Goal: Task Accomplishment & Management: Use online tool/utility

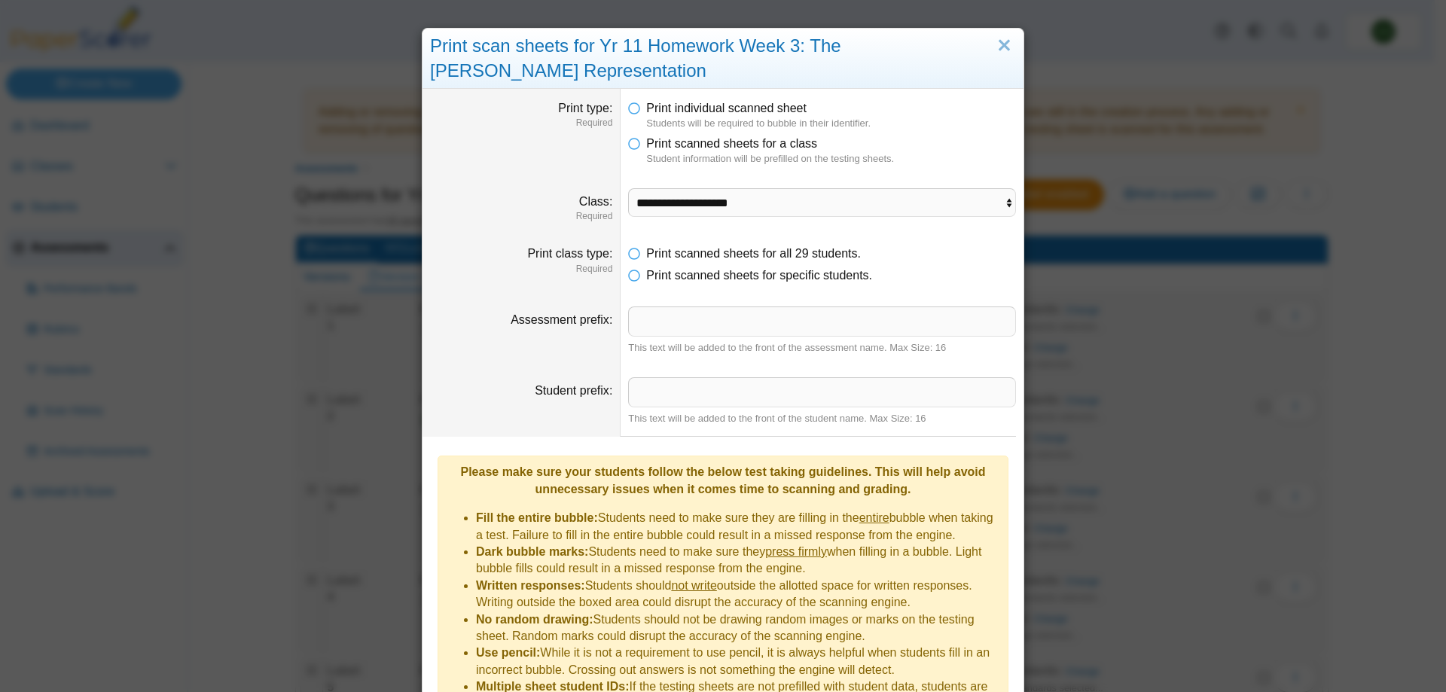
select select "**********"
click at [1005, 30] on div "Print scan sheets for Yr 11 Homework Week 3: The Sweeney Representation" at bounding box center [722, 59] width 601 height 60
click at [1005, 53] on link "Close" at bounding box center [1004, 46] width 23 height 26
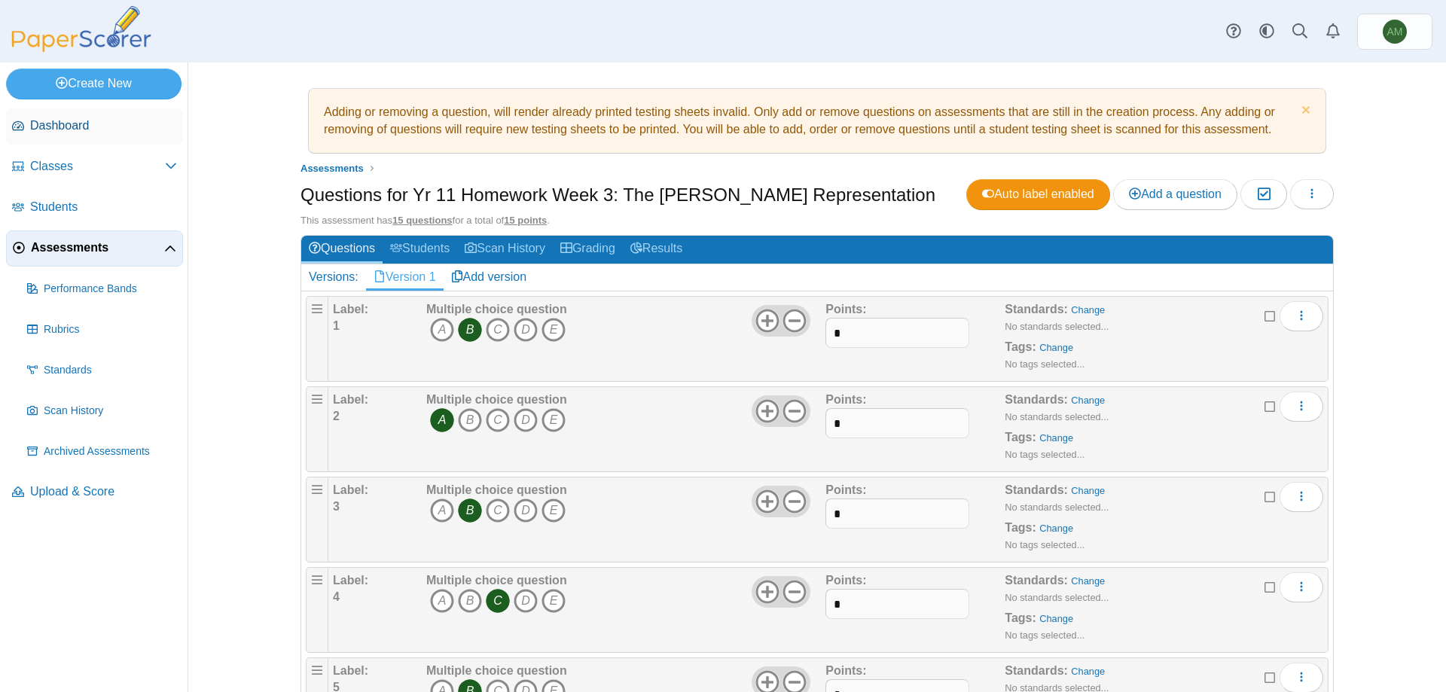
click at [92, 124] on span "Dashboard" at bounding box center [103, 125] width 147 height 17
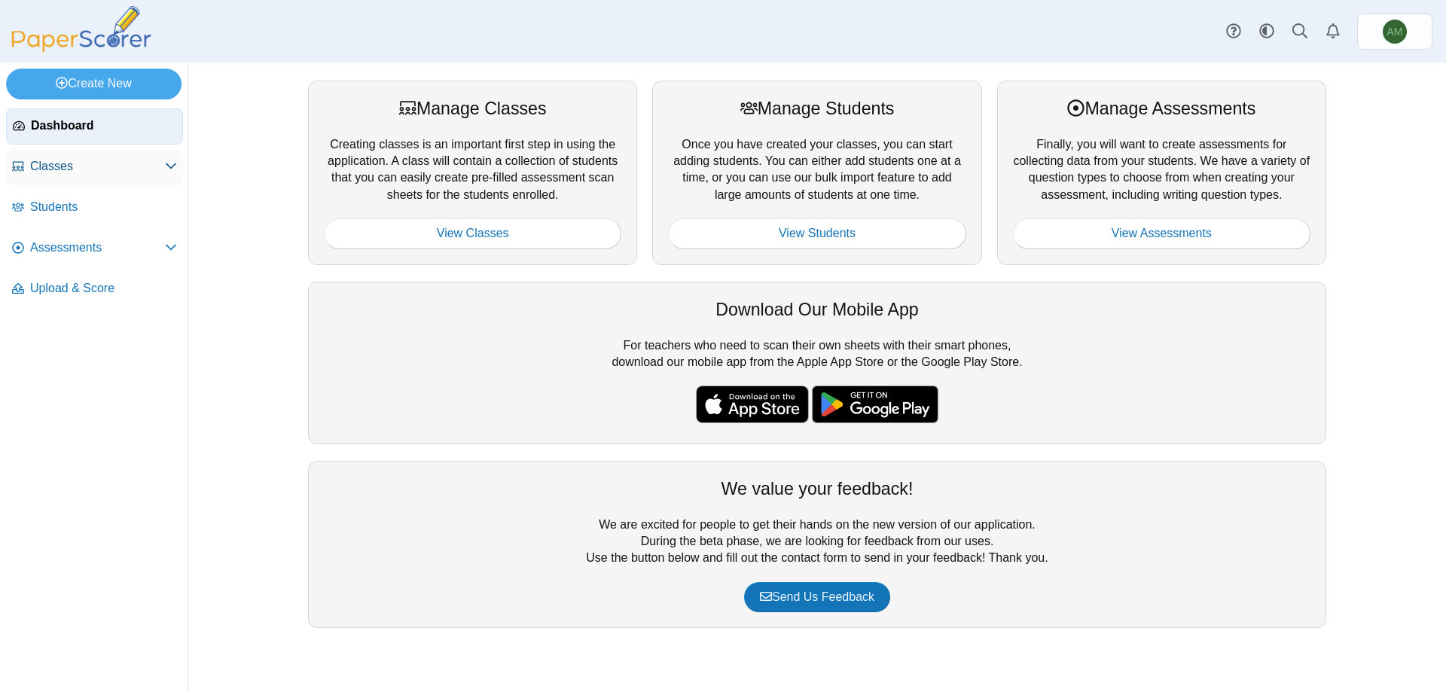
click at [94, 169] on span "Classes" at bounding box center [97, 166] width 135 height 17
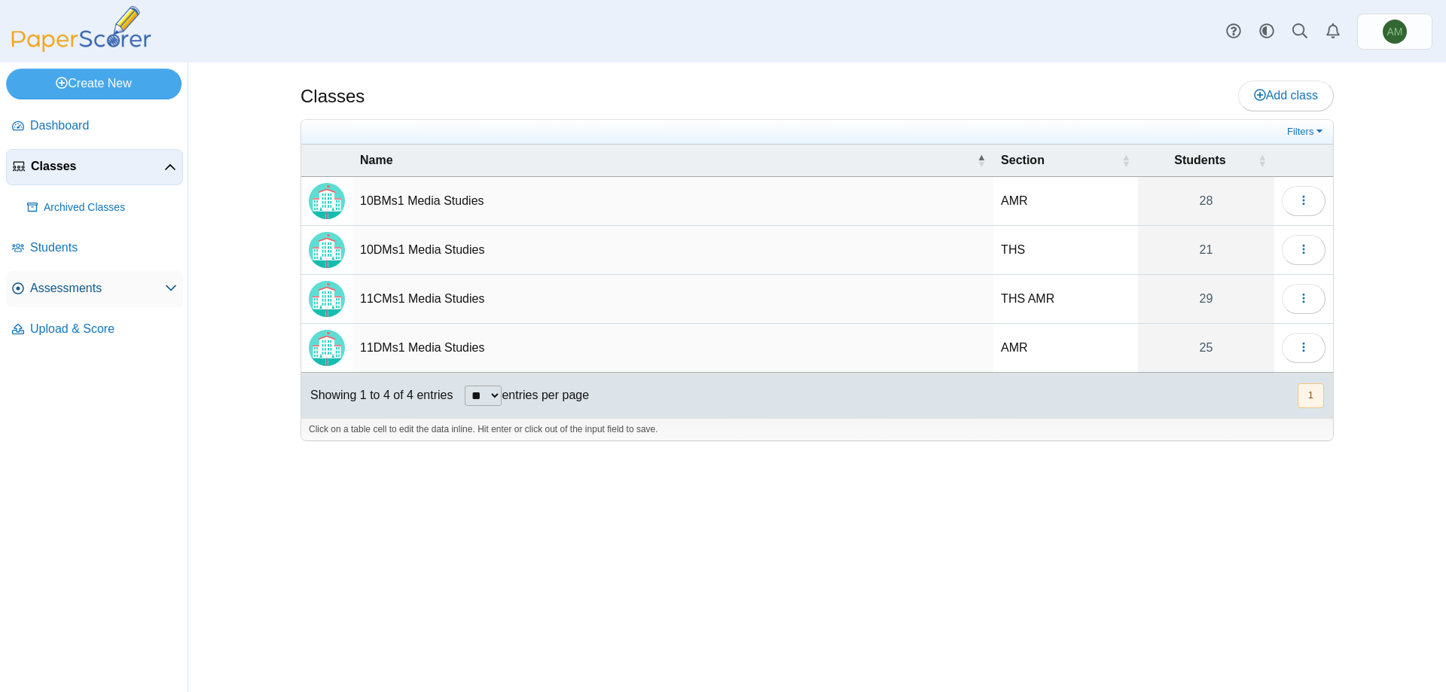
click at [84, 286] on span "Assessments" at bounding box center [97, 288] width 135 height 17
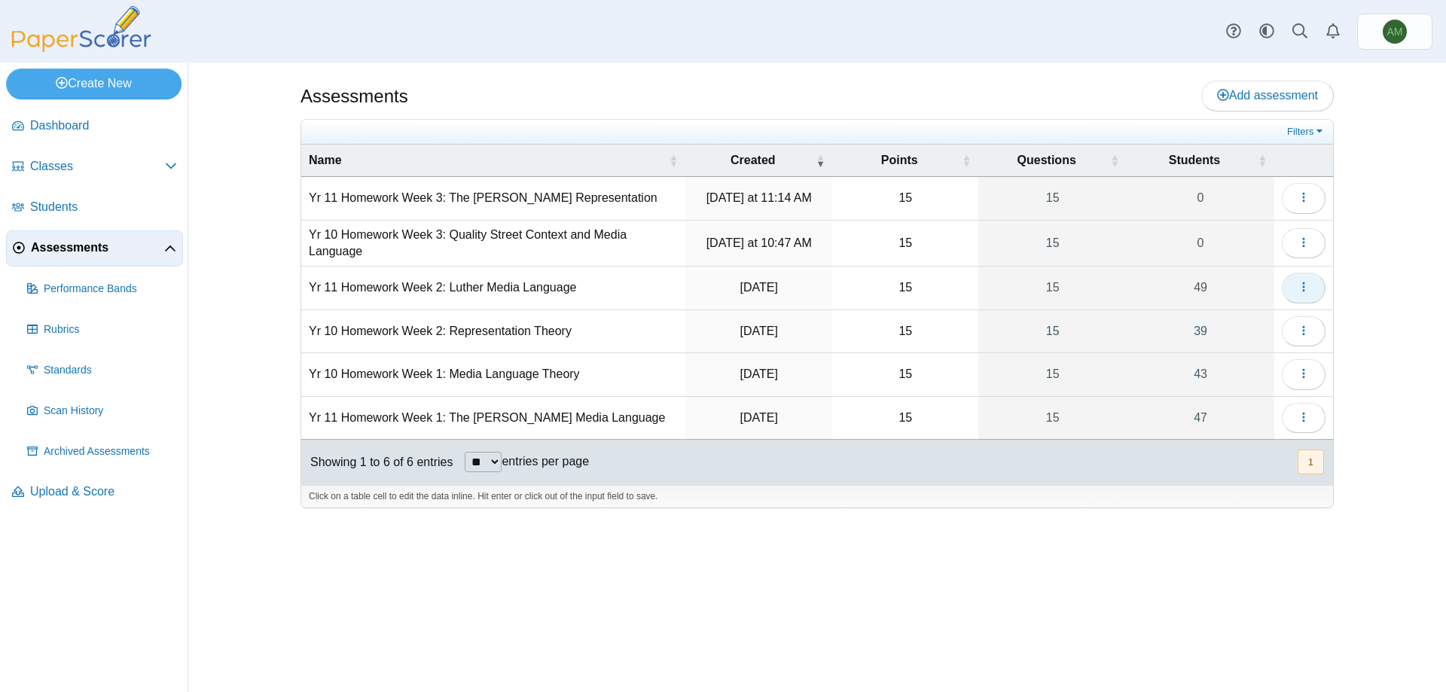
click at [1300, 281] on icon "button" at bounding box center [1304, 287] width 12 height 12
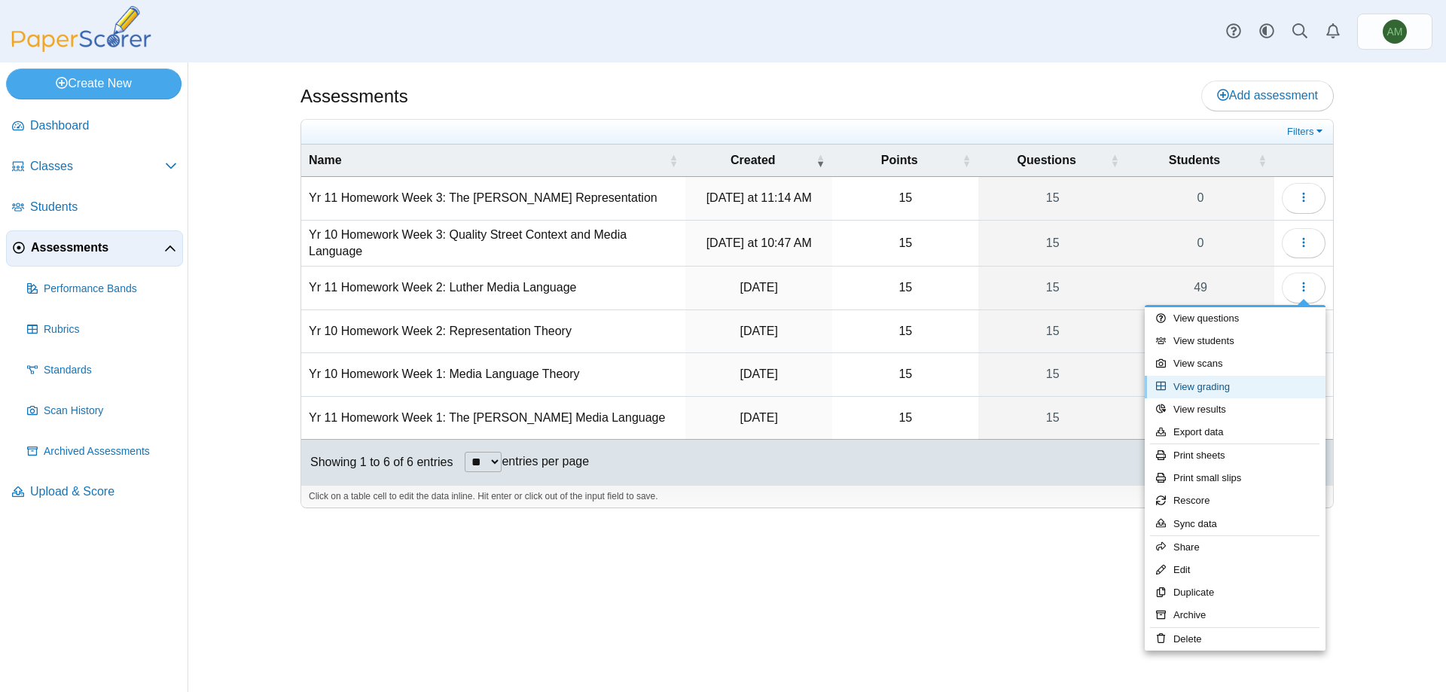
click at [1243, 379] on link "View grading" at bounding box center [1235, 387] width 181 height 23
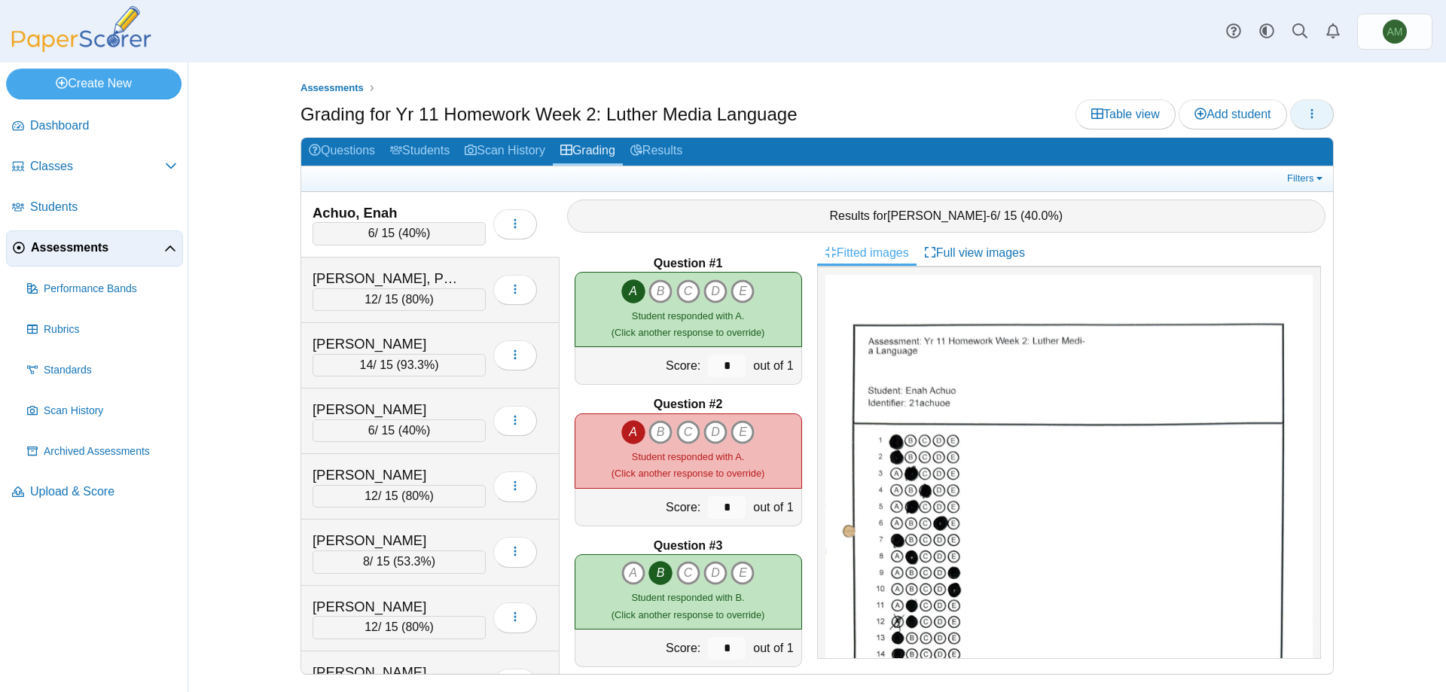
click at [1320, 124] on button "button" at bounding box center [1312, 114] width 44 height 30
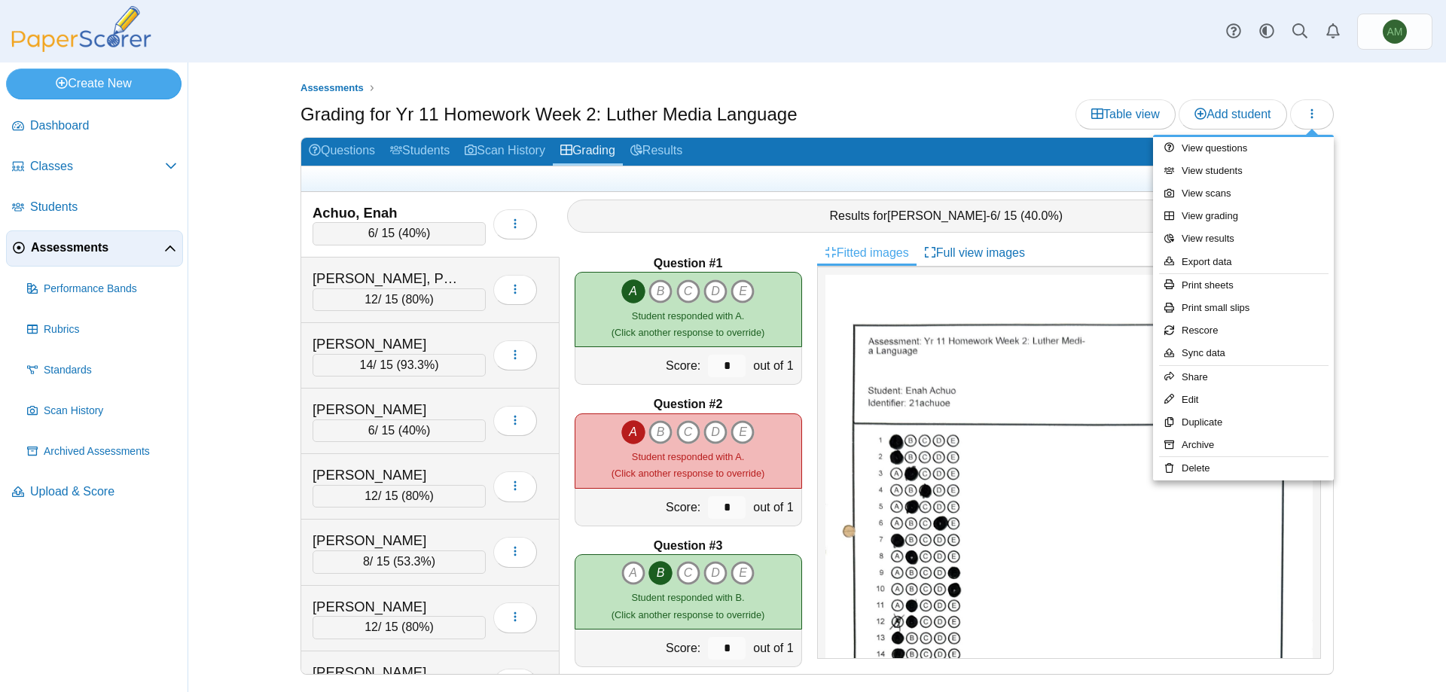
drag, startPoint x: 1395, startPoint y: 182, endPoint x: 1344, endPoint y: 175, distance: 52.5
click at [1394, 182] on div "Assessments Grading for Yr 11 Homework Week 2: Luther Media Language Table view…" at bounding box center [817, 378] width 1258 height 630
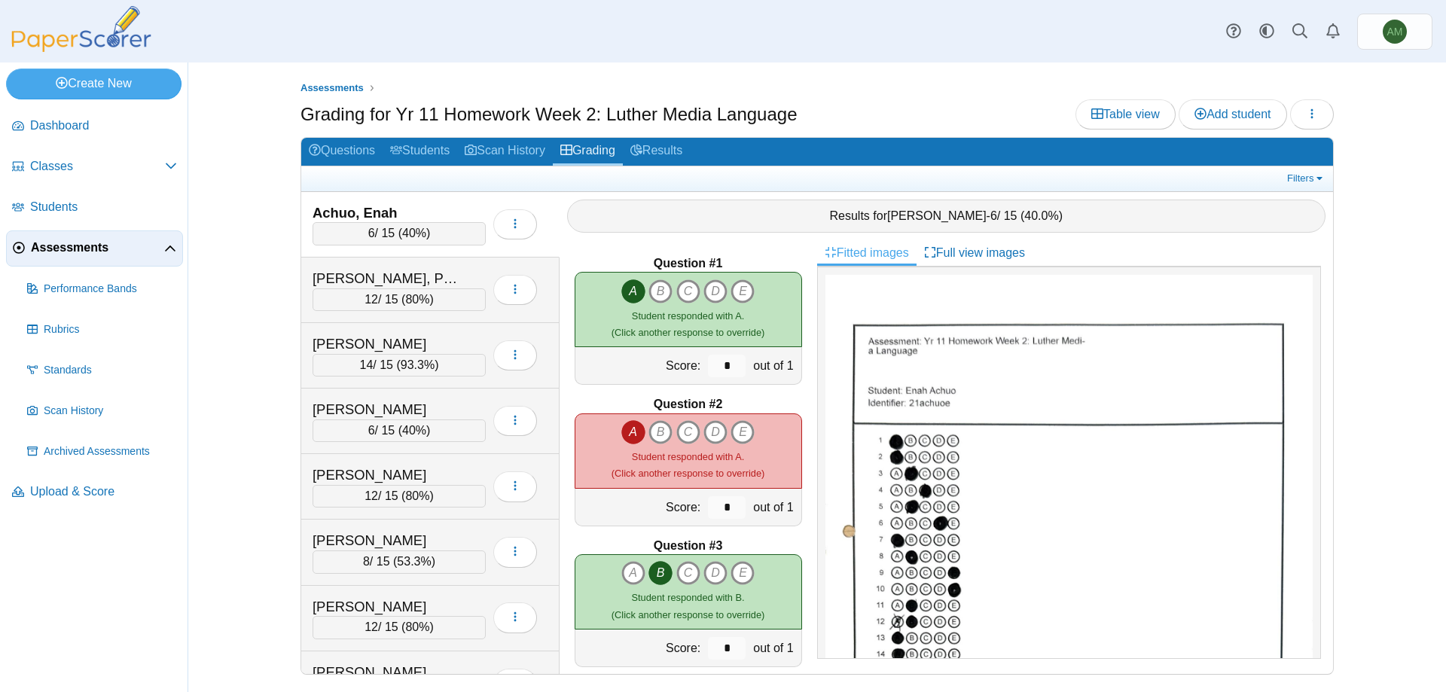
click at [1275, 165] on h2 "Questions Students Scan History Grading Results" at bounding box center [817, 152] width 1032 height 29
click at [1298, 172] on link "Filters" at bounding box center [1306, 178] width 46 height 15
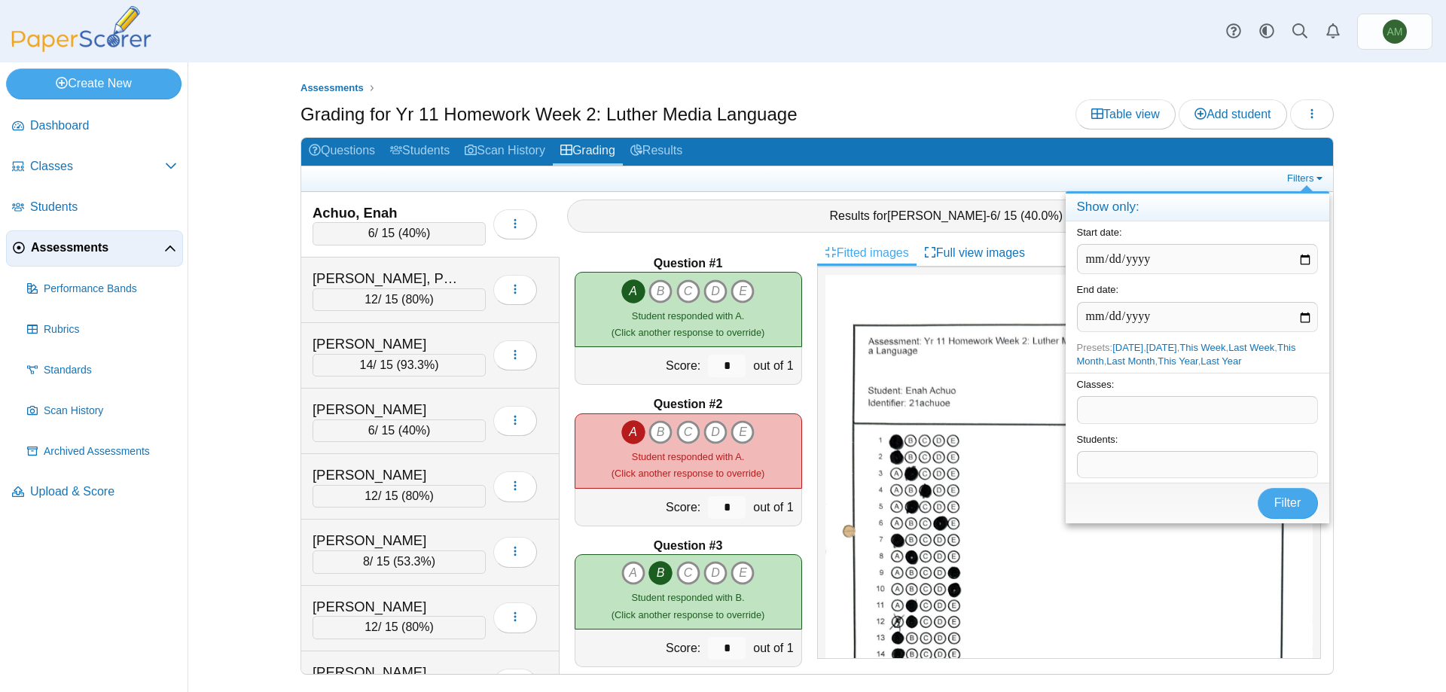
click at [1261, 401] on span at bounding box center [1197, 410] width 239 height 26
click at [1305, 523] on button "Filter" at bounding box center [1288, 528] width 60 height 30
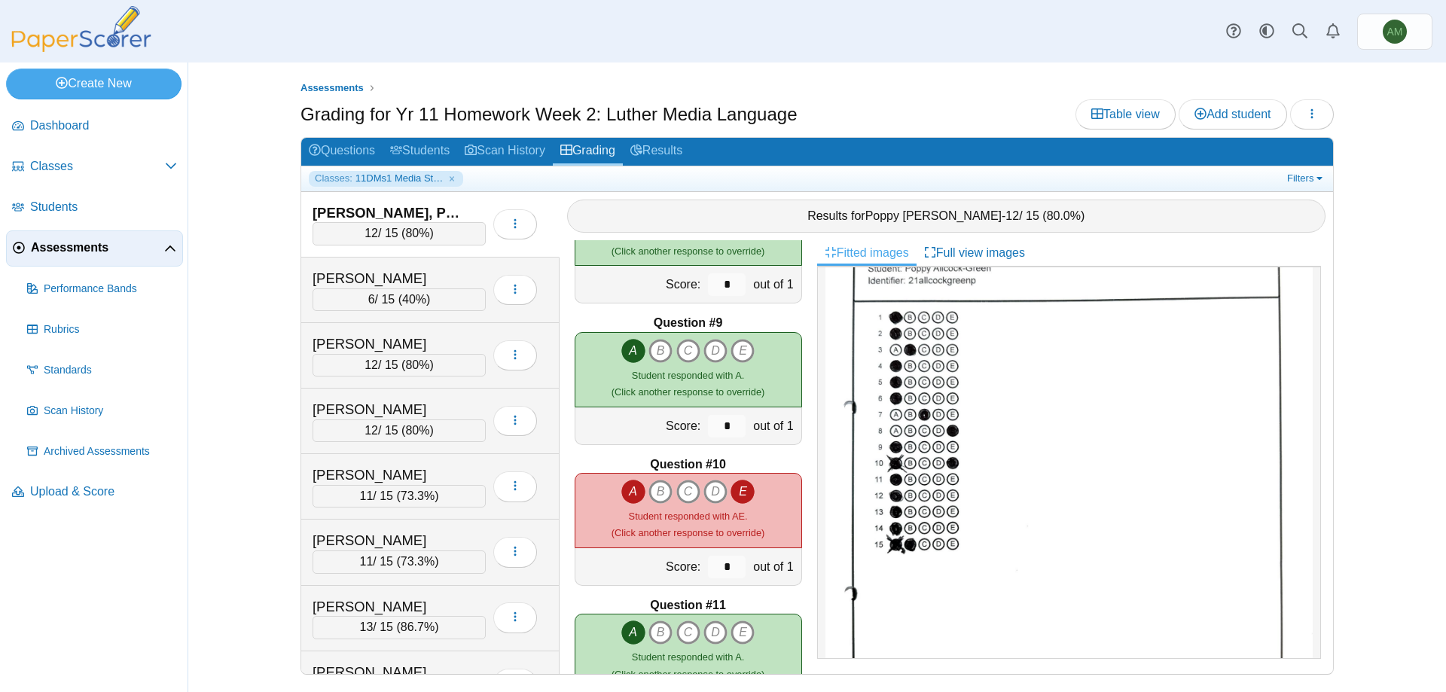
scroll to position [1077, 0]
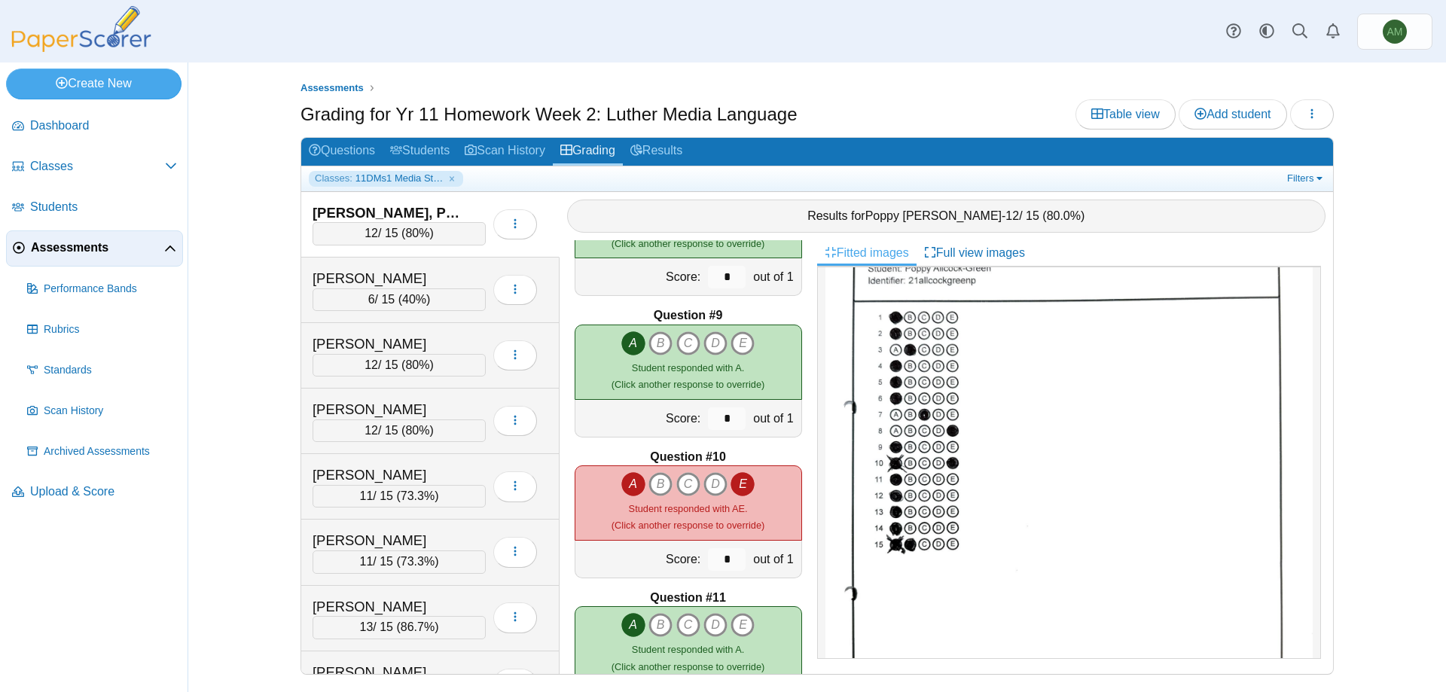
click at [636, 486] on icon "A" at bounding box center [633, 484] width 24 height 24
type input "*"
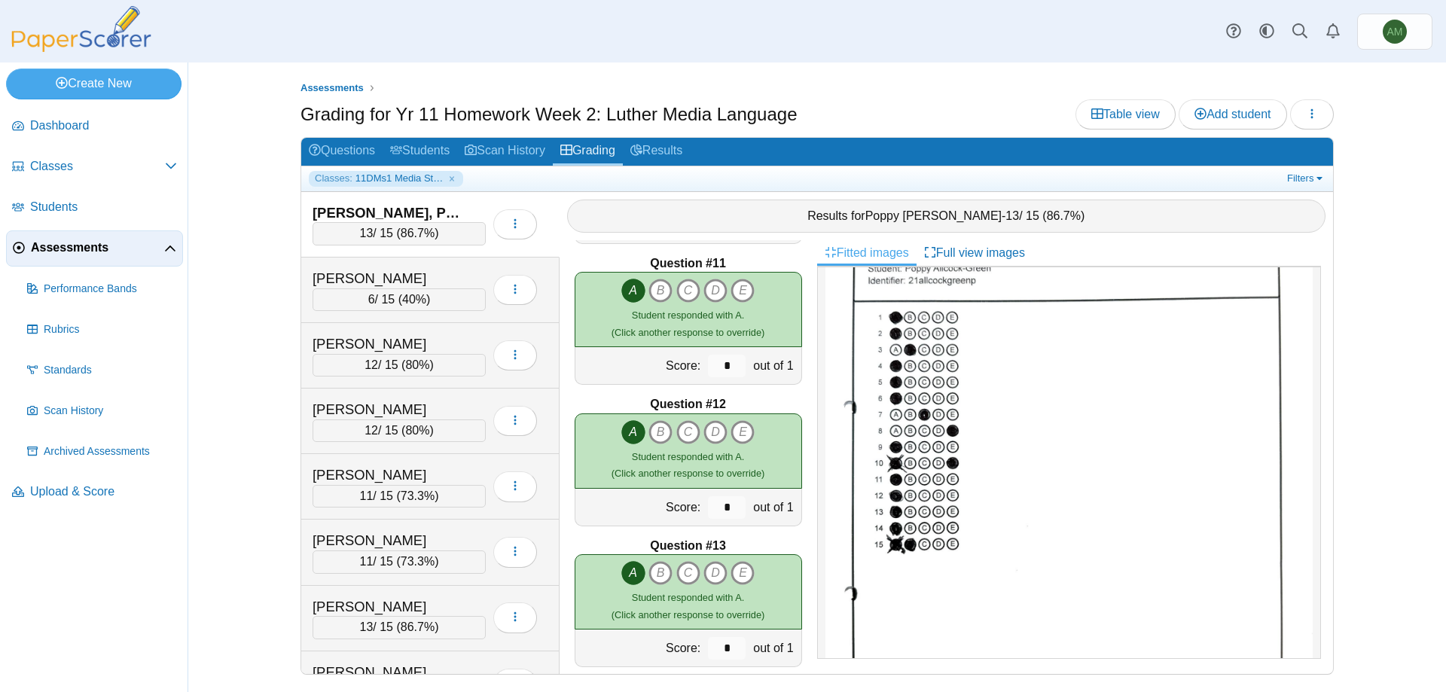
scroll to position [1713, 0]
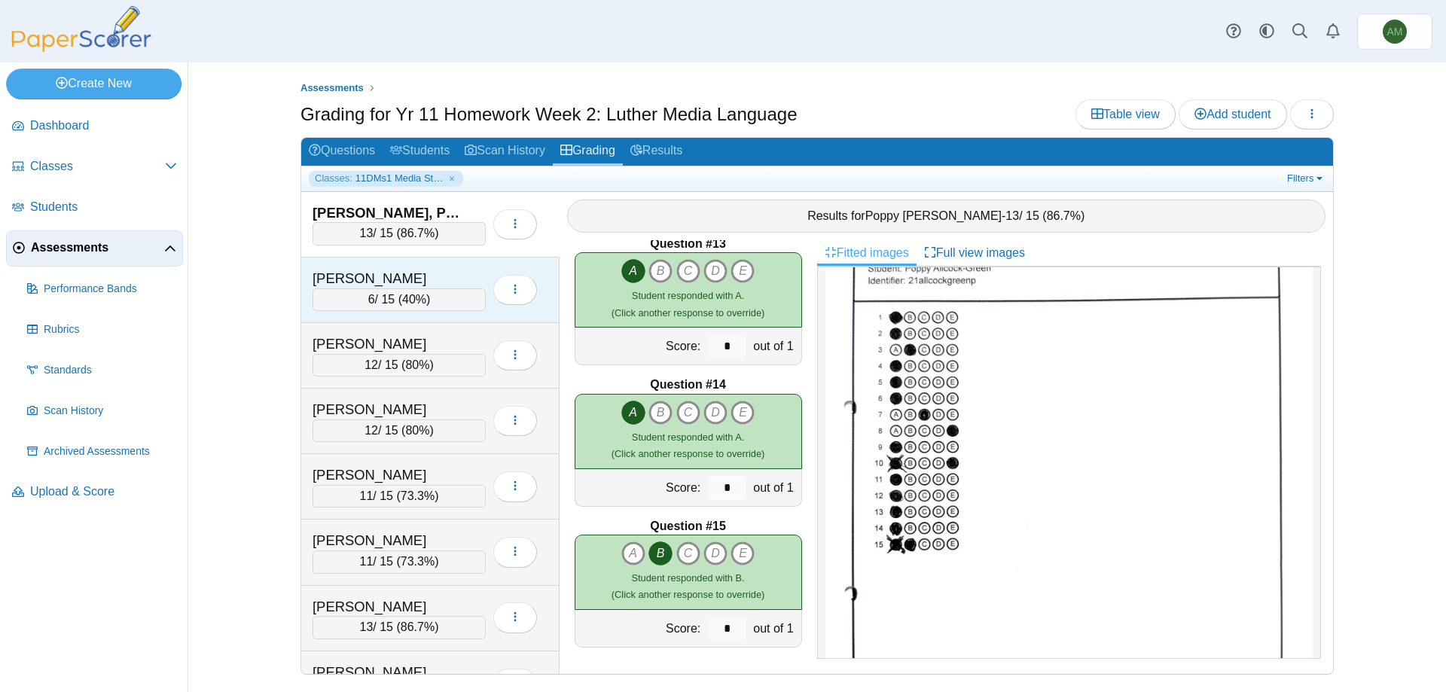
click at [419, 301] on span "40%" at bounding box center [414, 299] width 24 height 13
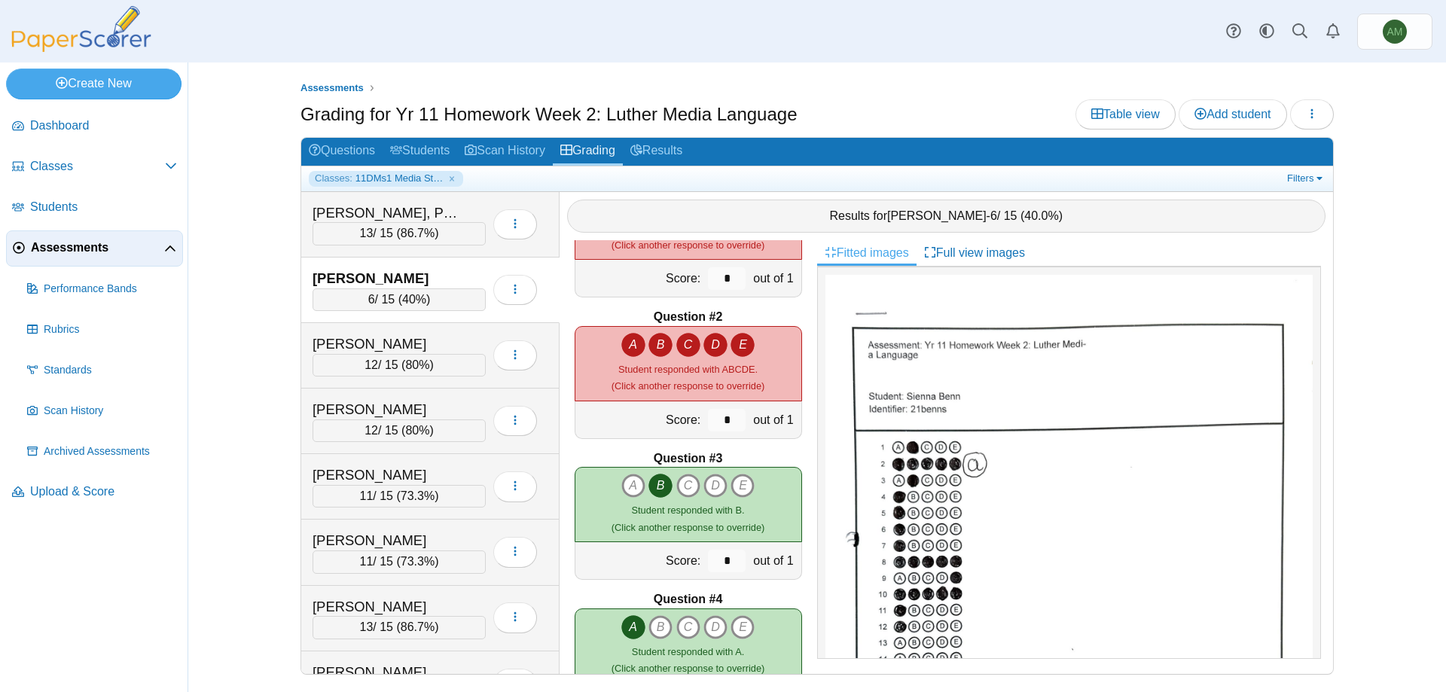
scroll to position [0, 0]
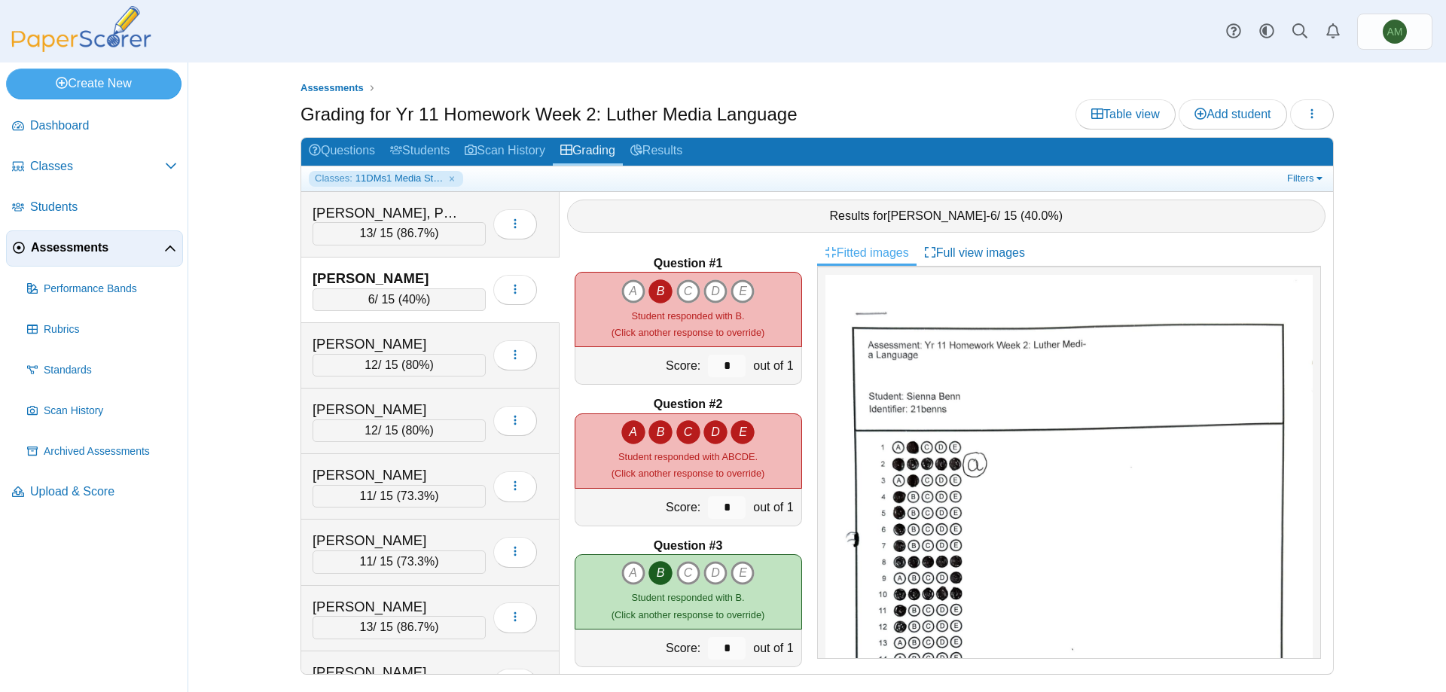
click at [654, 430] on icon "B" at bounding box center [660, 432] width 24 height 24
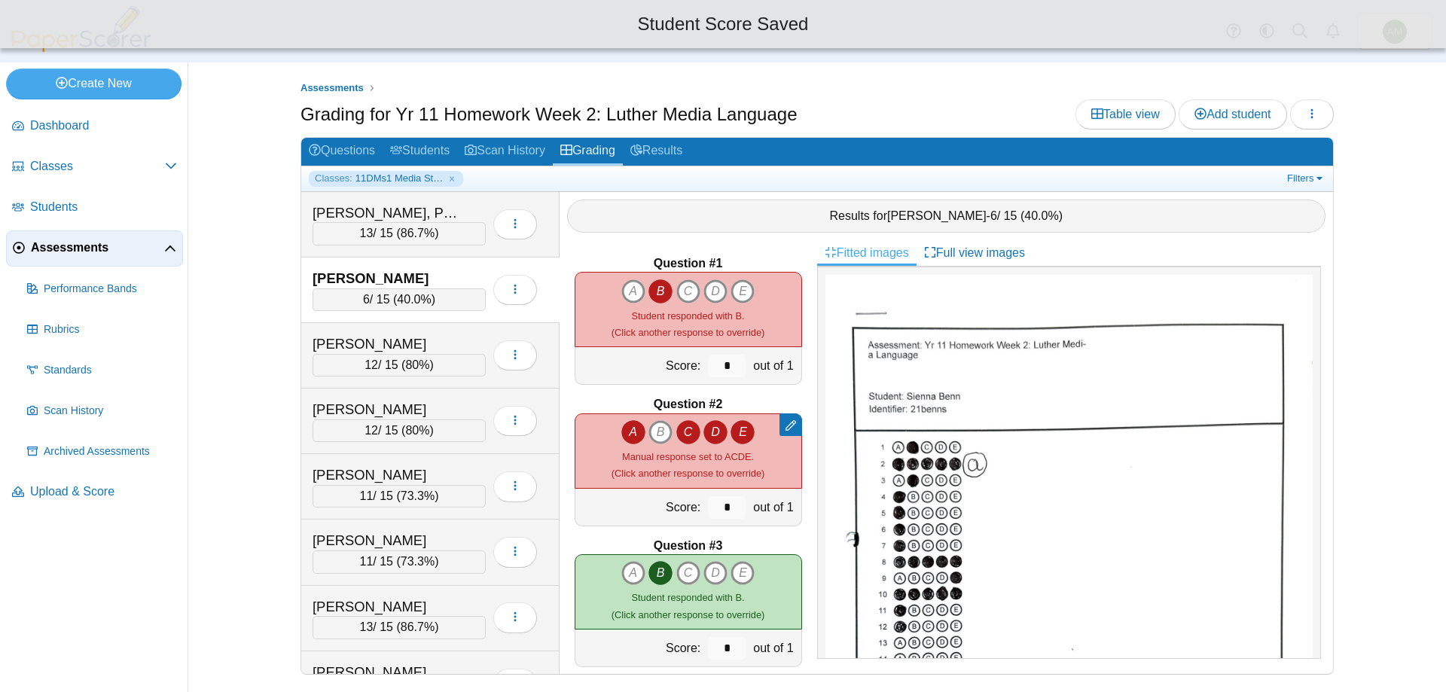
click at [685, 427] on icon "C" at bounding box center [688, 432] width 24 height 24
click at [715, 428] on icon "D" at bounding box center [715, 432] width 24 height 24
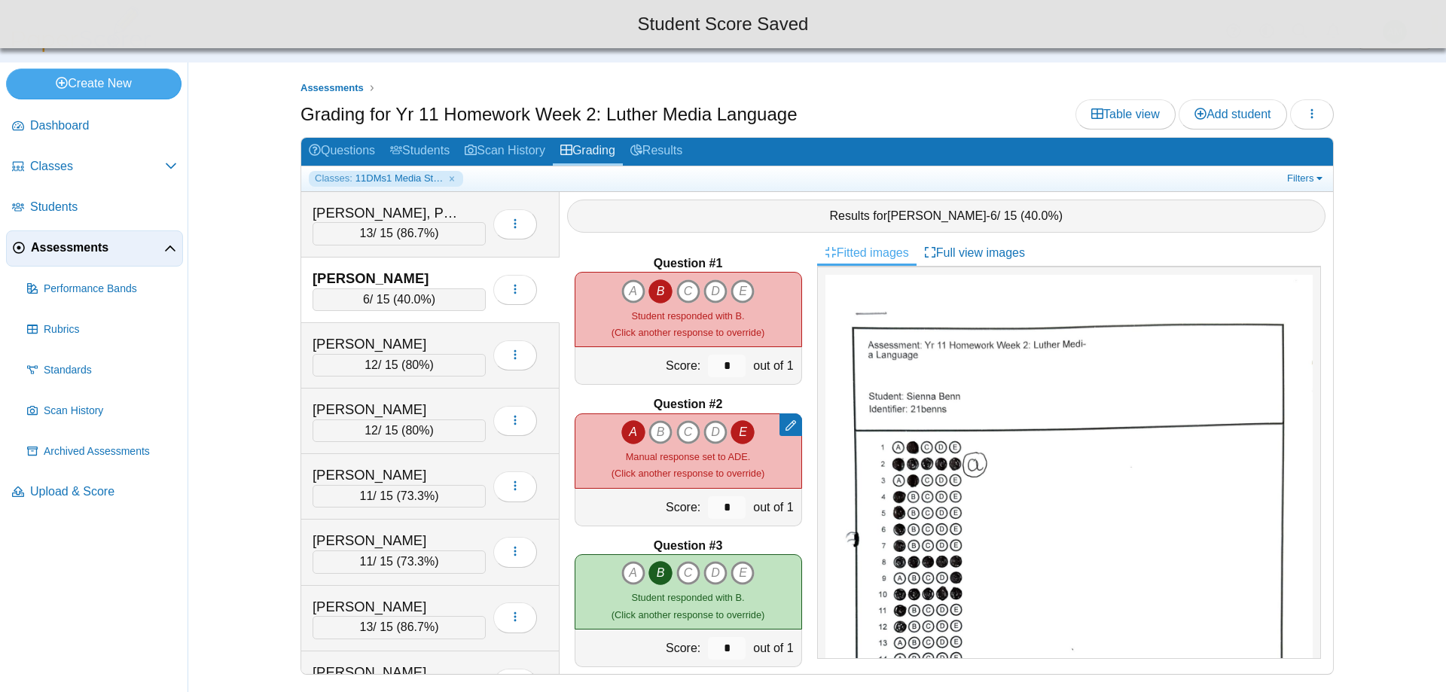
click at [741, 430] on icon "E" at bounding box center [743, 432] width 24 height 24
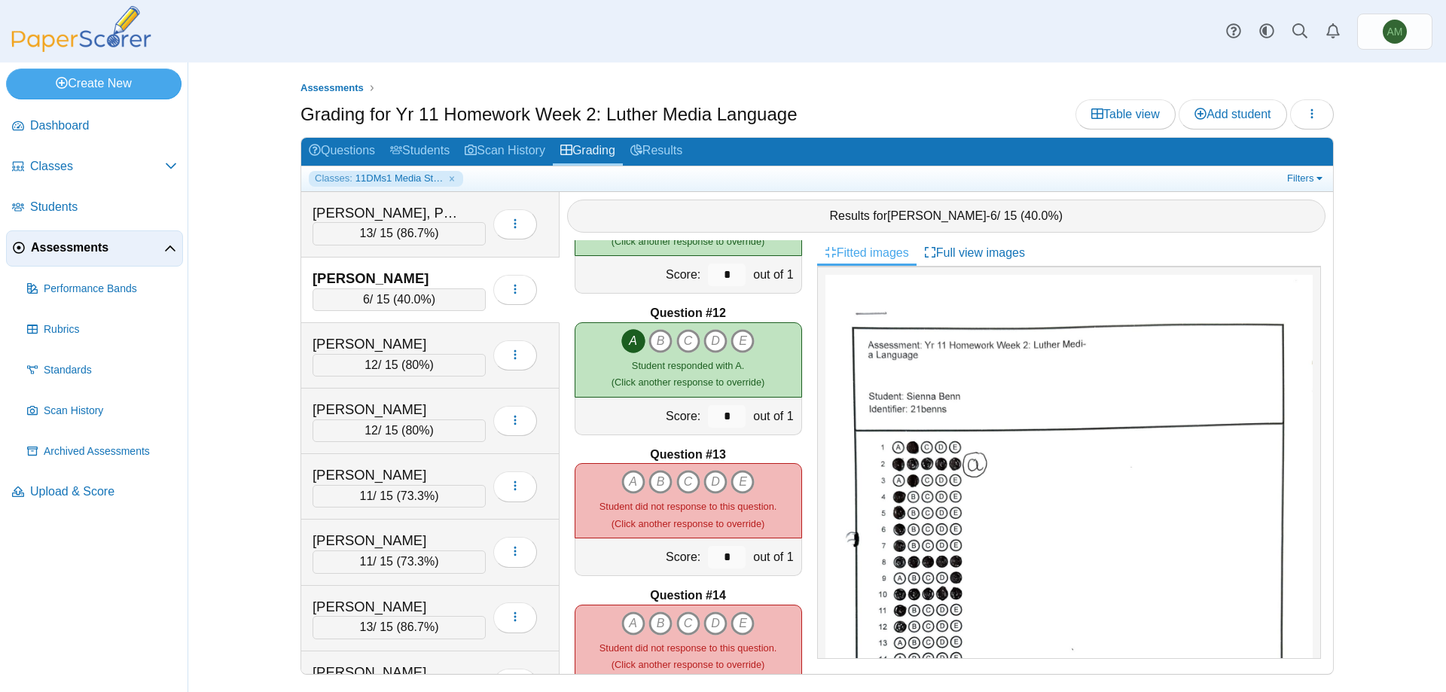
scroll to position [1713, 0]
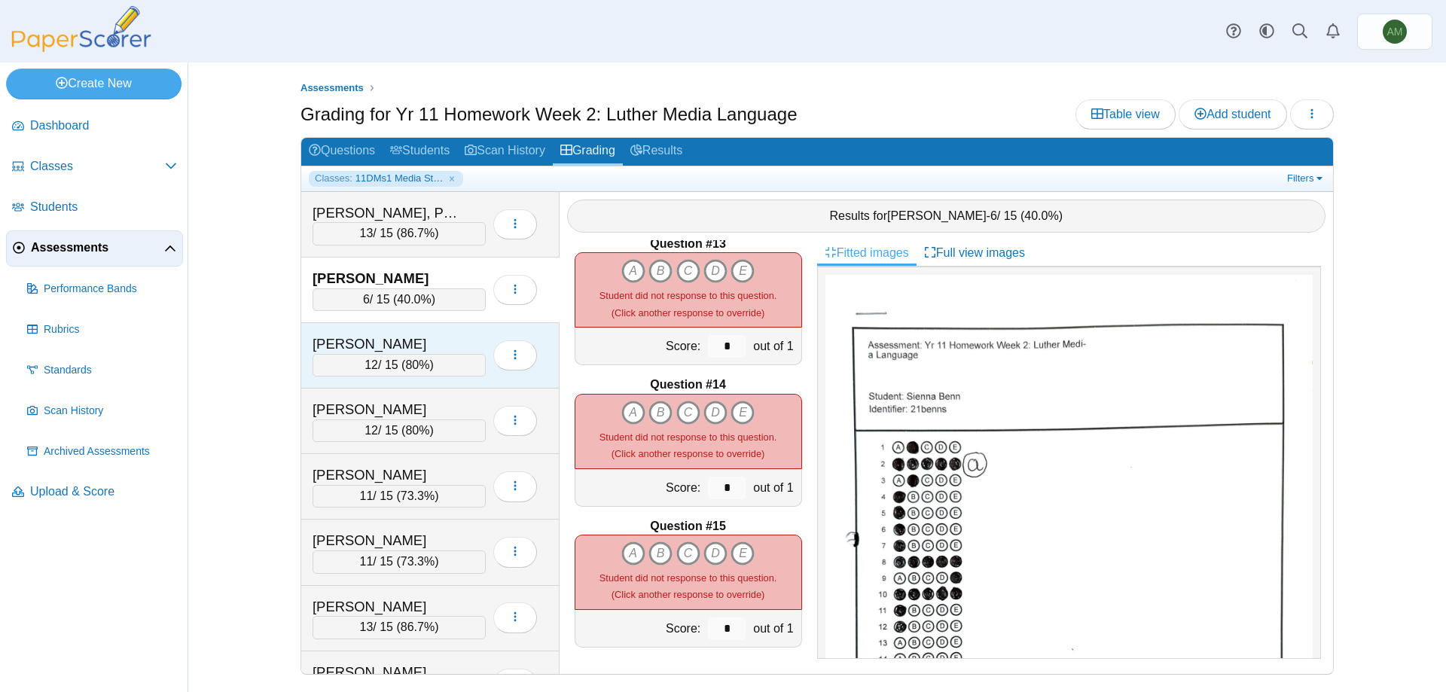
click at [436, 334] on div "[PERSON_NAME]" at bounding box center [388, 344] width 151 height 20
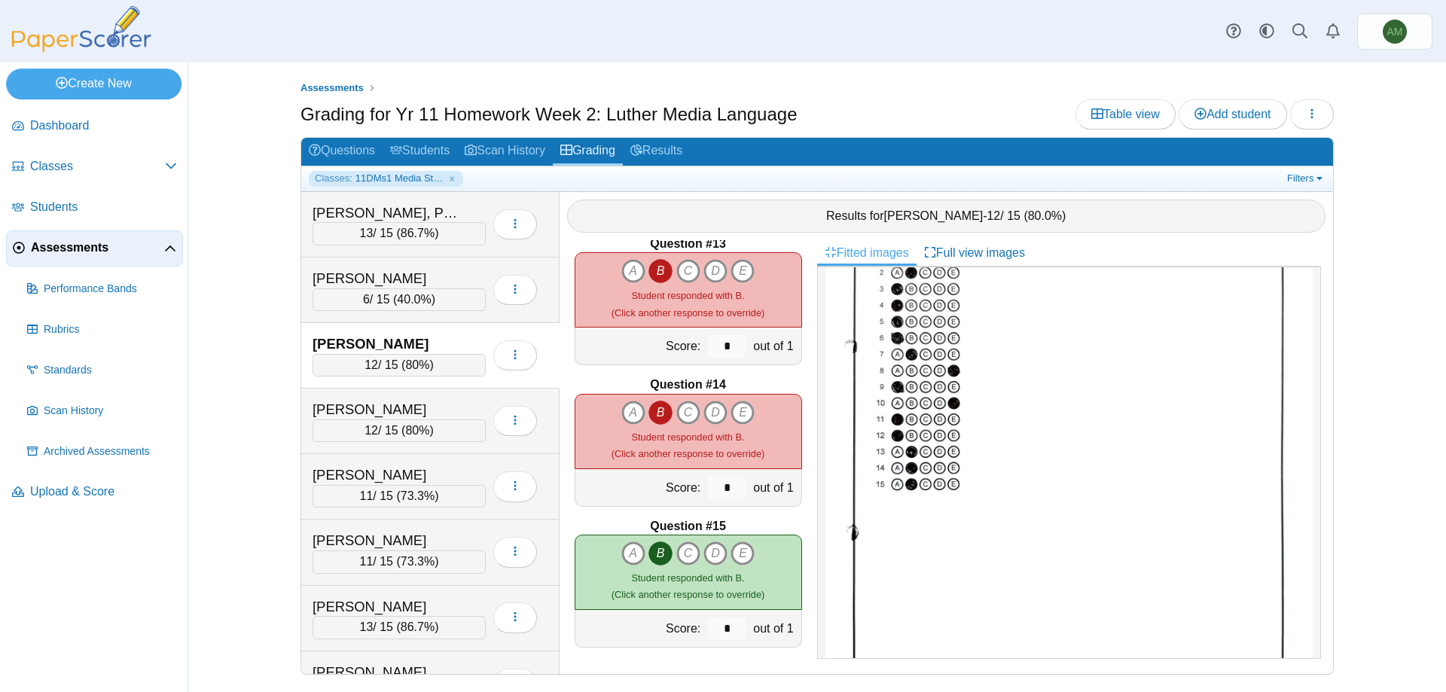
scroll to position [212, 0]
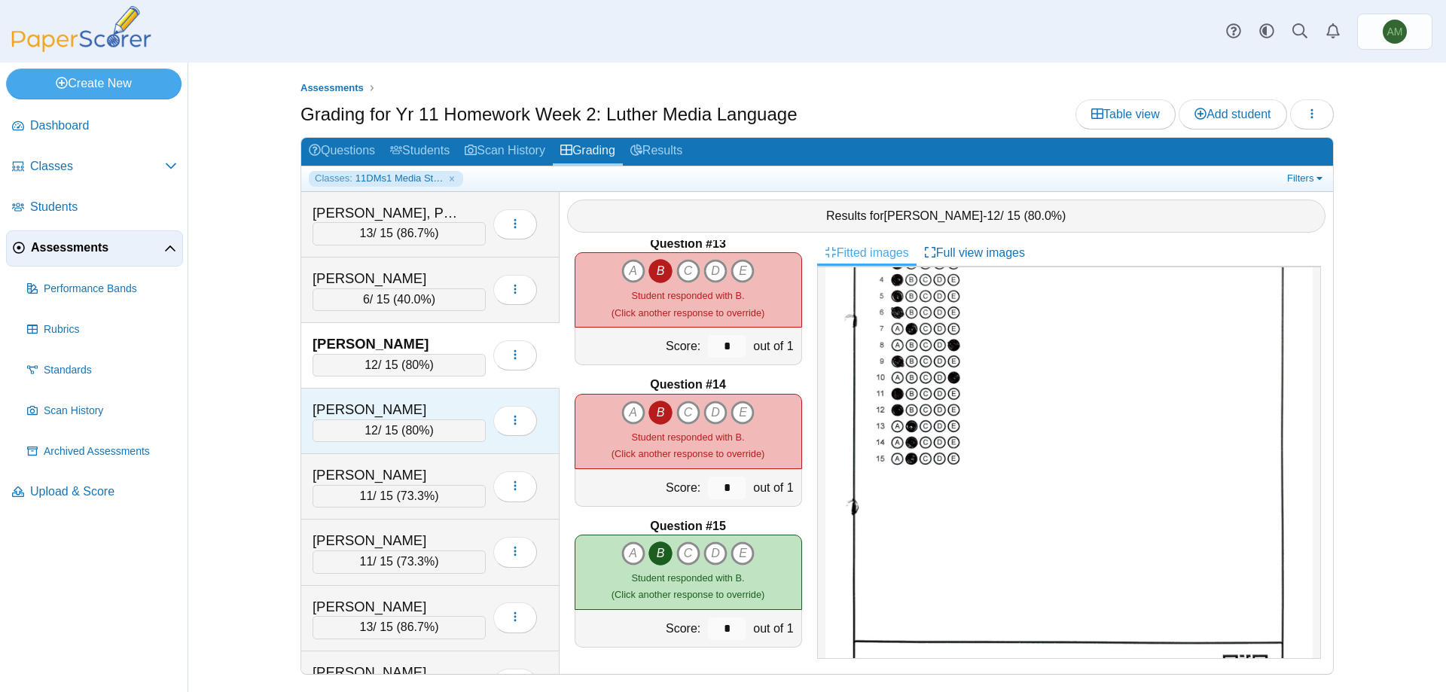
click at [407, 413] on div "[PERSON_NAME]" at bounding box center [388, 410] width 151 height 20
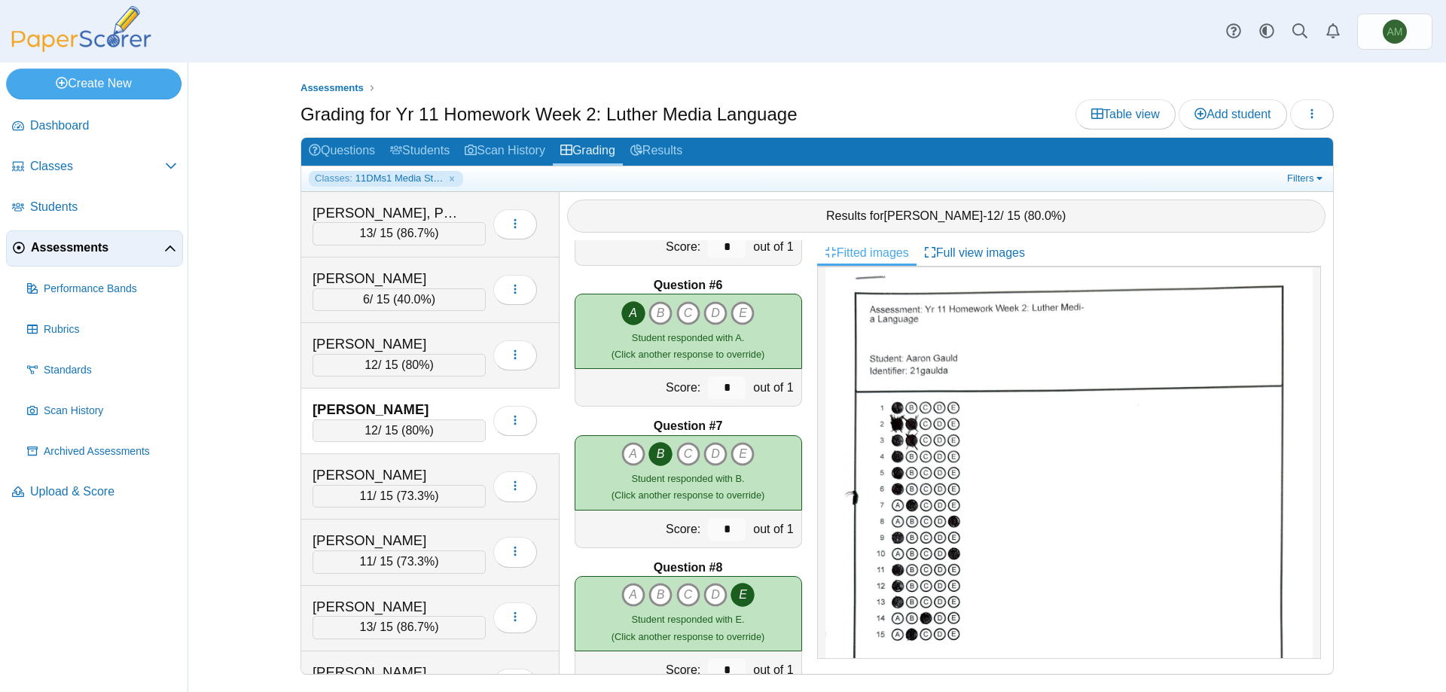
scroll to position [0, 0]
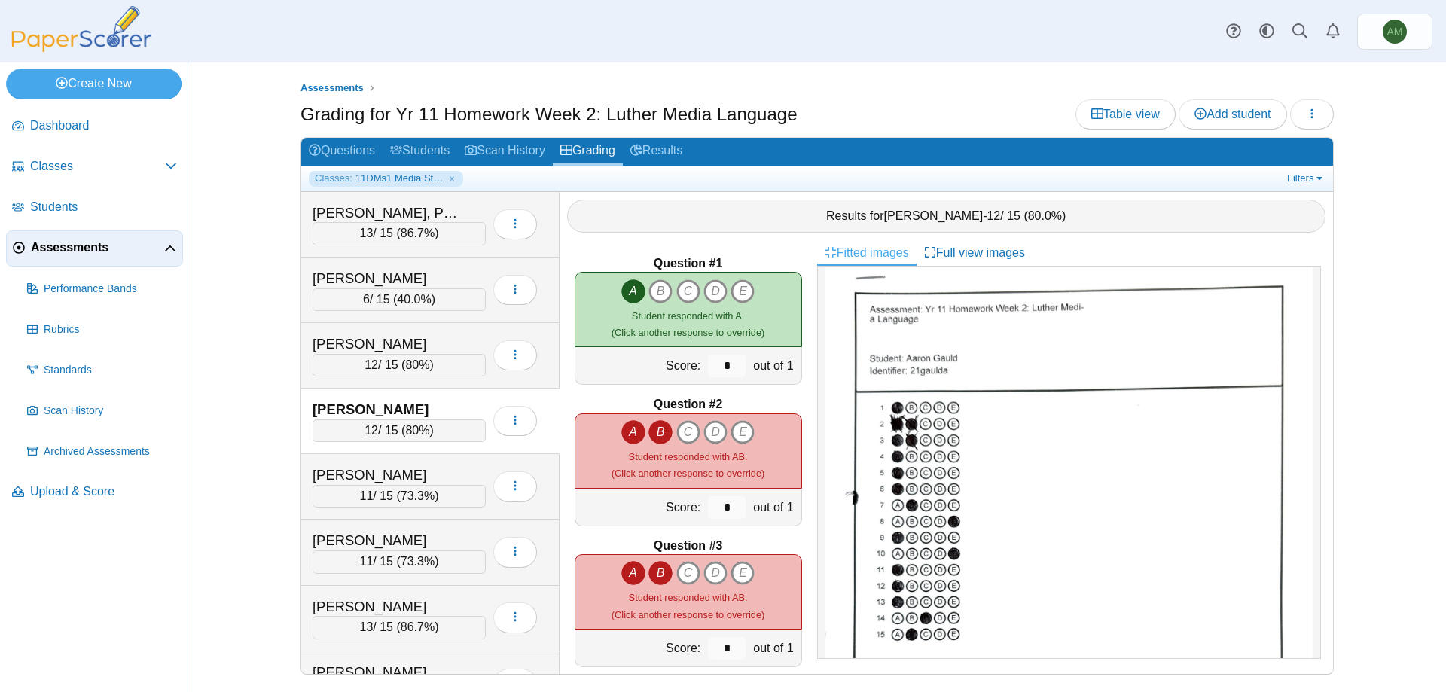
click at [628, 422] on icon "A" at bounding box center [633, 432] width 24 height 24
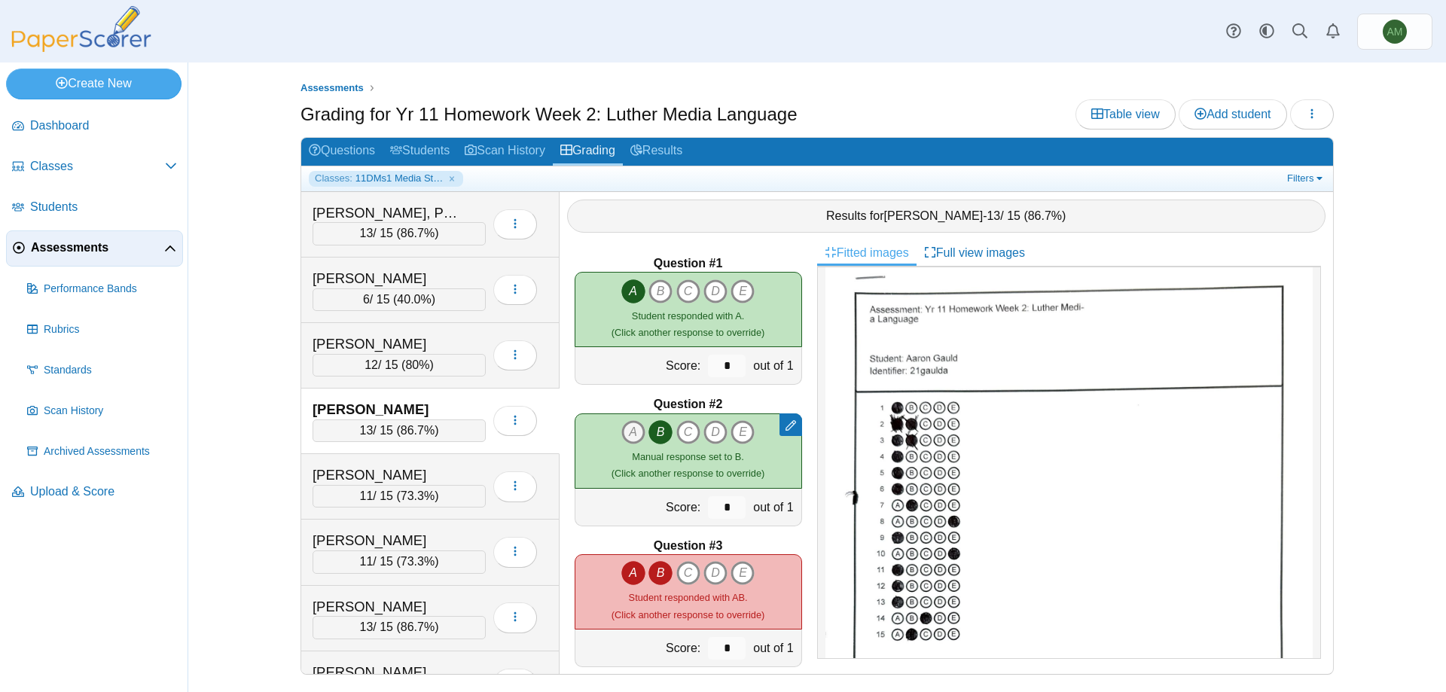
click at [633, 427] on icon "A" at bounding box center [633, 432] width 24 height 24
type input "*"
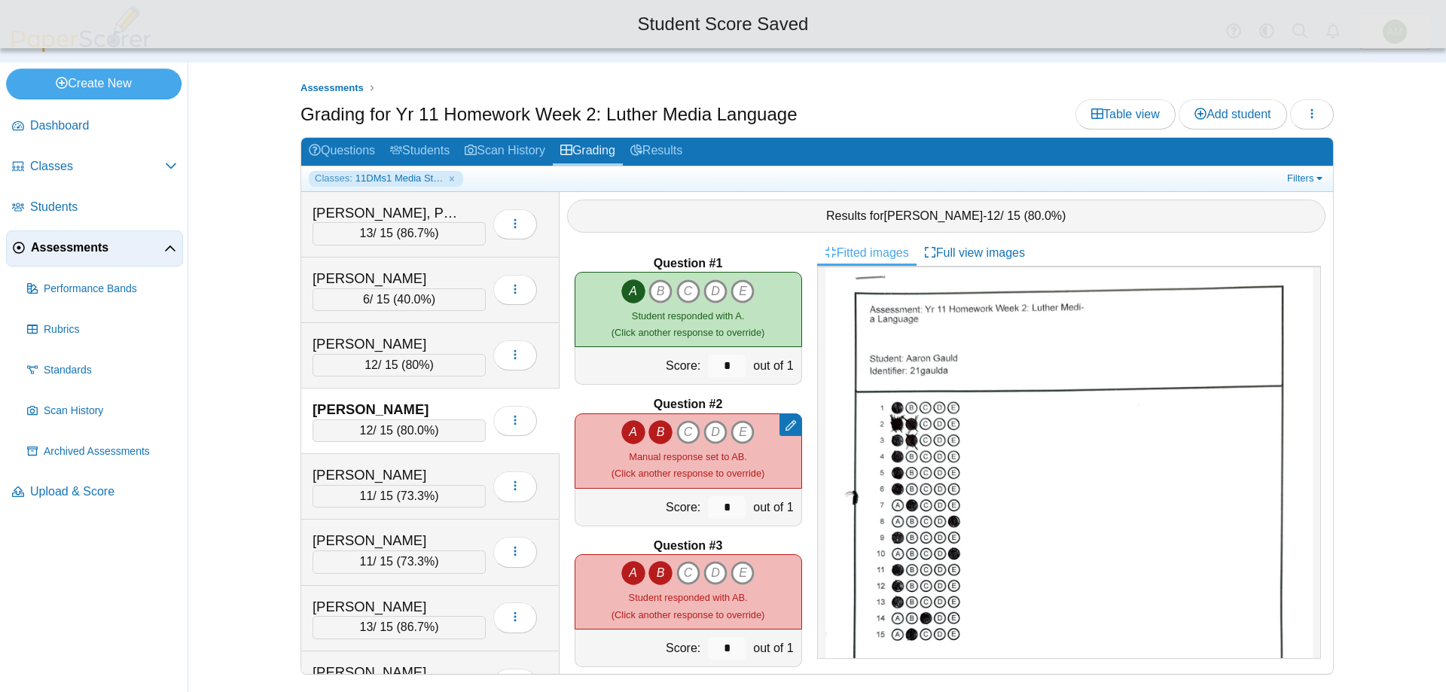
click at [648, 427] on icon "B" at bounding box center [660, 432] width 24 height 24
click at [652, 571] on icon "B" at bounding box center [660, 573] width 24 height 24
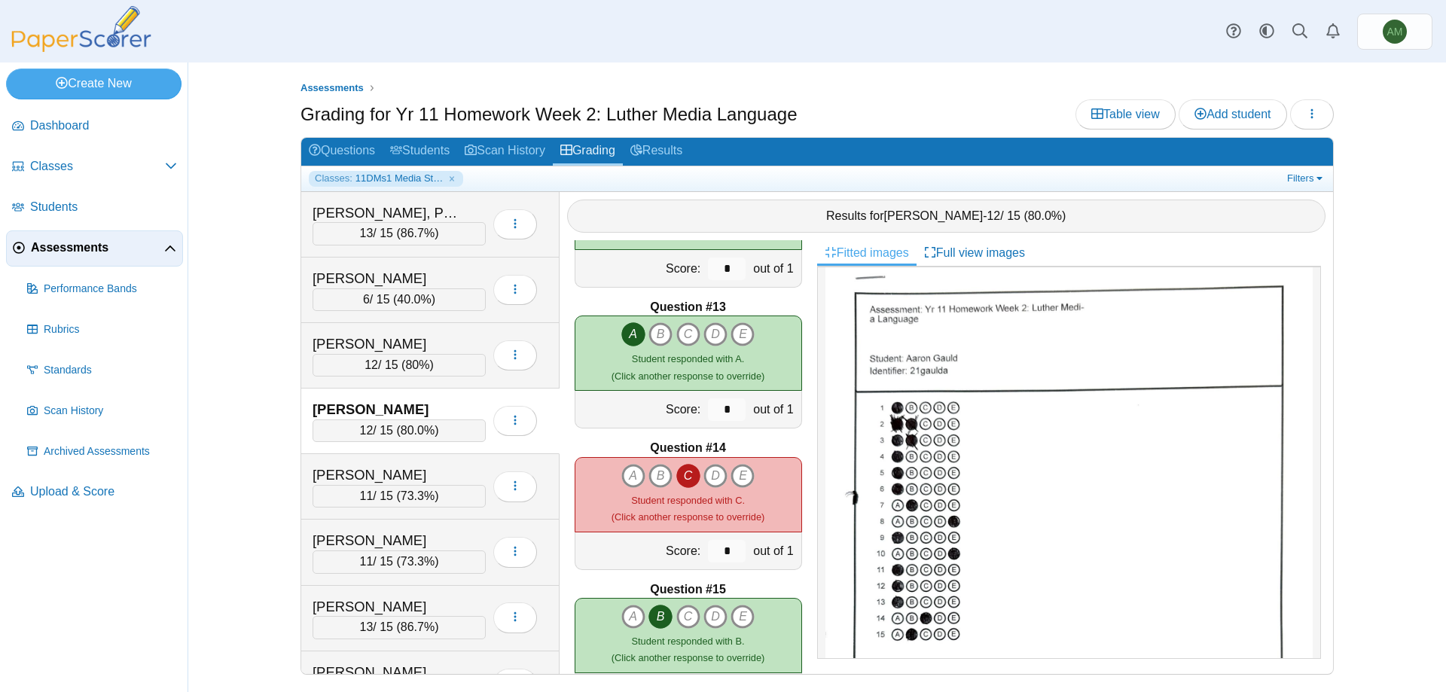
scroll to position [1713, 0]
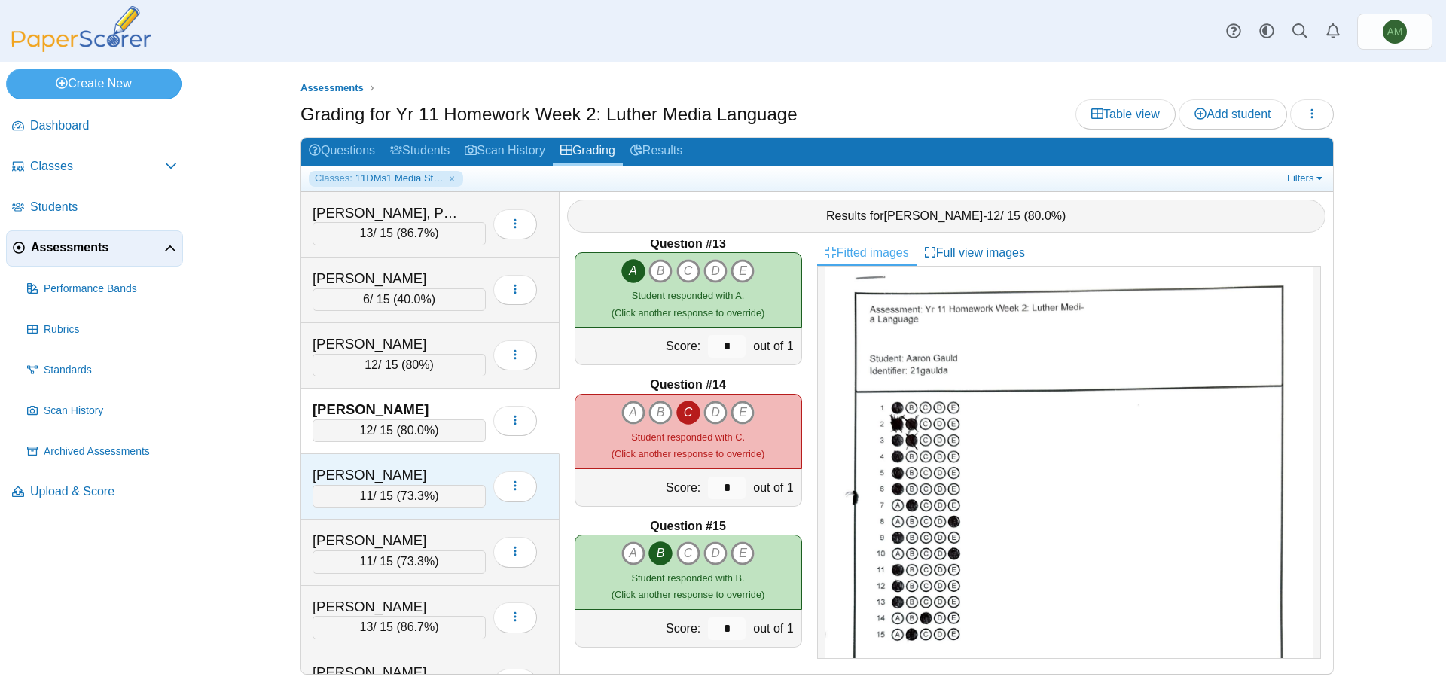
click at [363, 464] on div "[PERSON_NAME] 11 / 15 ( 73.3% ) Loading…" at bounding box center [430, 487] width 258 height 66
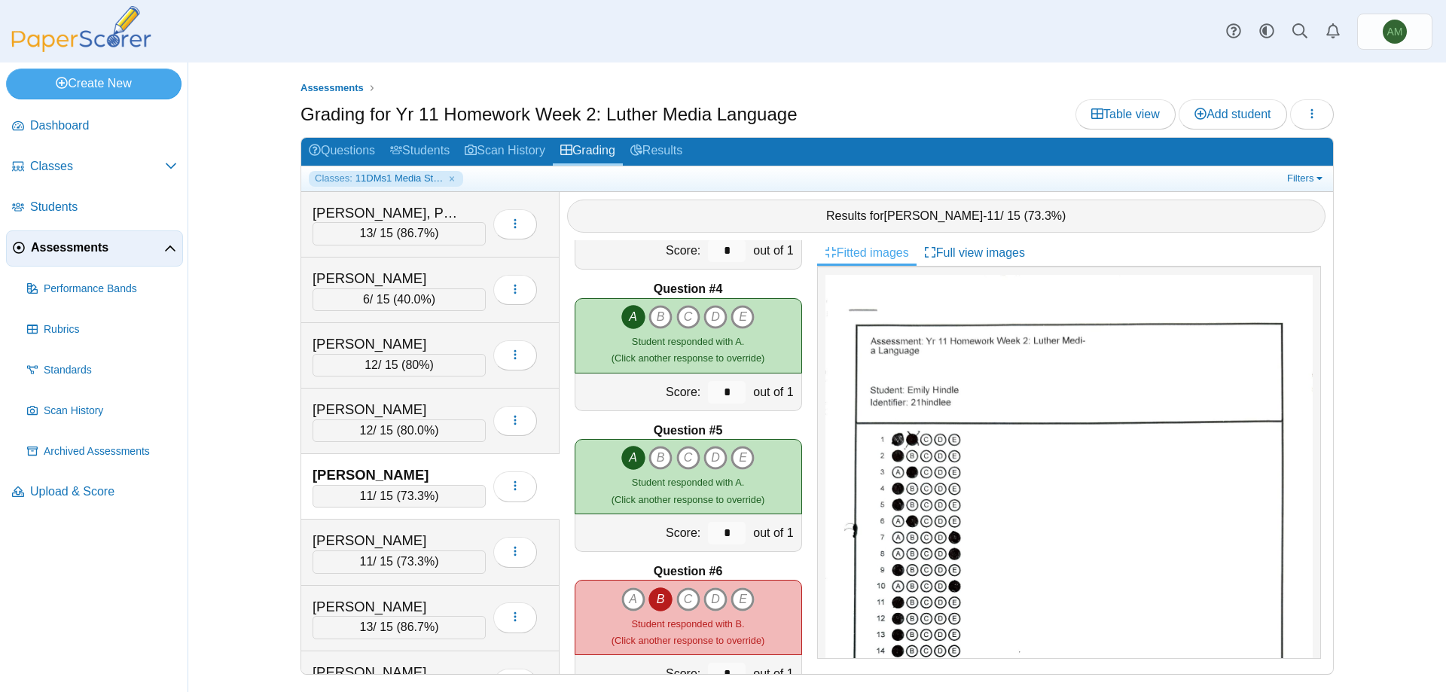
scroll to position [0, 0]
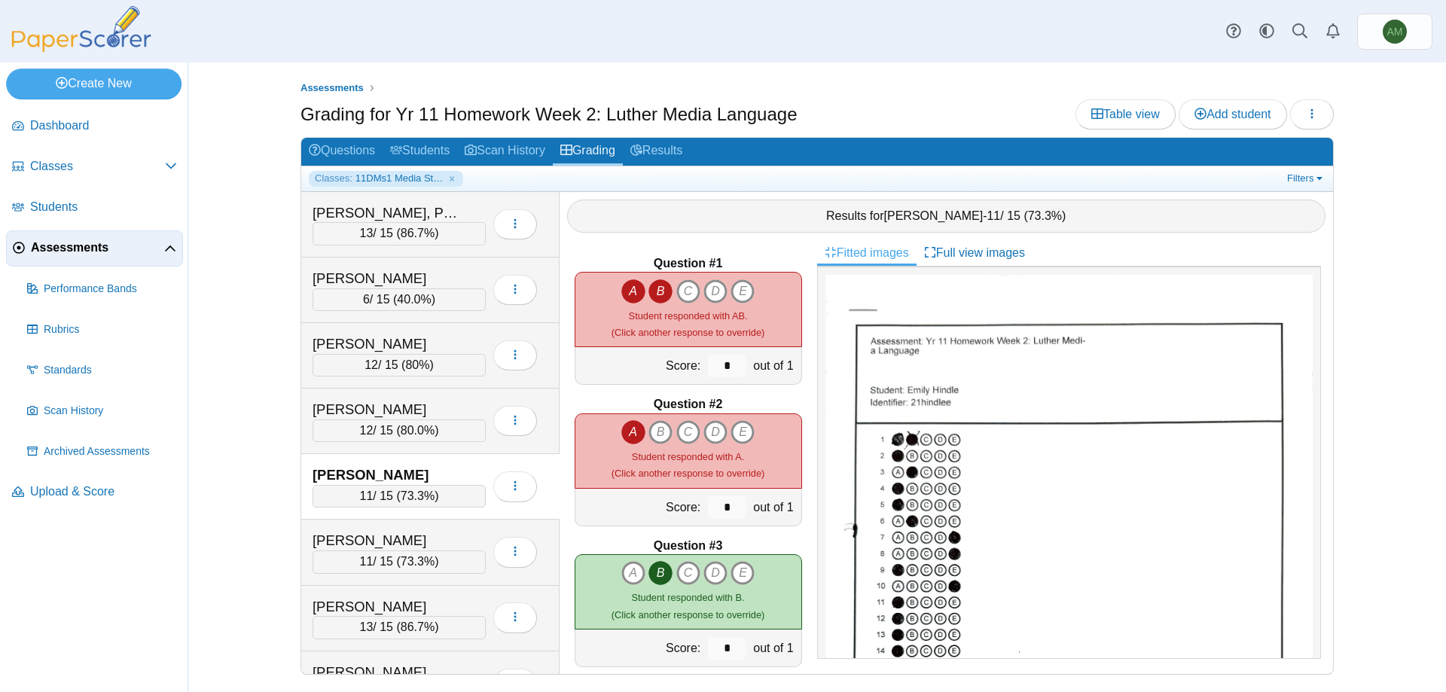
click at [661, 295] on icon "B" at bounding box center [660, 291] width 24 height 24
type input "*"
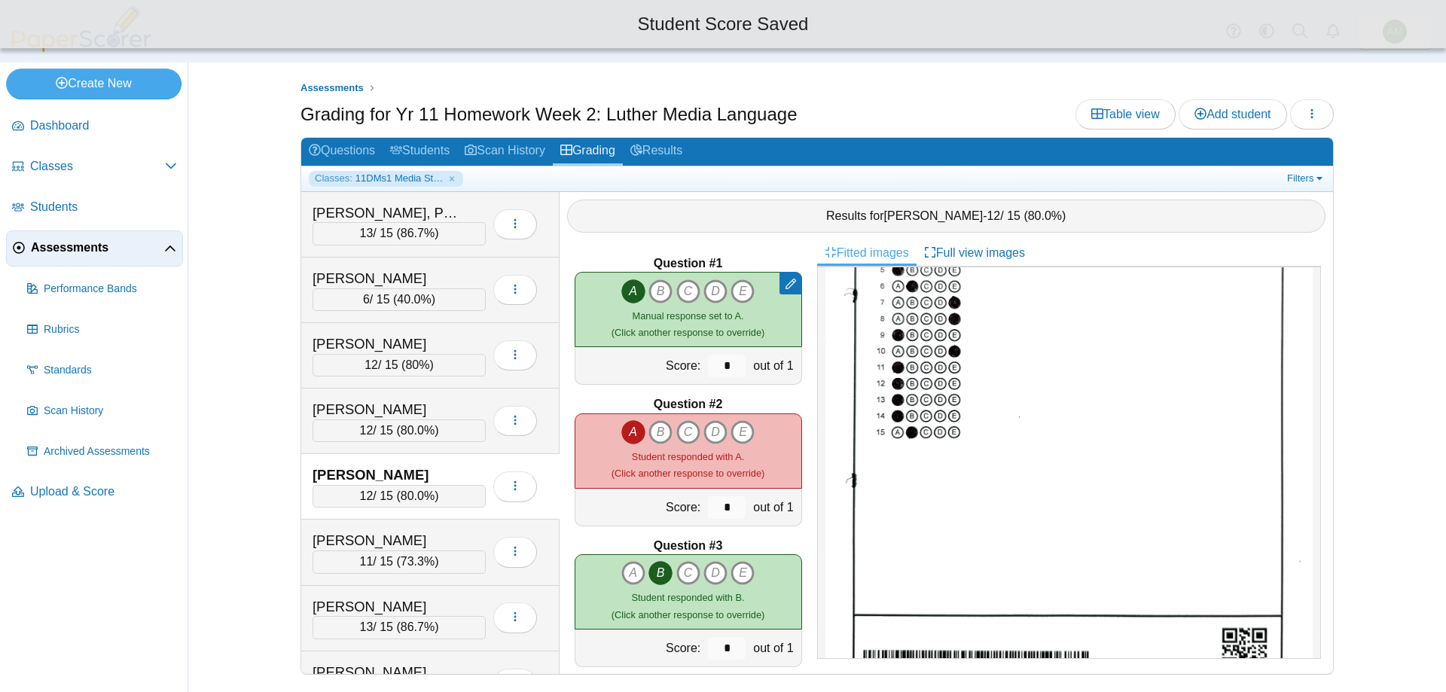
scroll to position [238, 0]
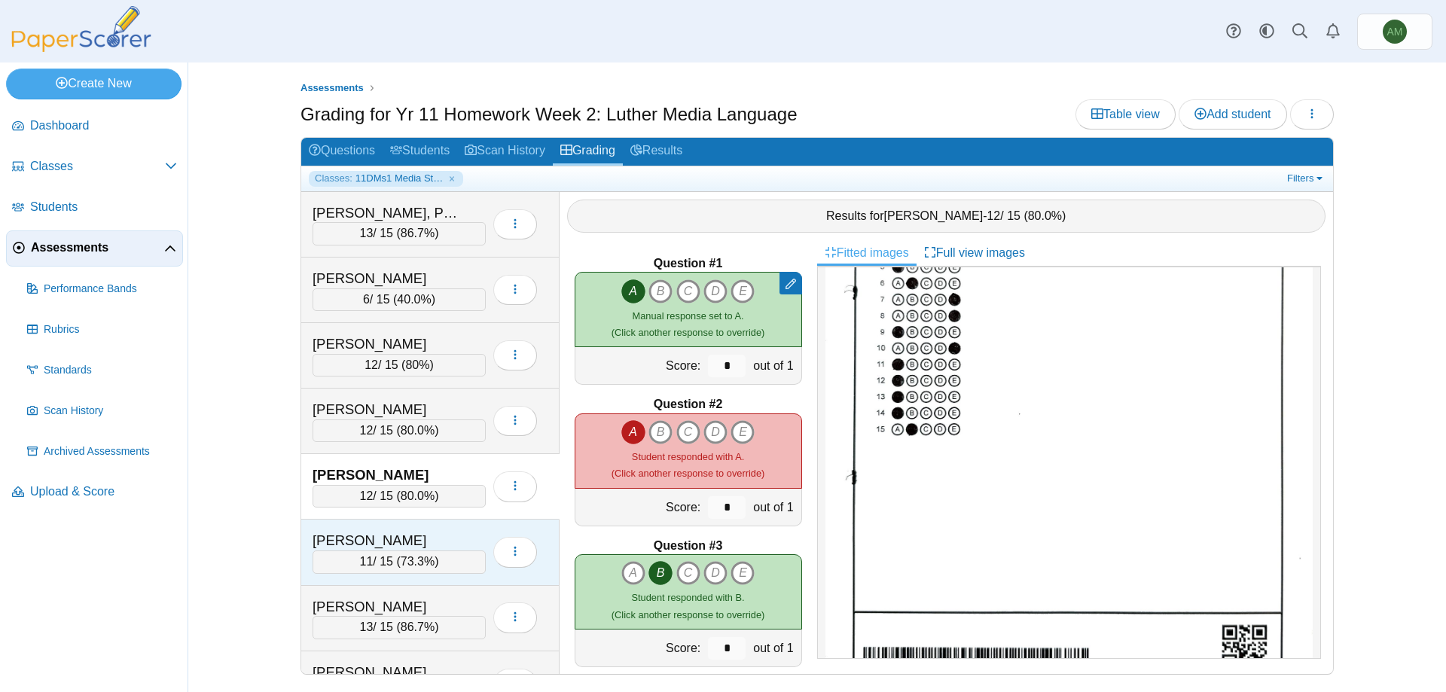
click at [438, 538] on div "[PERSON_NAME]" at bounding box center [388, 541] width 151 height 20
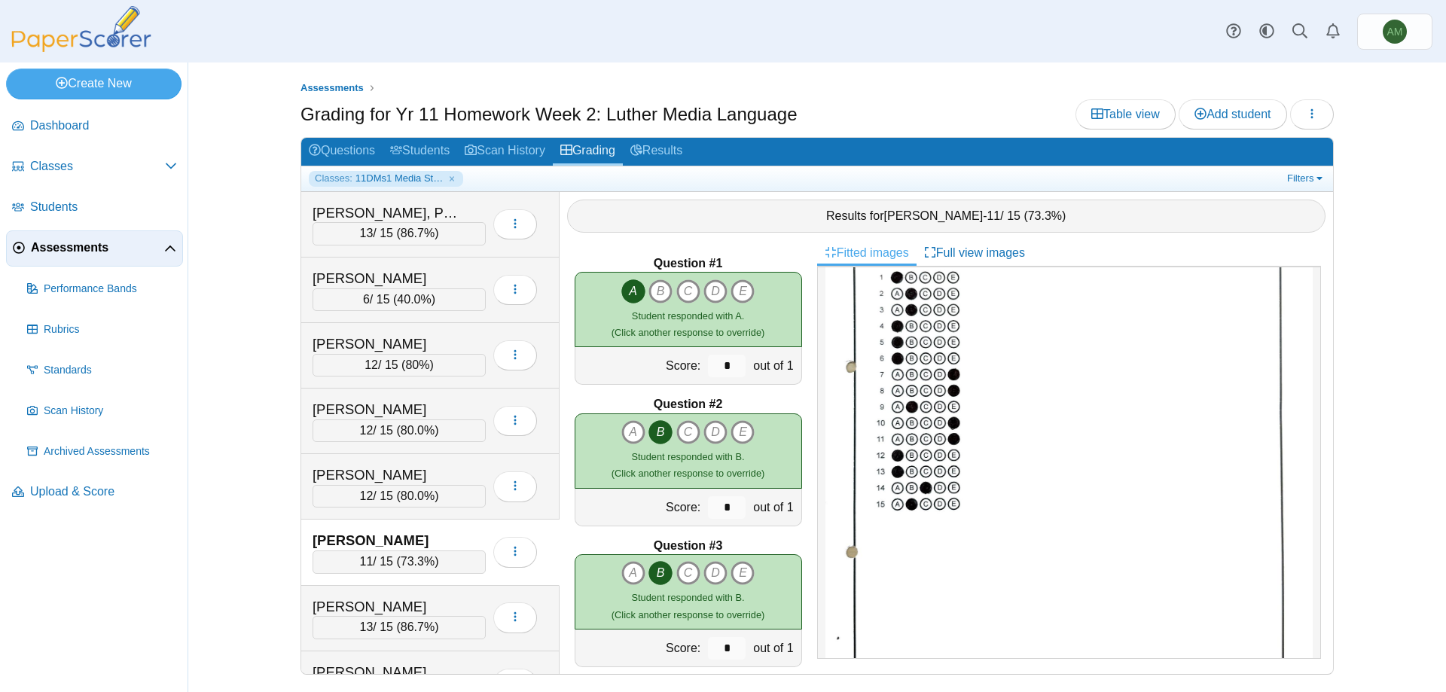
scroll to position [165, 0]
click at [441, 623] on div "13 / 15 ( 86.7% )" at bounding box center [399, 627] width 173 height 23
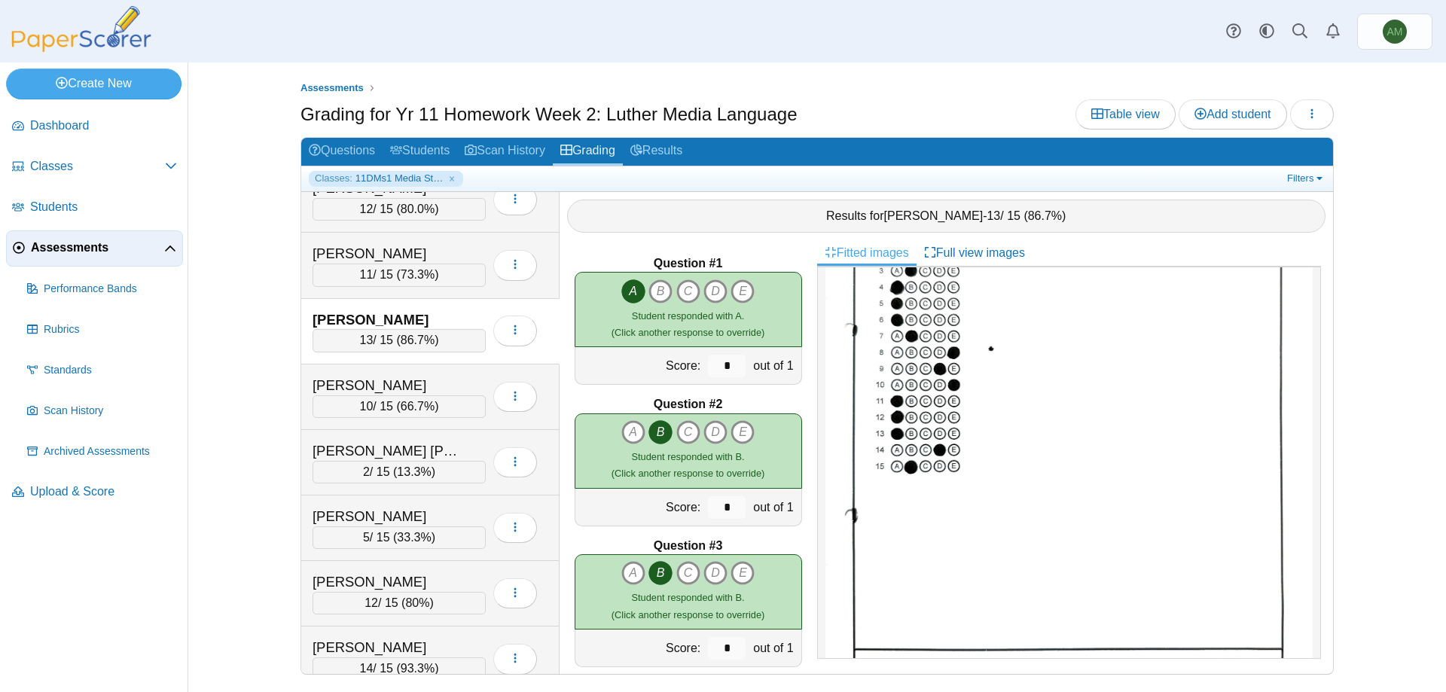
scroll to position [332, 0]
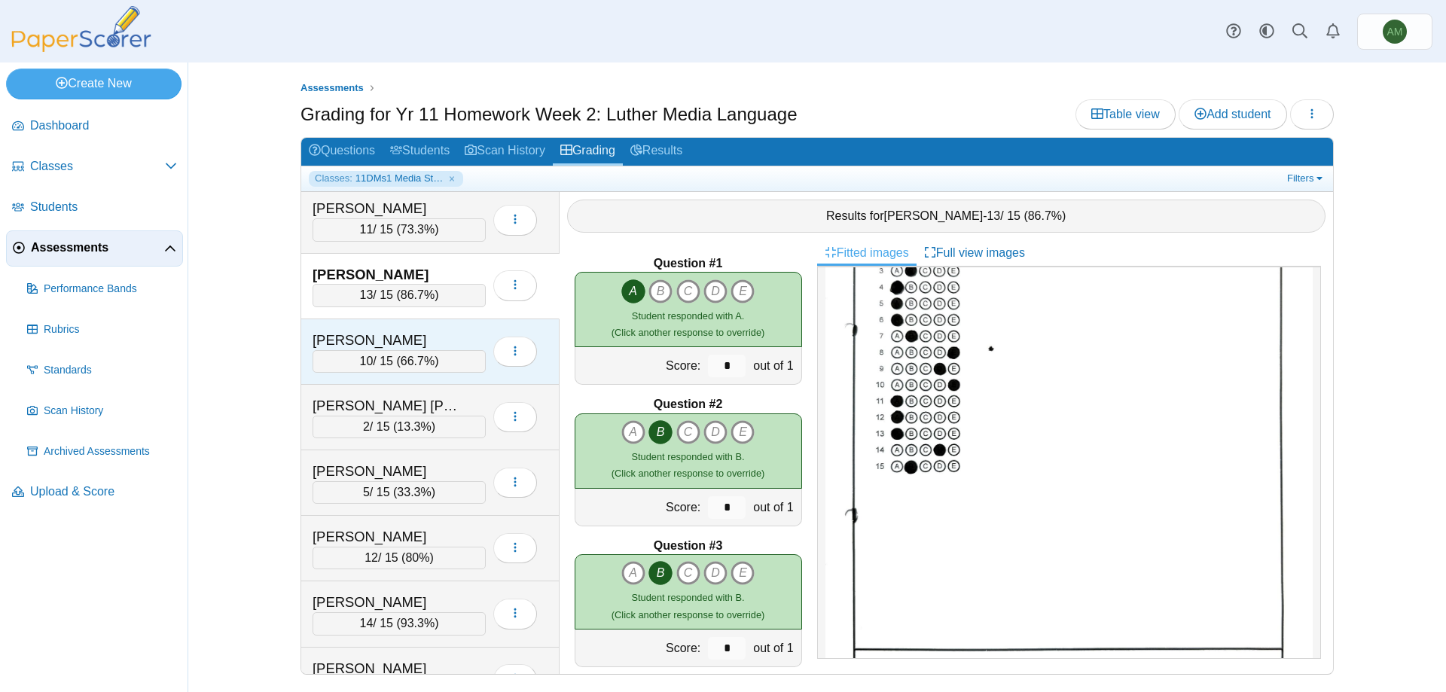
click at [402, 334] on div "[PERSON_NAME]" at bounding box center [388, 341] width 151 height 20
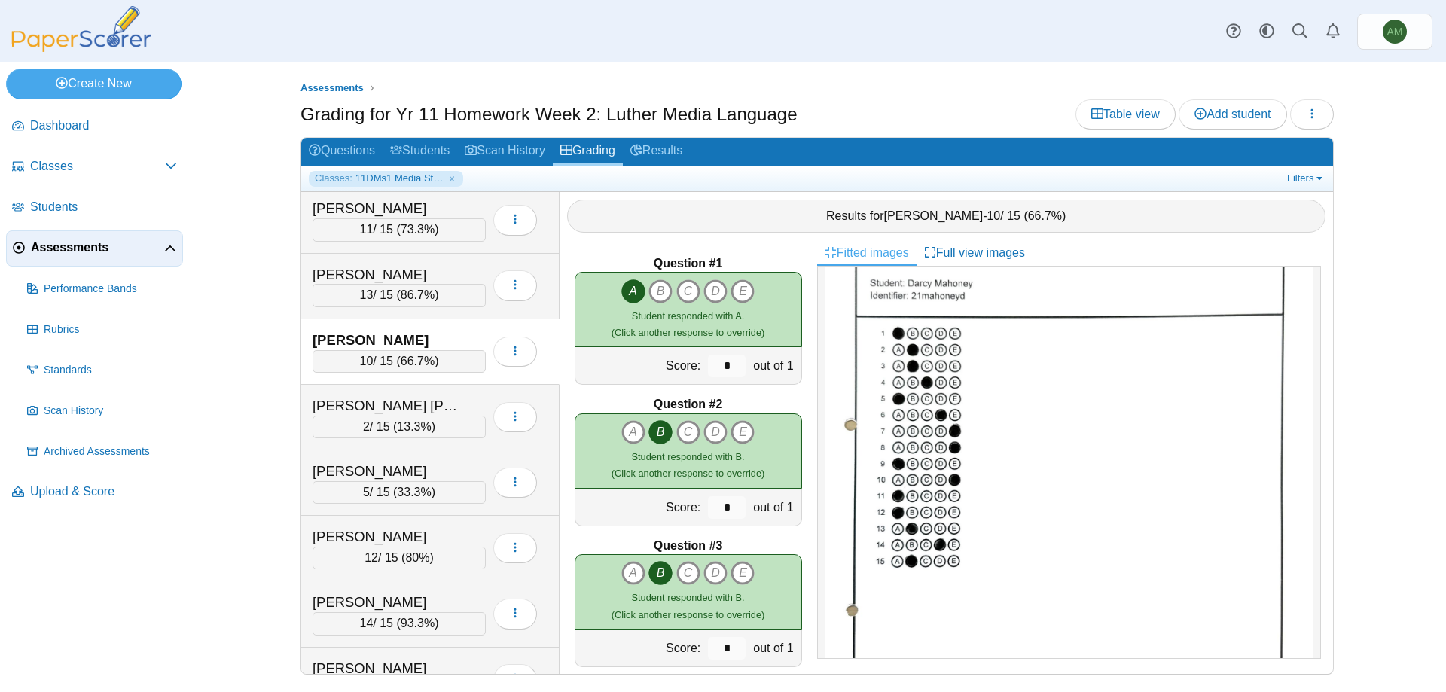
scroll to position [112, 0]
click at [411, 425] on span "13.3%" at bounding box center [414, 426] width 34 height 13
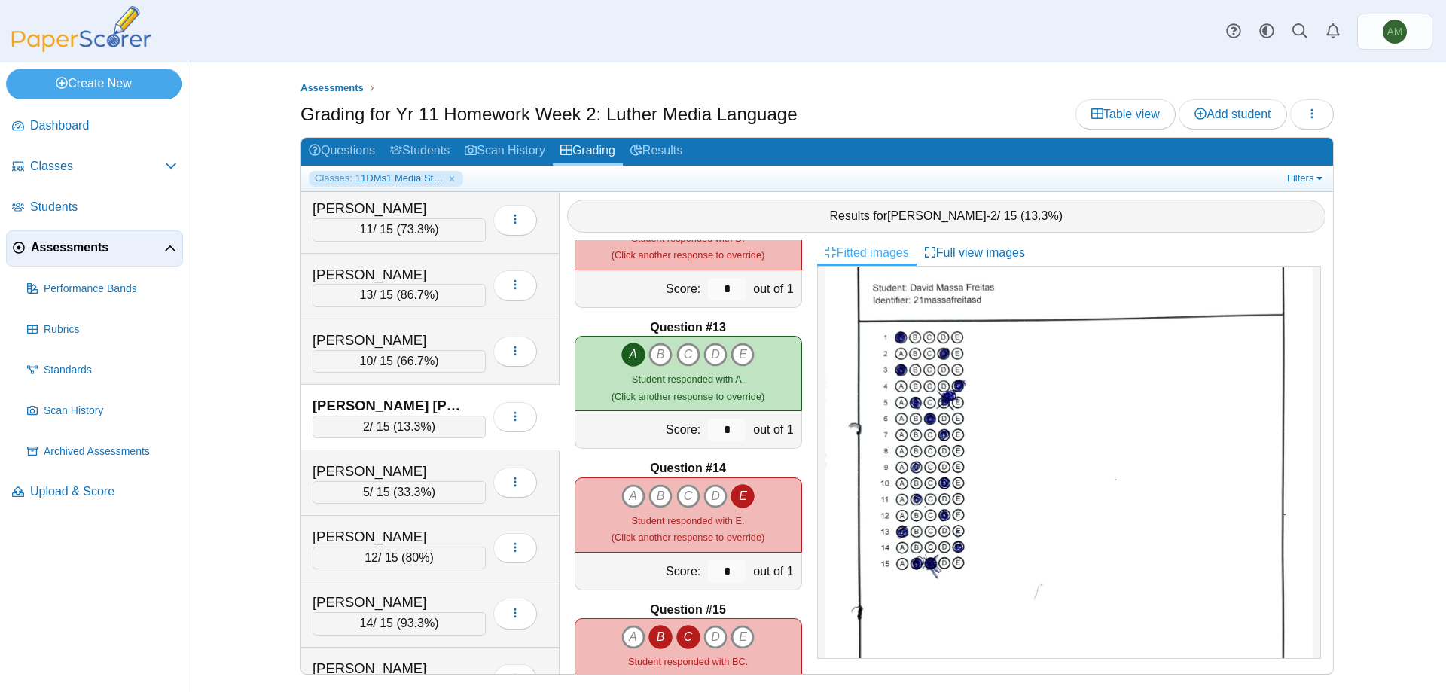
scroll to position [1713, 0]
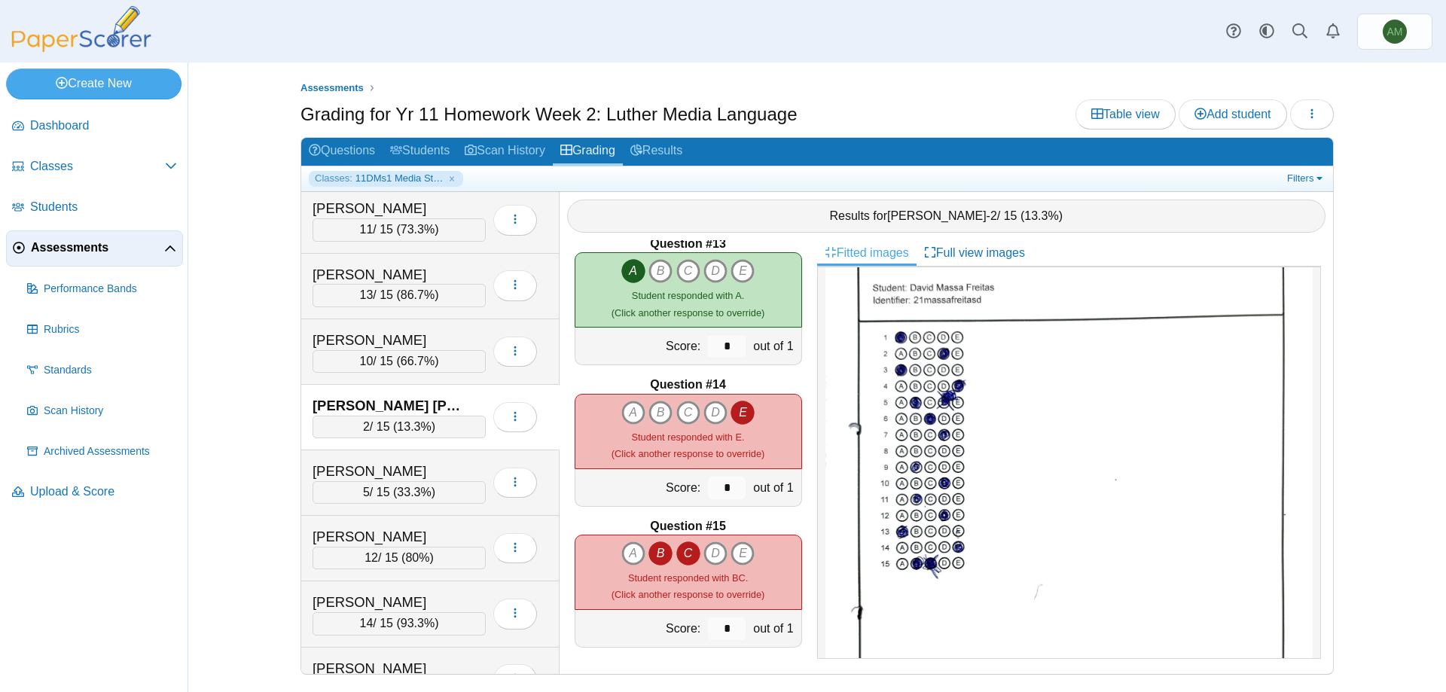
click at [686, 548] on icon "C" at bounding box center [688, 553] width 24 height 24
type input "*"
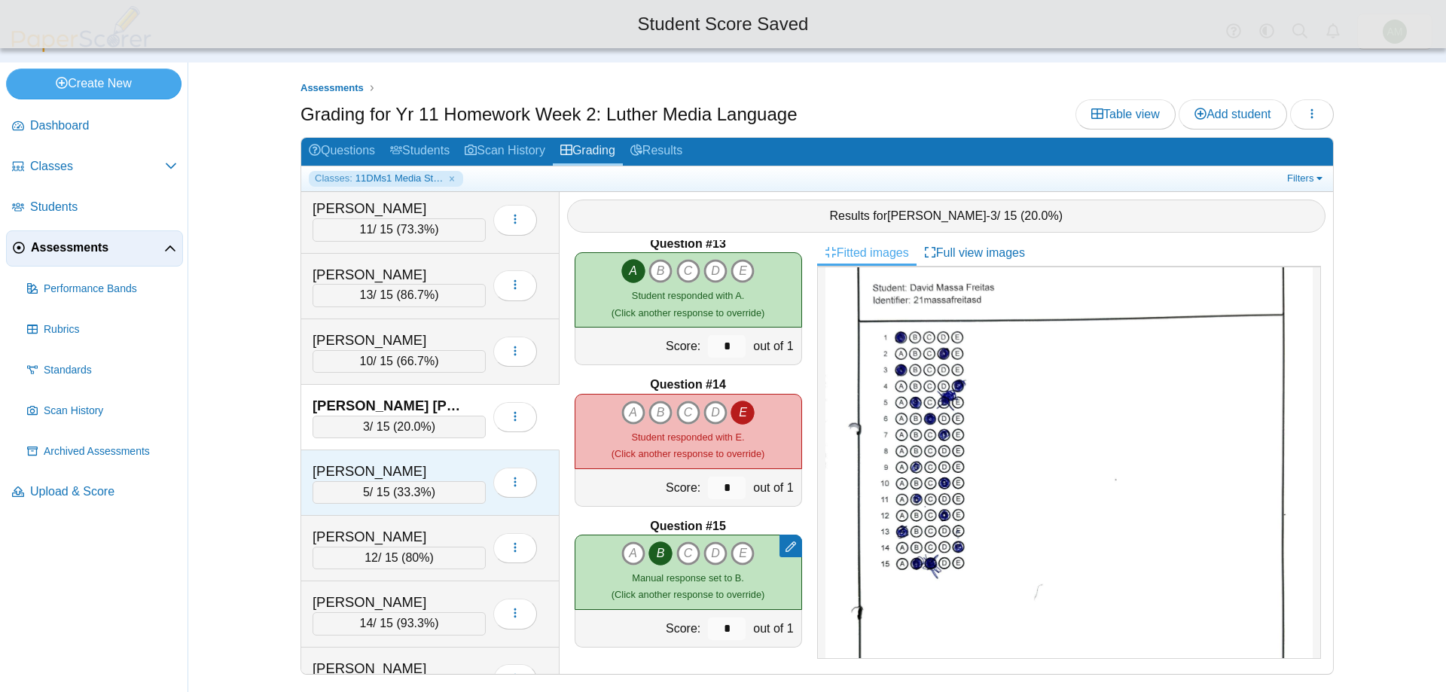
click at [446, 468] on div "[PERSON_NAME]" at bounding box center [388, 472] width 151 height 20
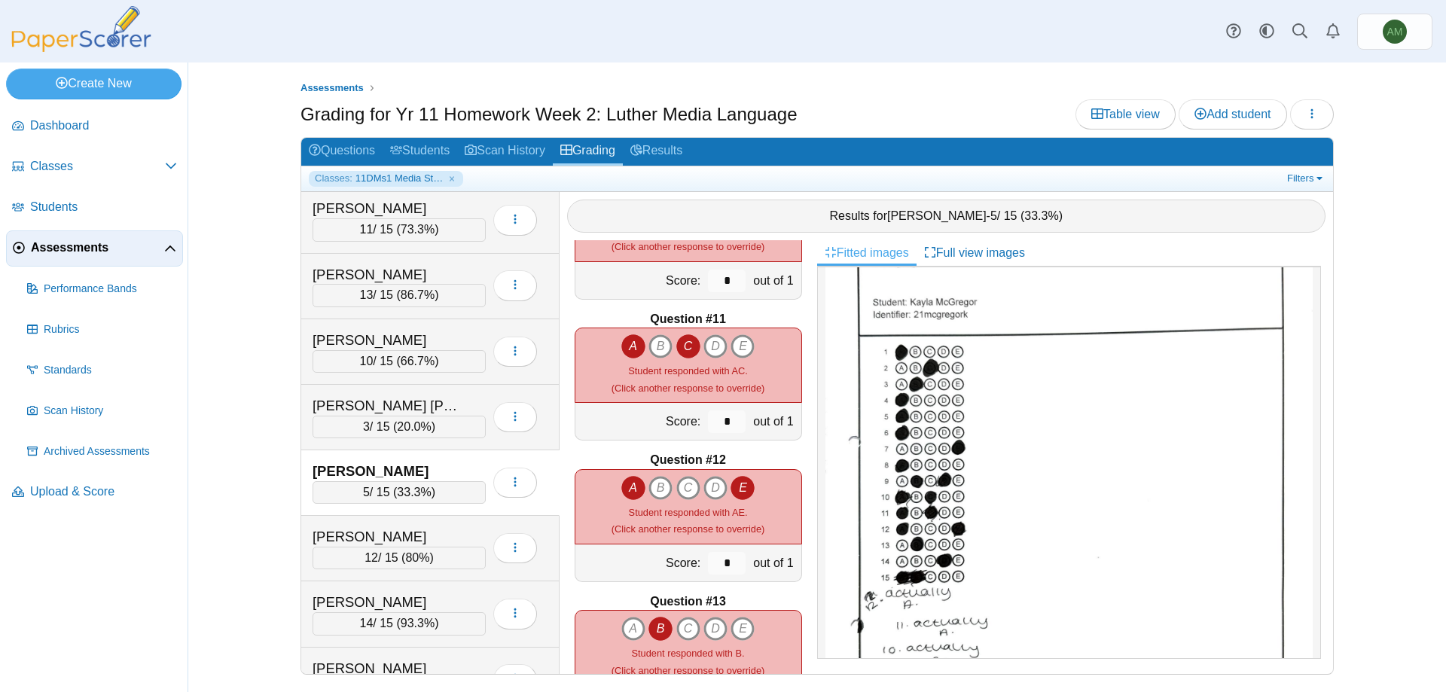
scroll to position [1336, 0]
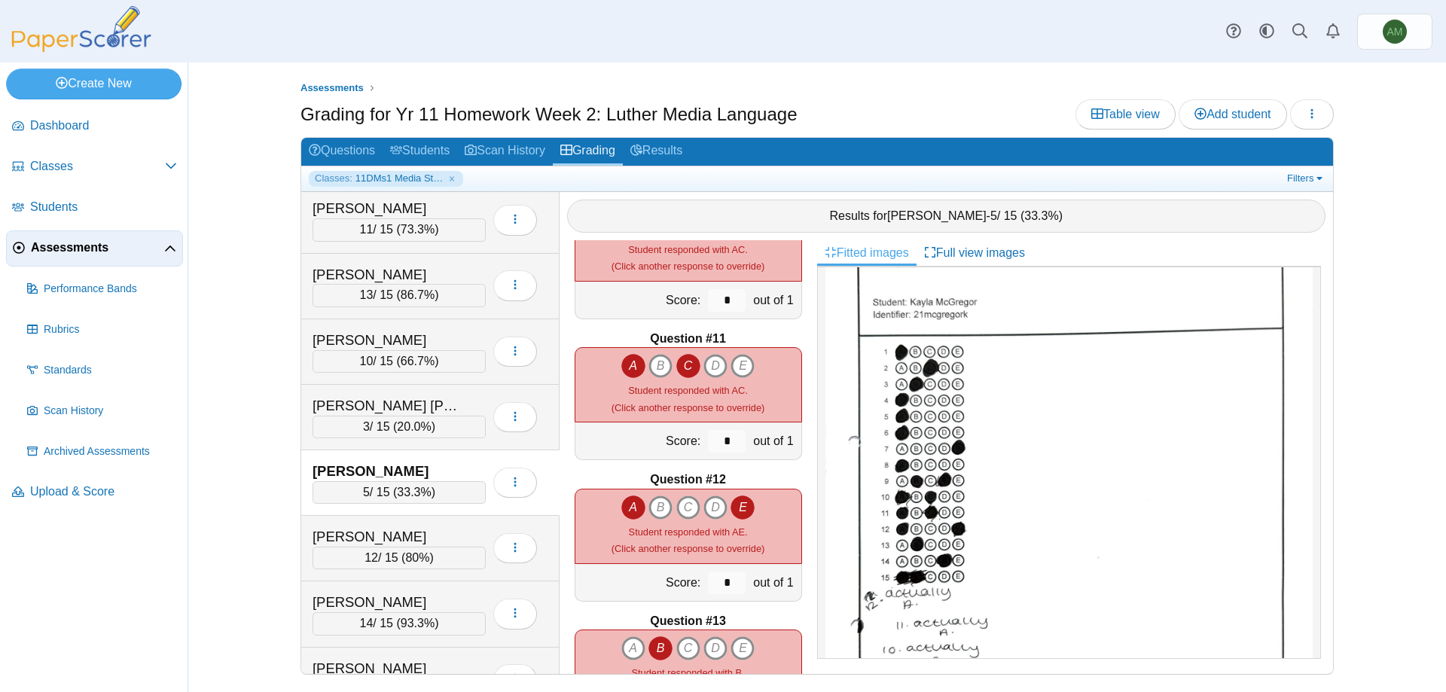
click at [695, 361] on div "A B C D E" at bounding box center [688, 366] width 134 height 24
click at [690, 363] on icon "C" at bounding box center [688, 366] width 24 height 24
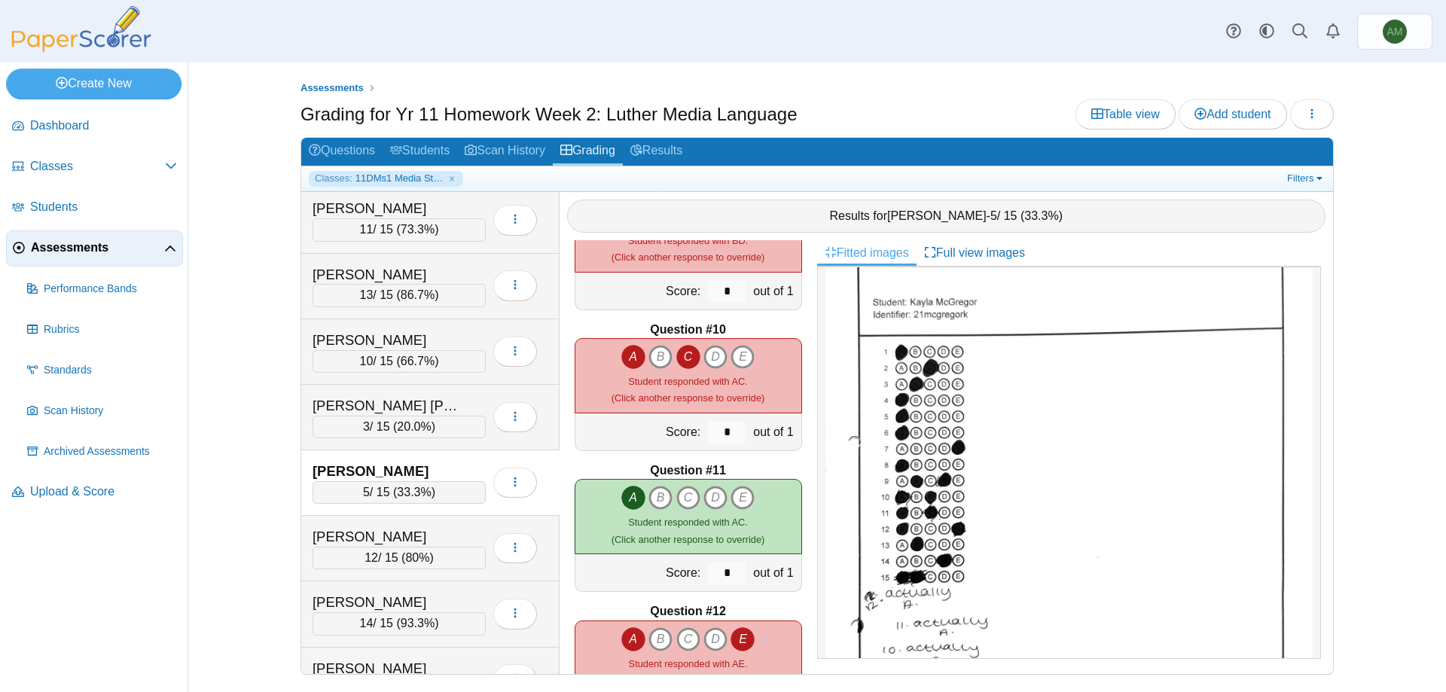
scroll to position [1200, 0]
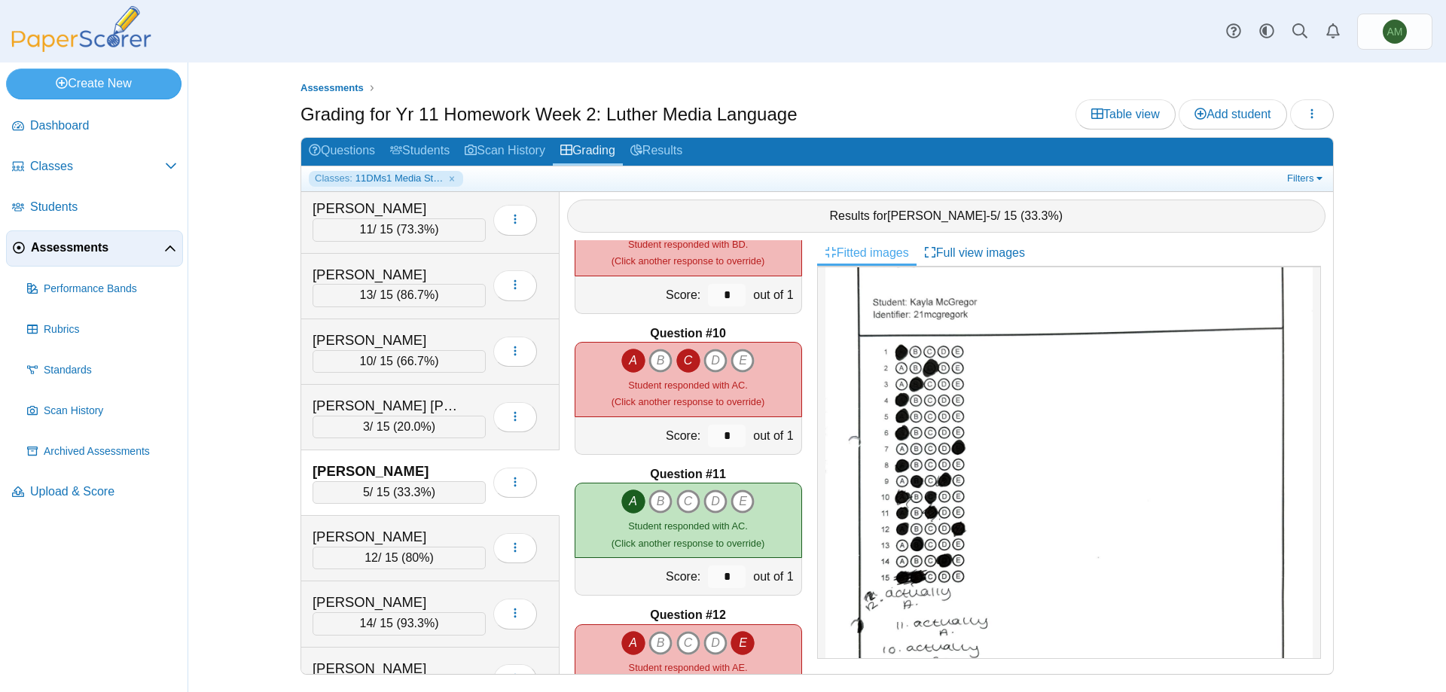
click at [621, 354] on icon "A" at bounding box center [633, 361] width 24 height 24
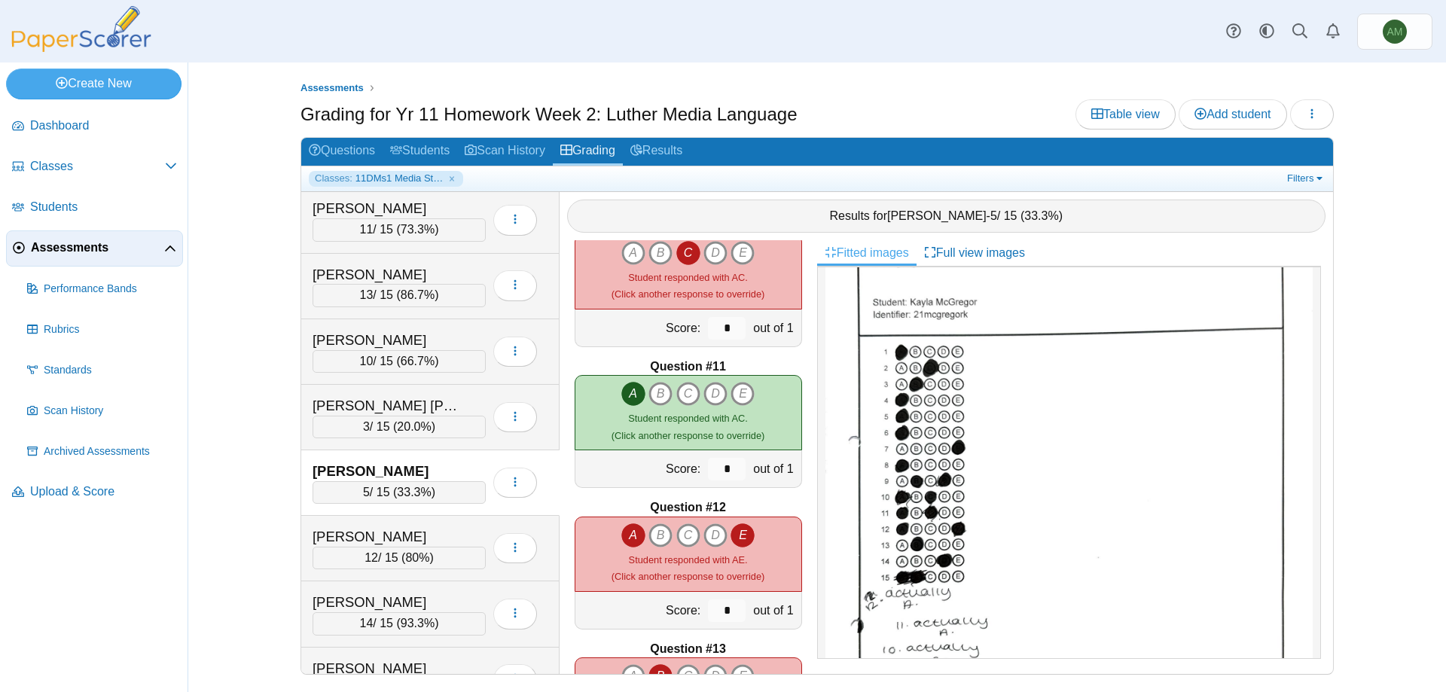
scroll to position [1316, 0]
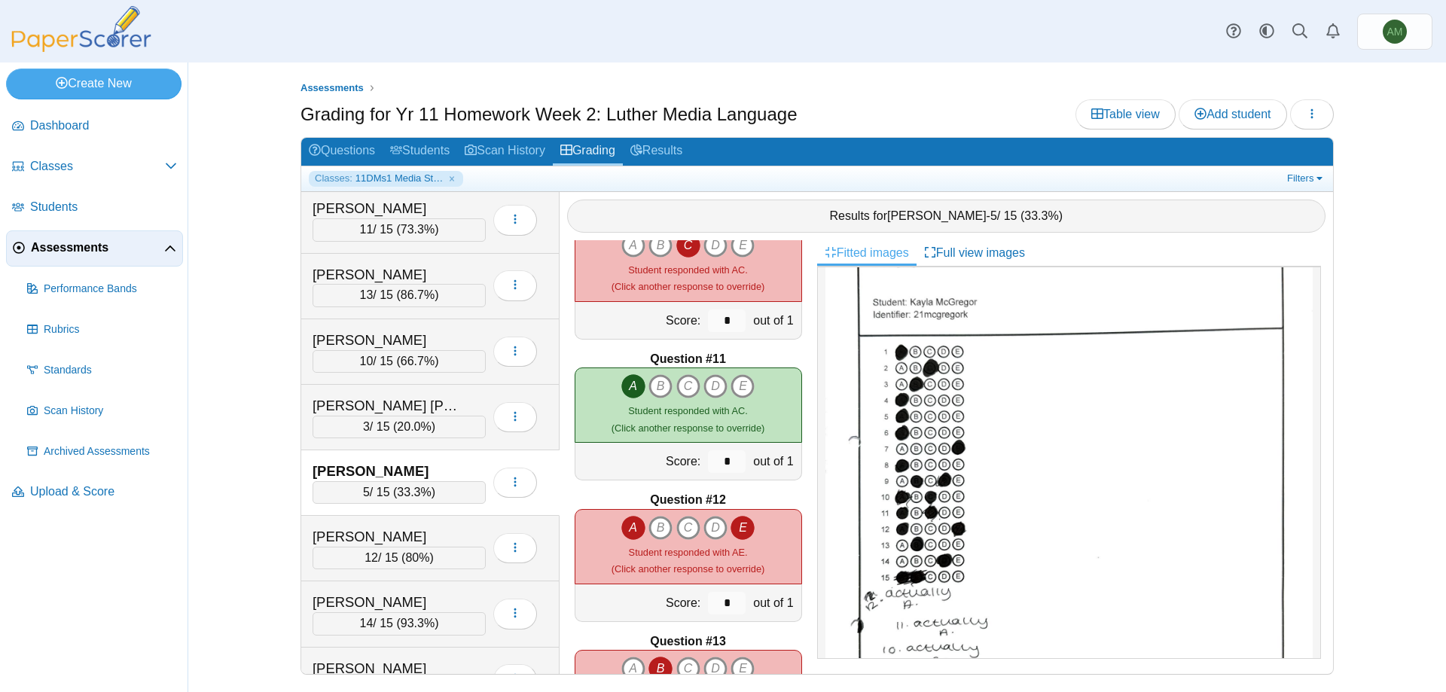
click at [736, 533] on icon "E" at bounding box center [743, 528] width 24 height 24
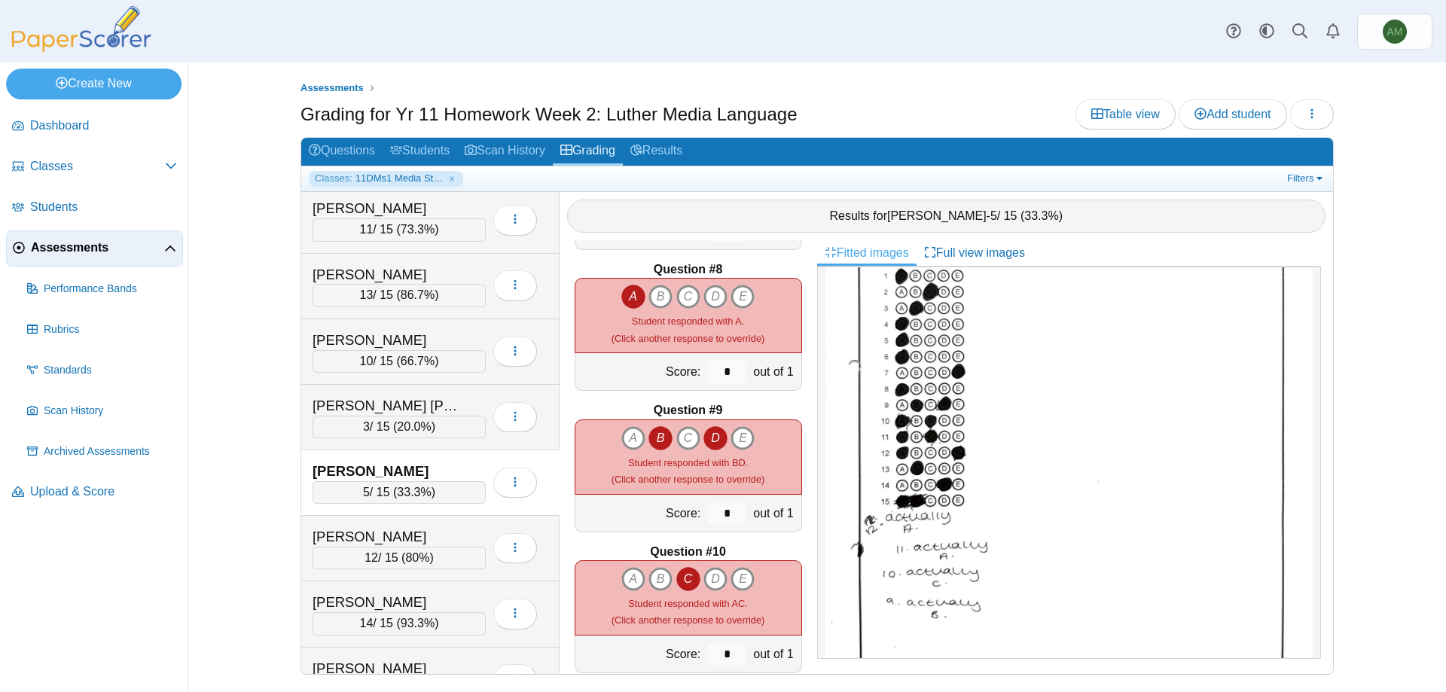
scroll to position [970, 0]
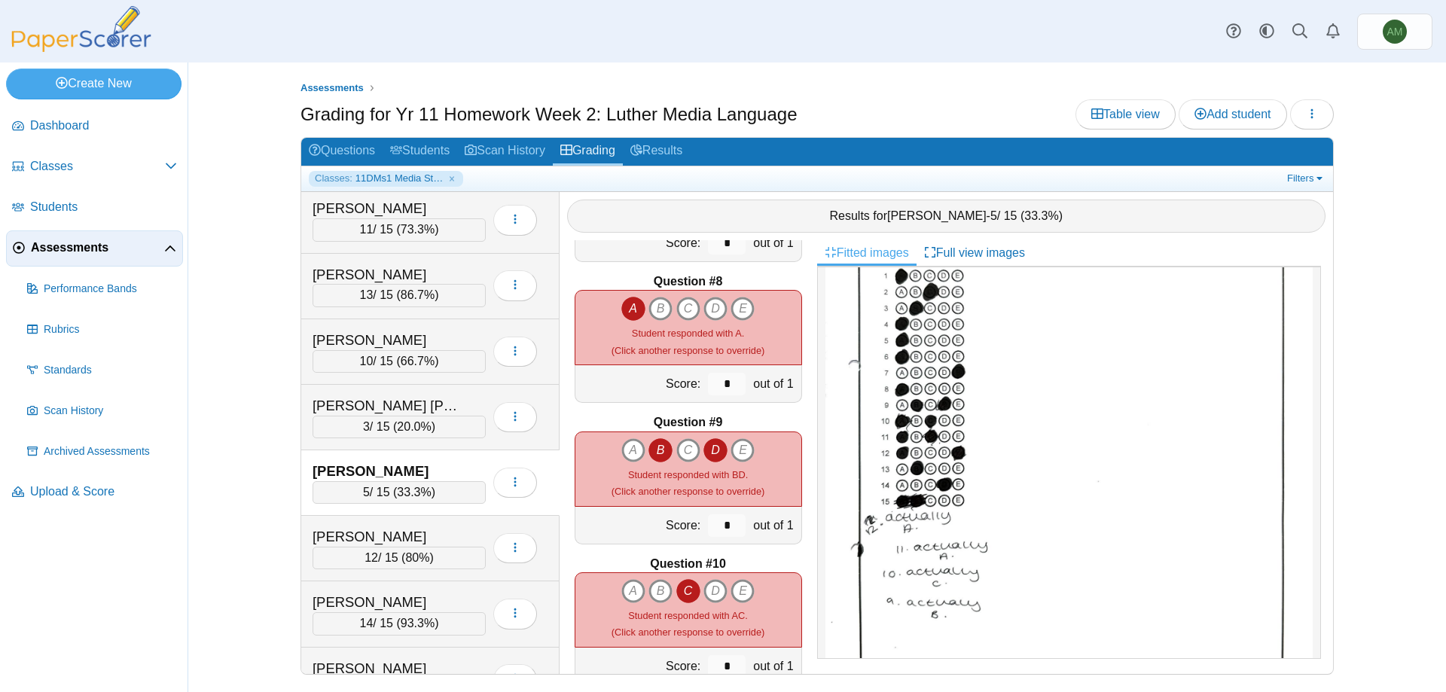
click at [703, 453] on icon "D" at bounding box center [715, 450] width 24 height 24
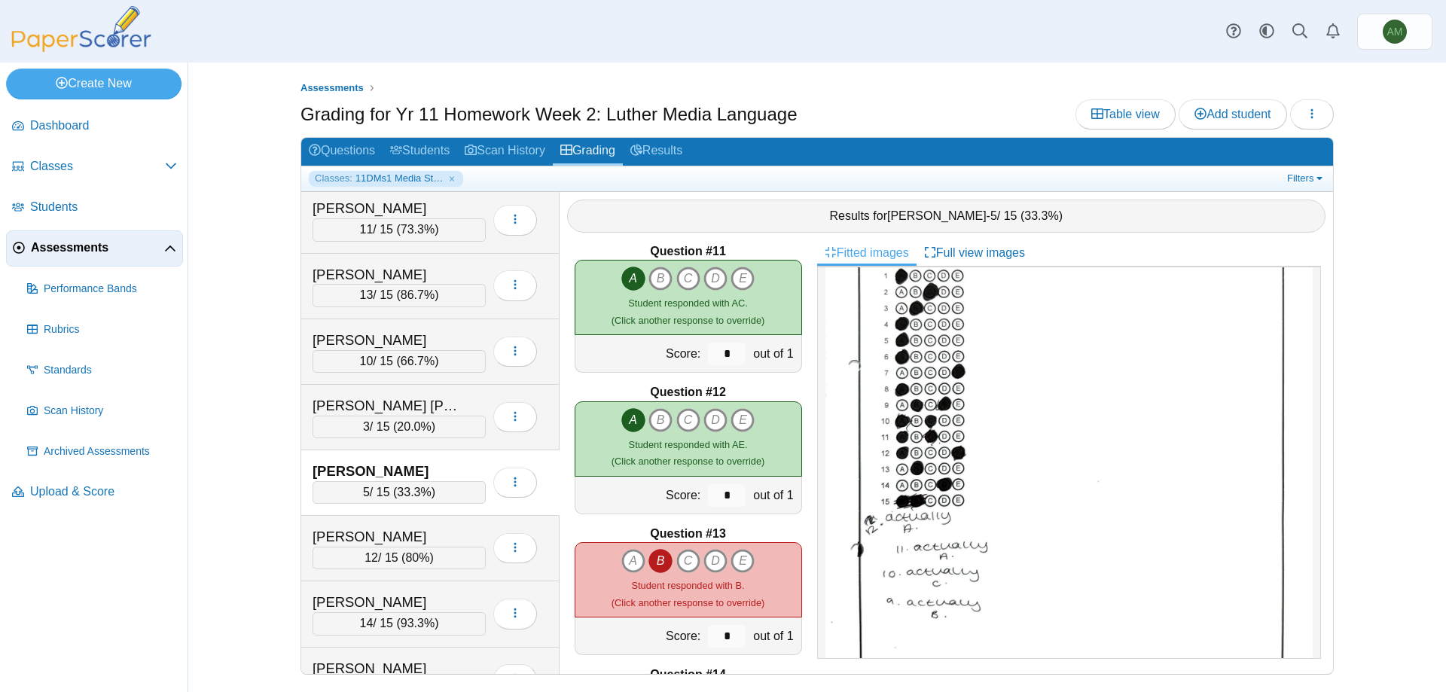
scroll to position [1713, 0]
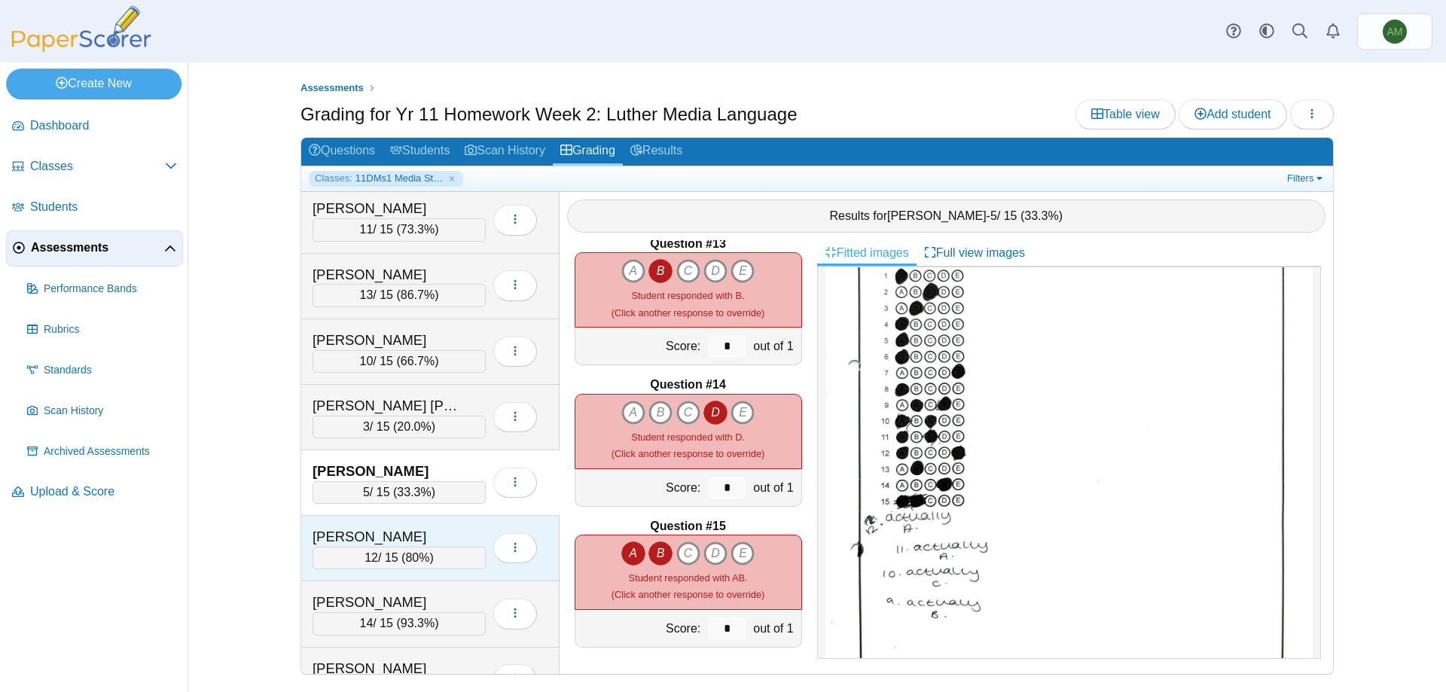
click at [432, 538] on div "[PERSON_NAME]" at bounding box center [388, 537] width 151 height 20
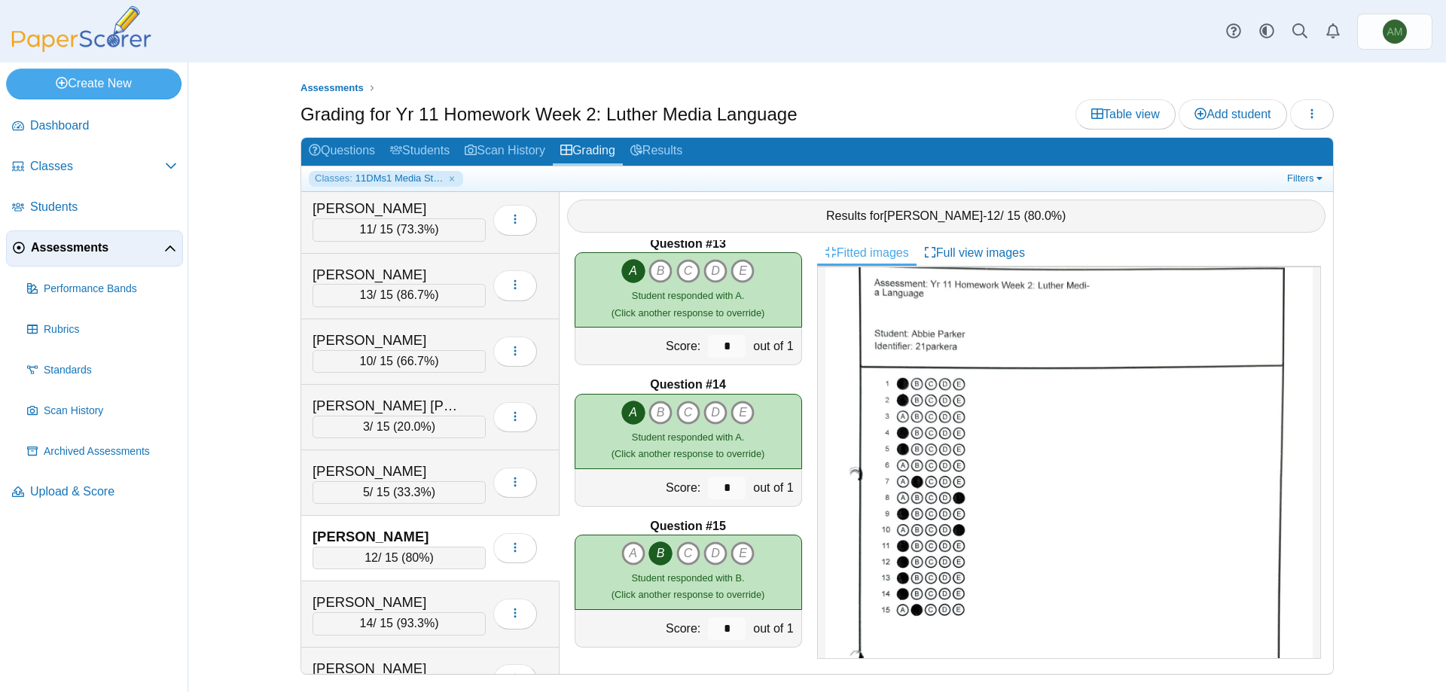
scroll to position [179, 0]
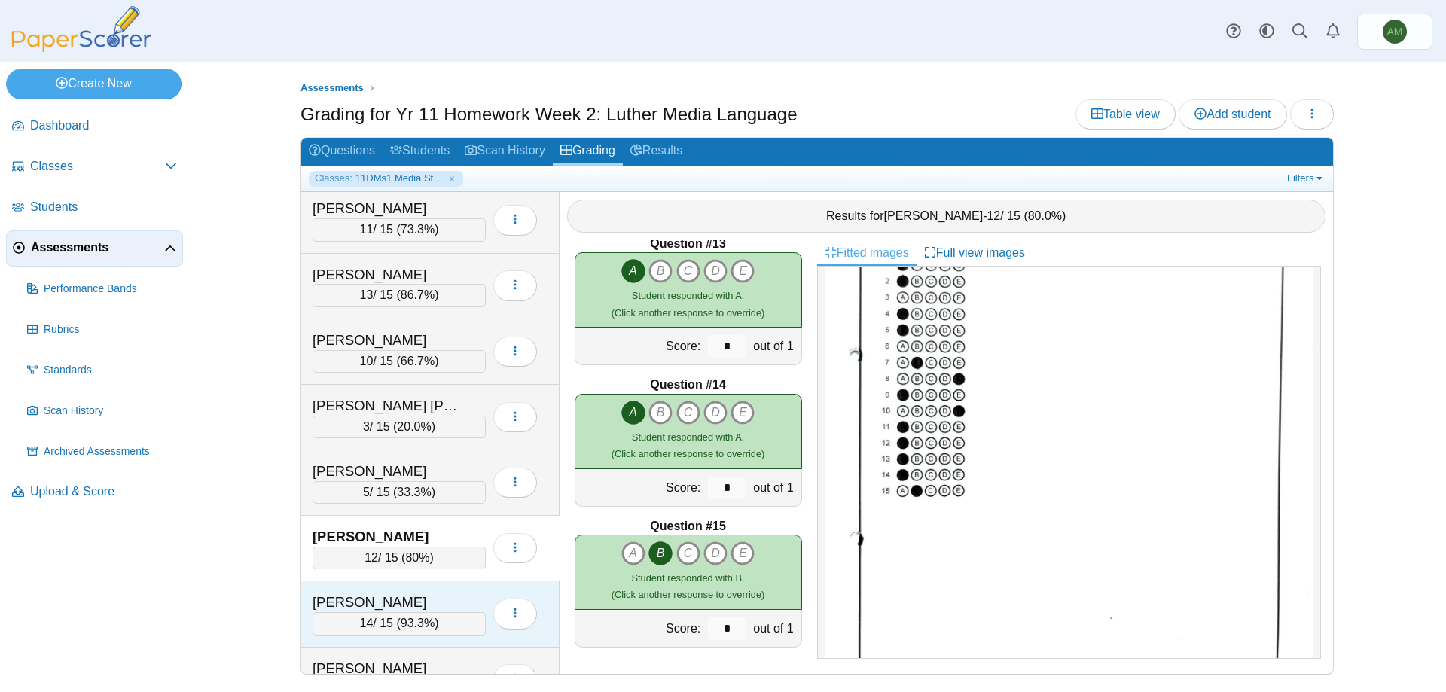
click at [411, 593] on div "[PERSON_NAME]" at bounding box center [388, 603] width 151 height 20
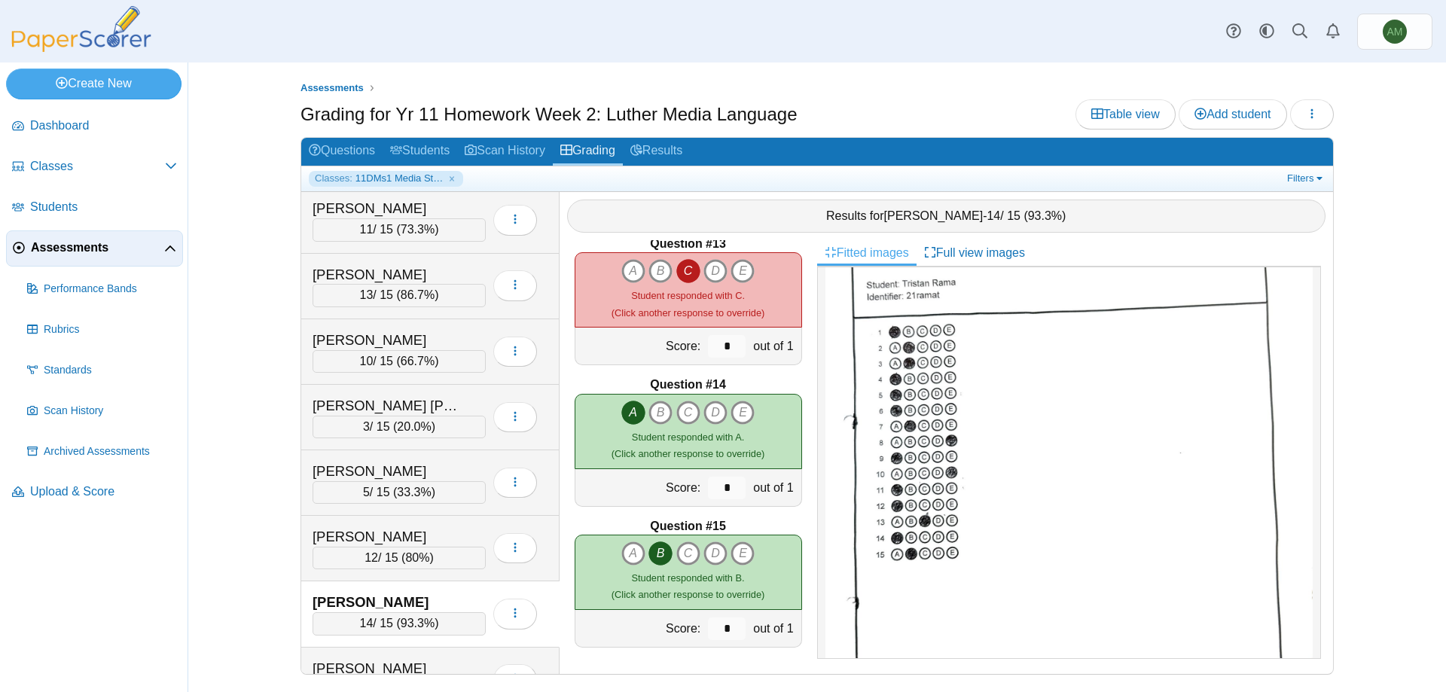
scroll to position [148, 0]
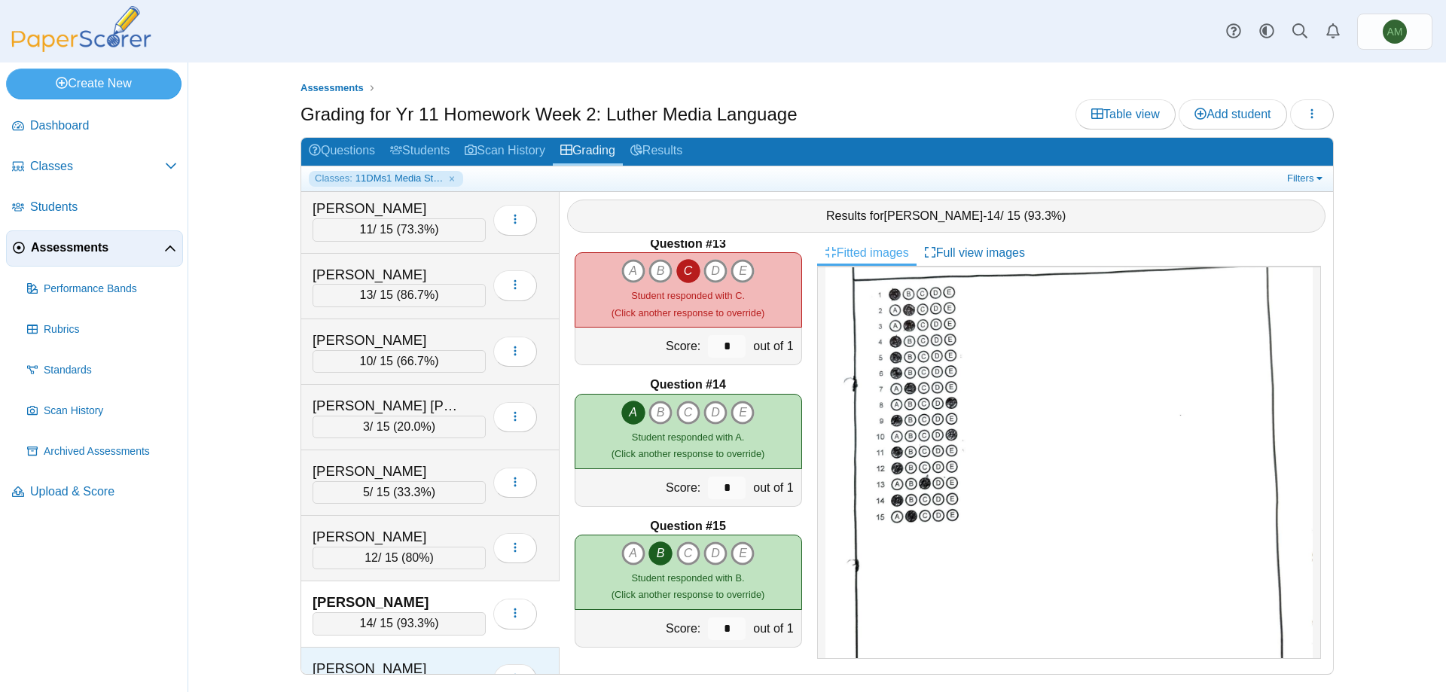
click at [457, 654] on div "[PERSON_NAME] 15 / 15 ( 100% ) Loading…" at bounding box center [430, 681] width 258 height 66
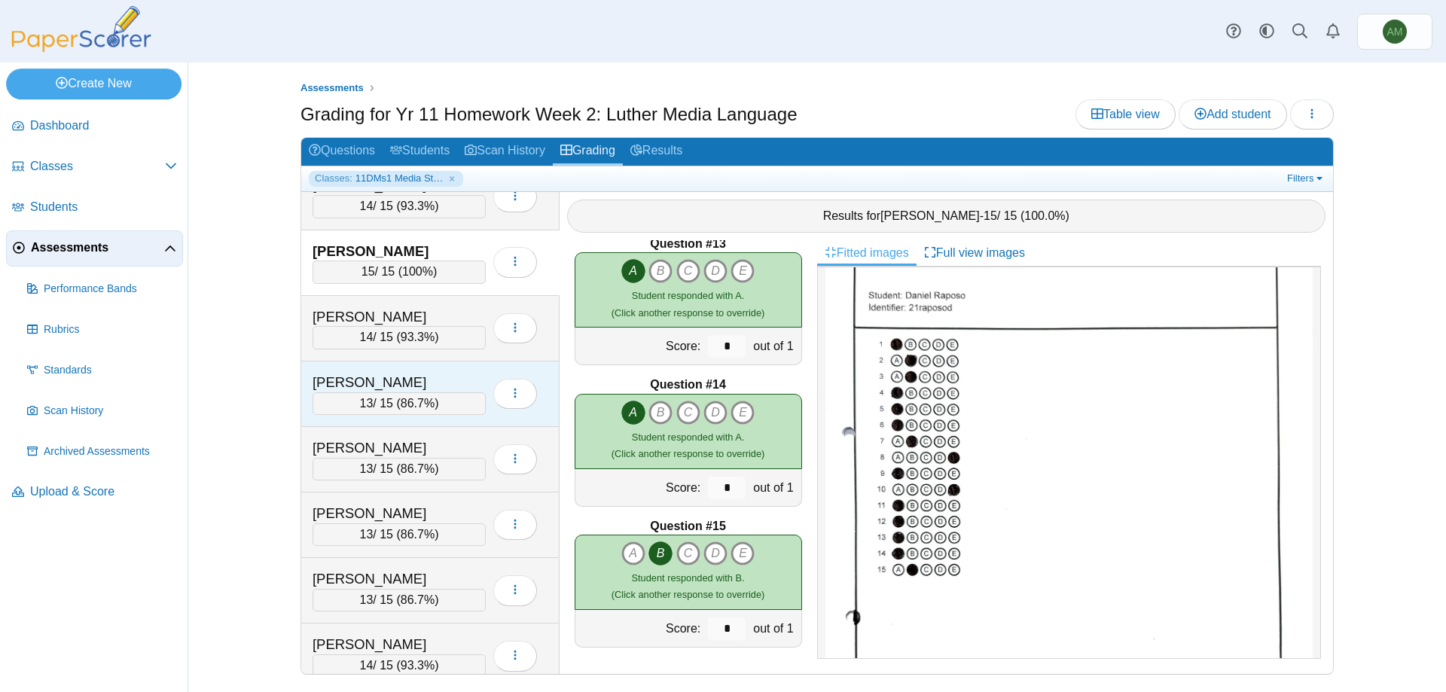
scroll to position [734, 0]
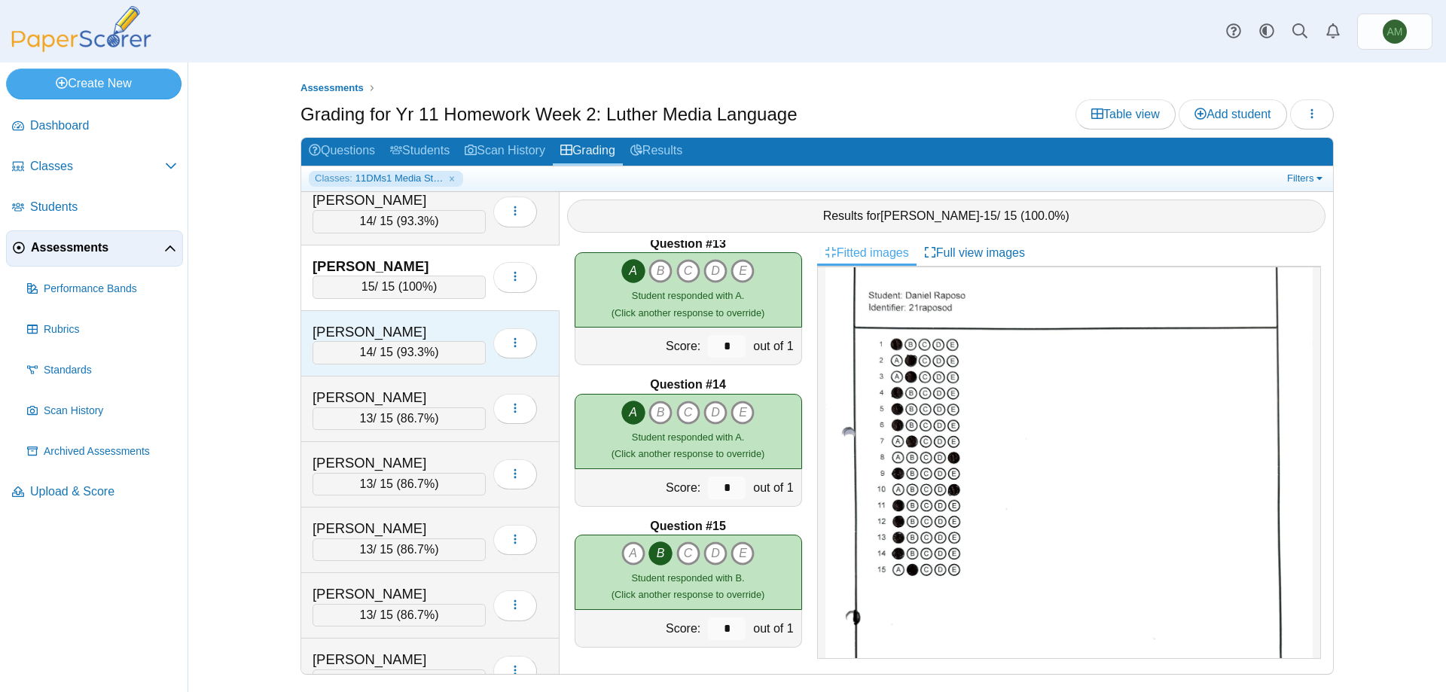
click at [438, 337] on div "[PERSON_NAME]" at bounding box center [388, 332] width 151 height 20
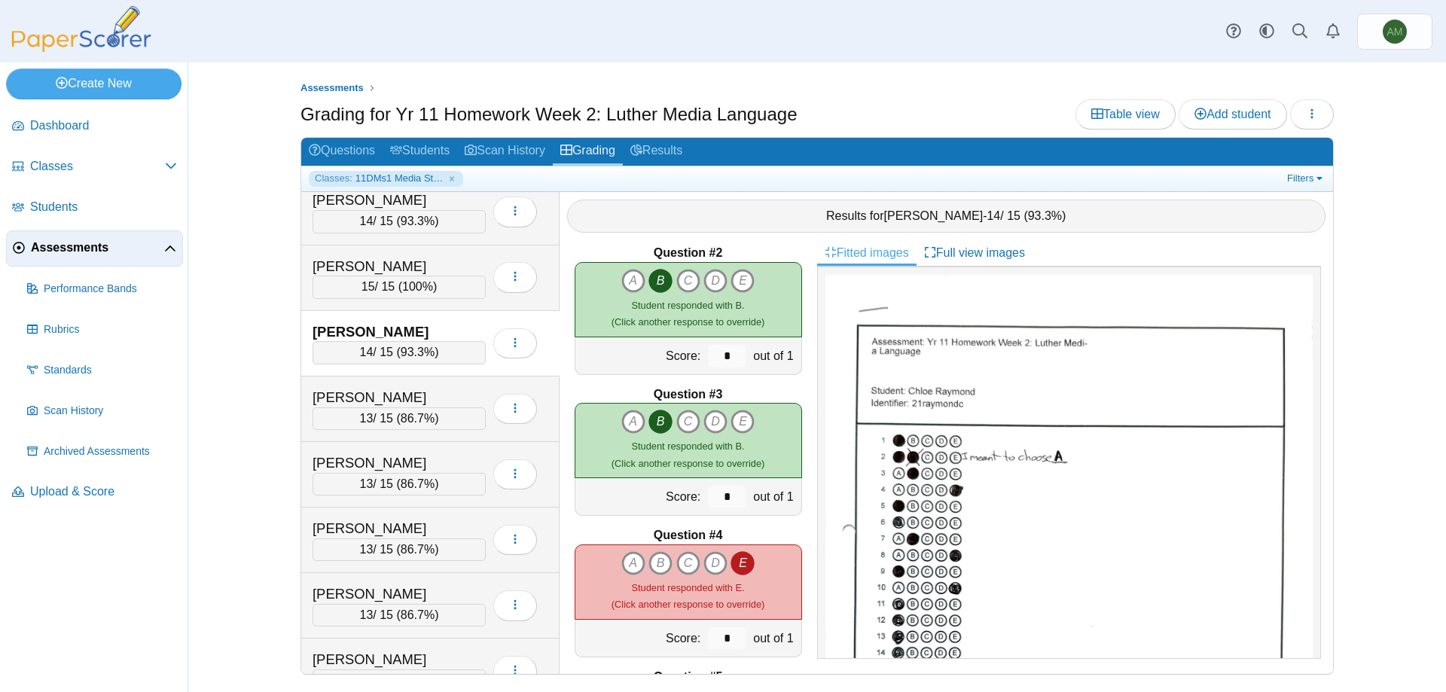
scroll to position [0, 0]
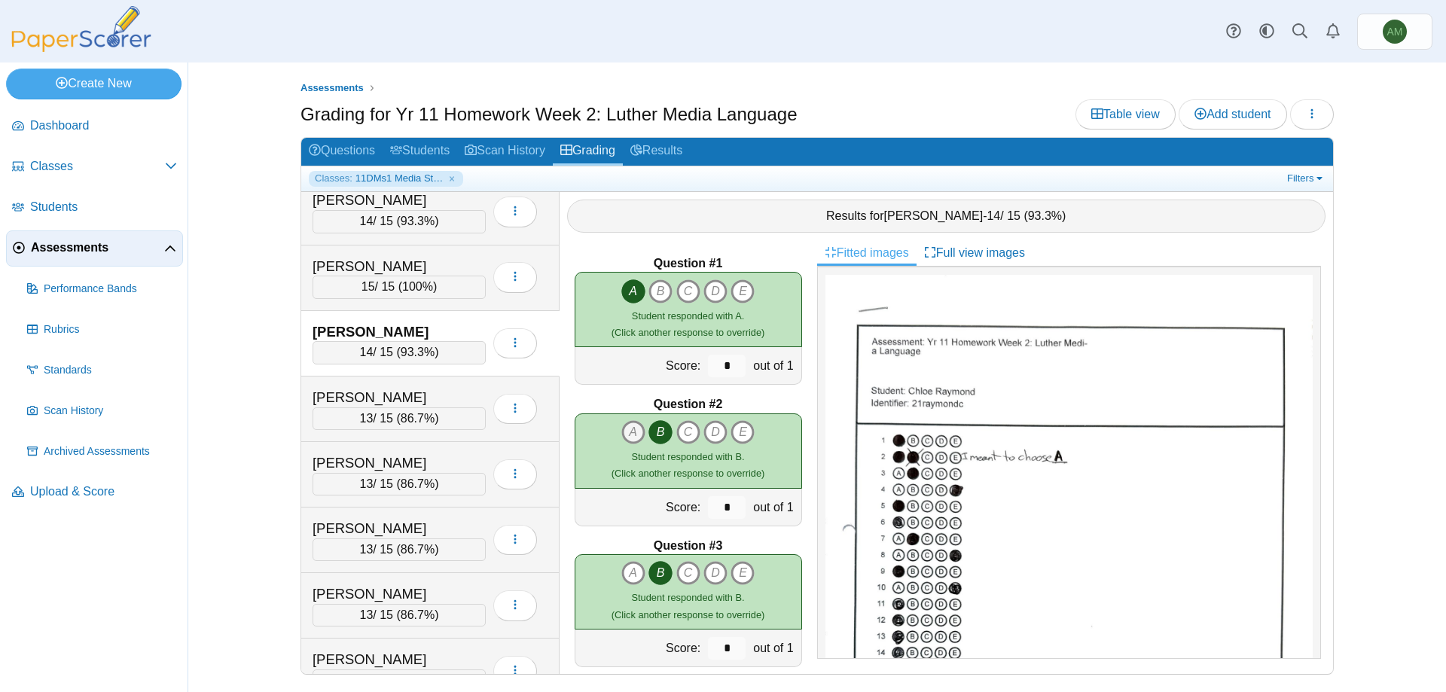
click at [629, 438] on icon "A" at bounding box center [633, 432] width 24 height 24
type input "*"
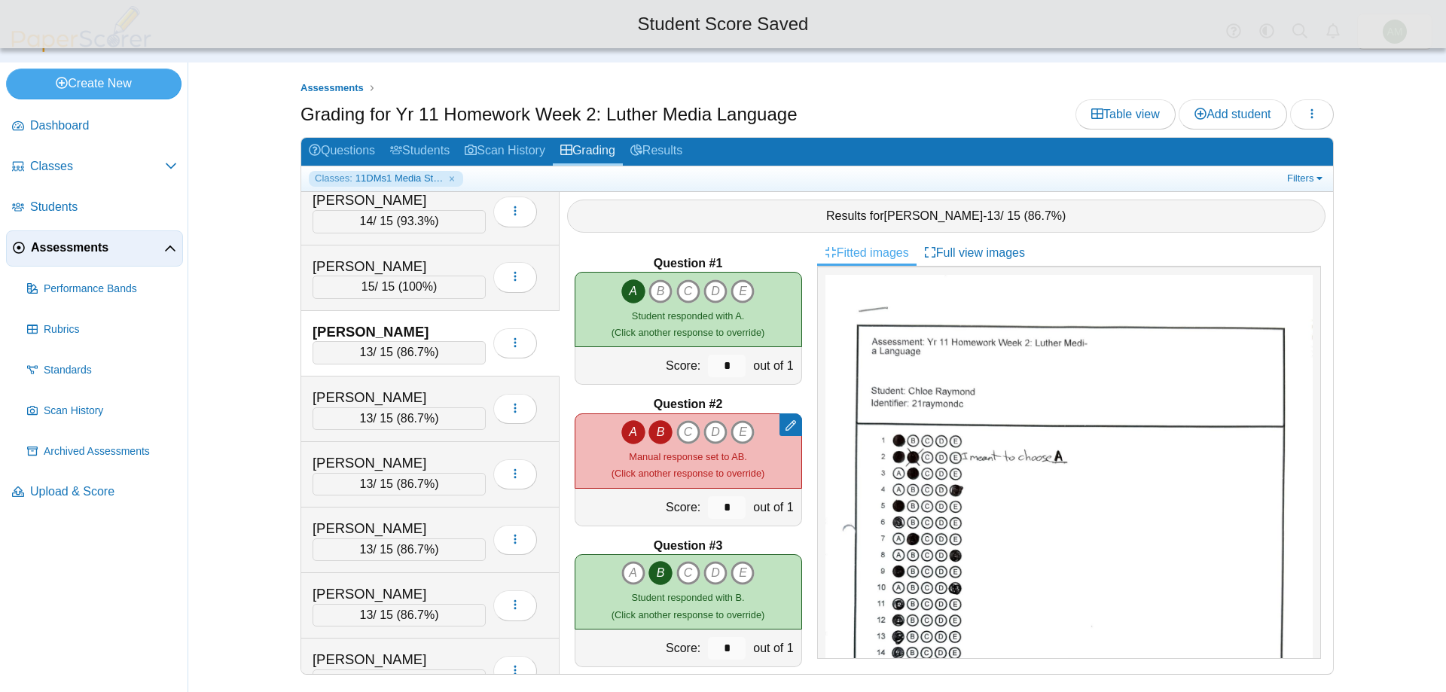
click at [665, 434] on icon "B" at bounding box center [660, 432] width 24 height 24
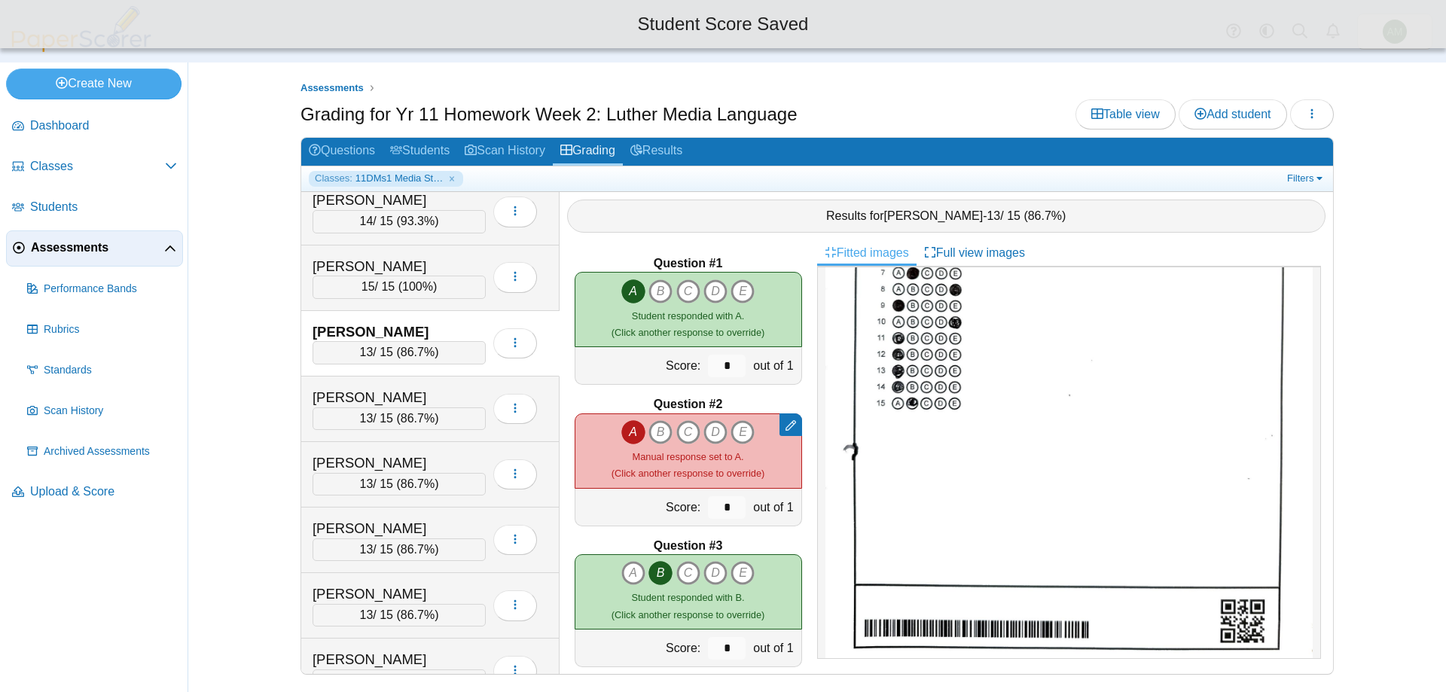
scroll to position [296, 0]
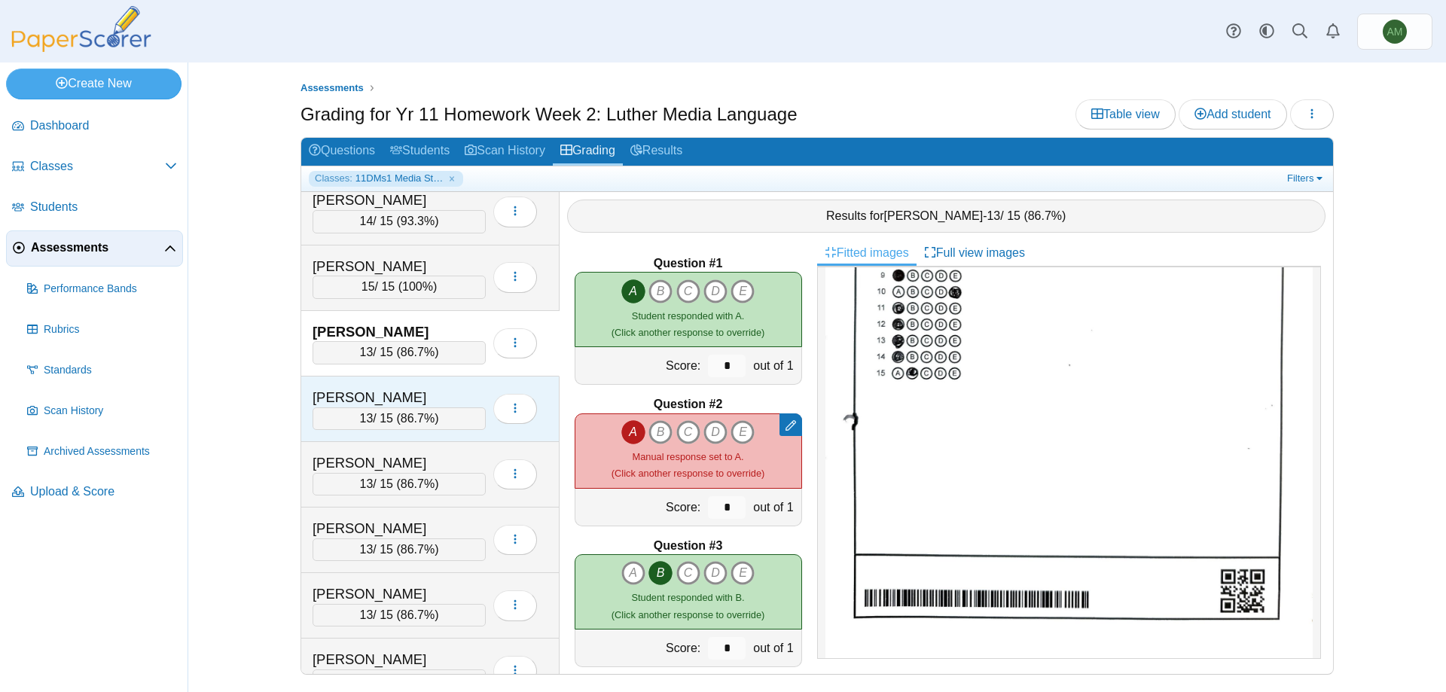
click at [412, 394] on div "[PERSON_NAME]" at bounding box center [388, 398] width 151 height 20
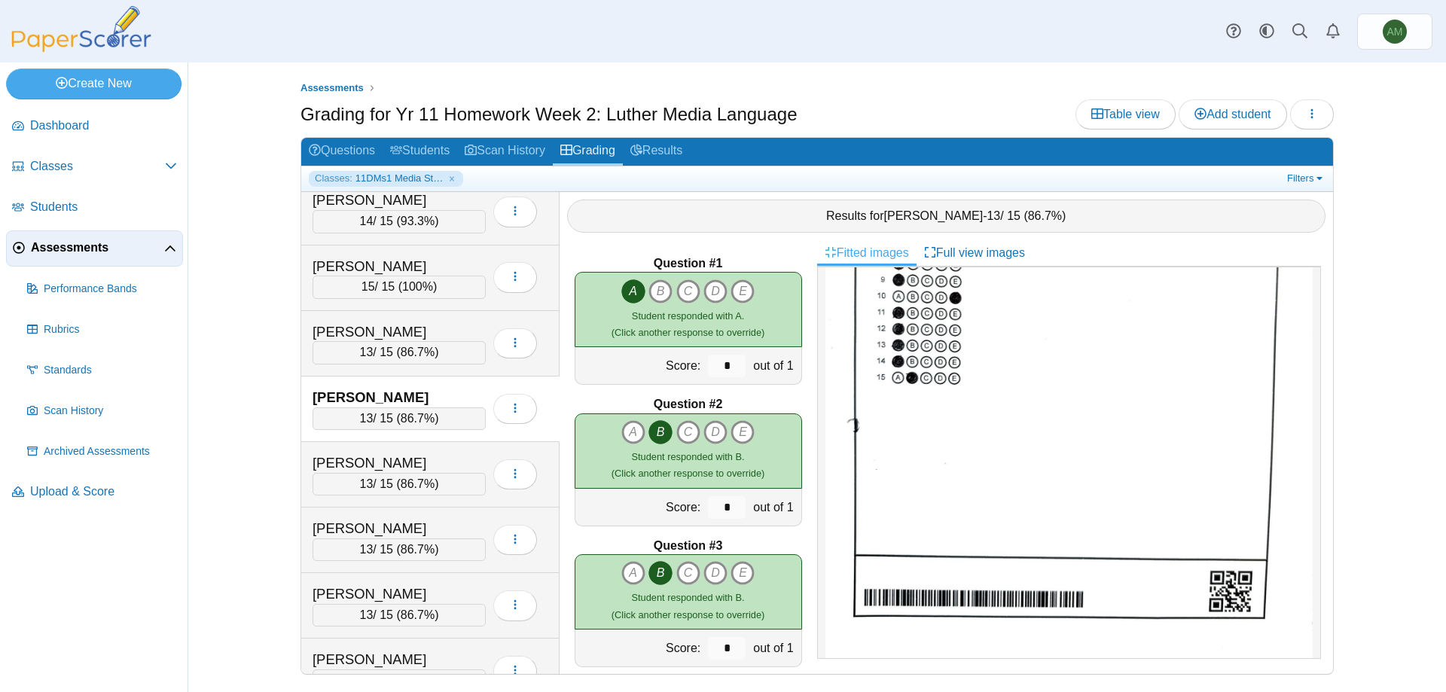
scroll to position [0, 0]
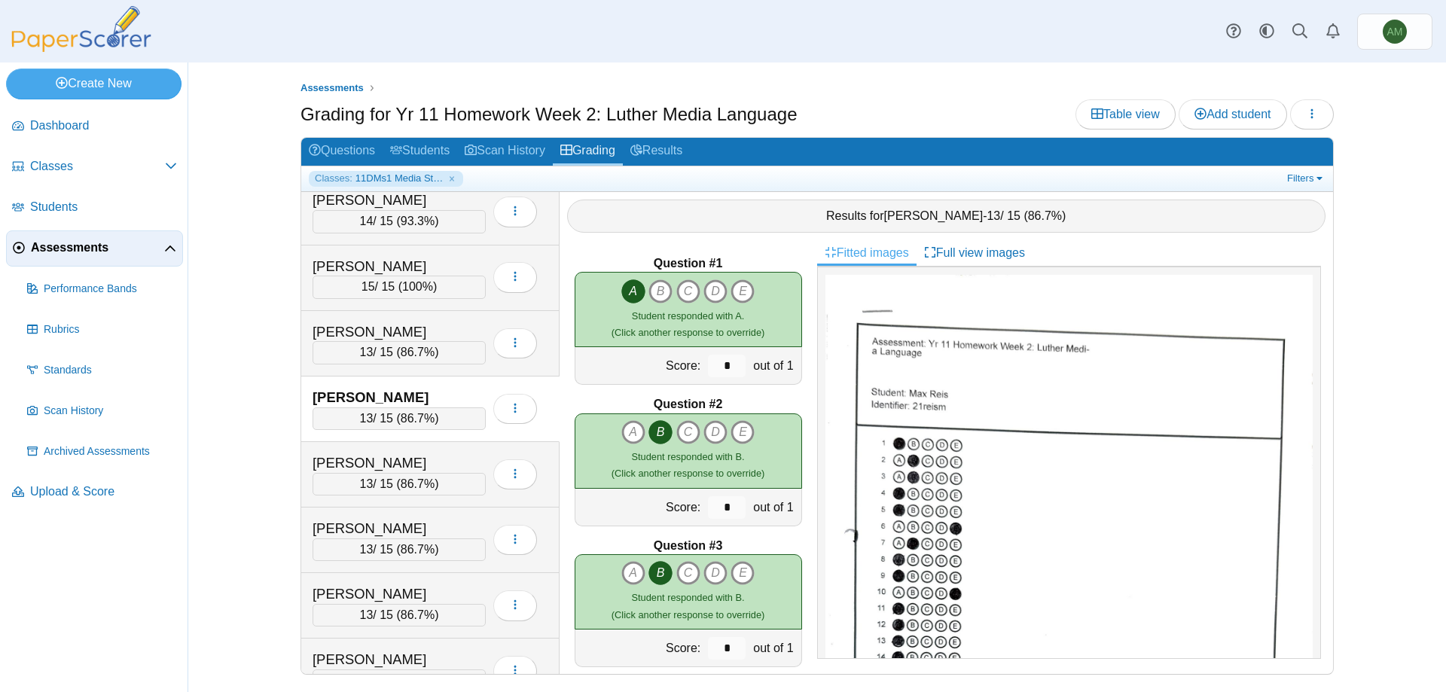
drag, startPoint x: 1320, startPoint y: 390, endPoint x: 1318, endPoint y: 400, distance: 10.0
click at [1318, 400] on div at bounding box center [1069, 463] width 504 height 392
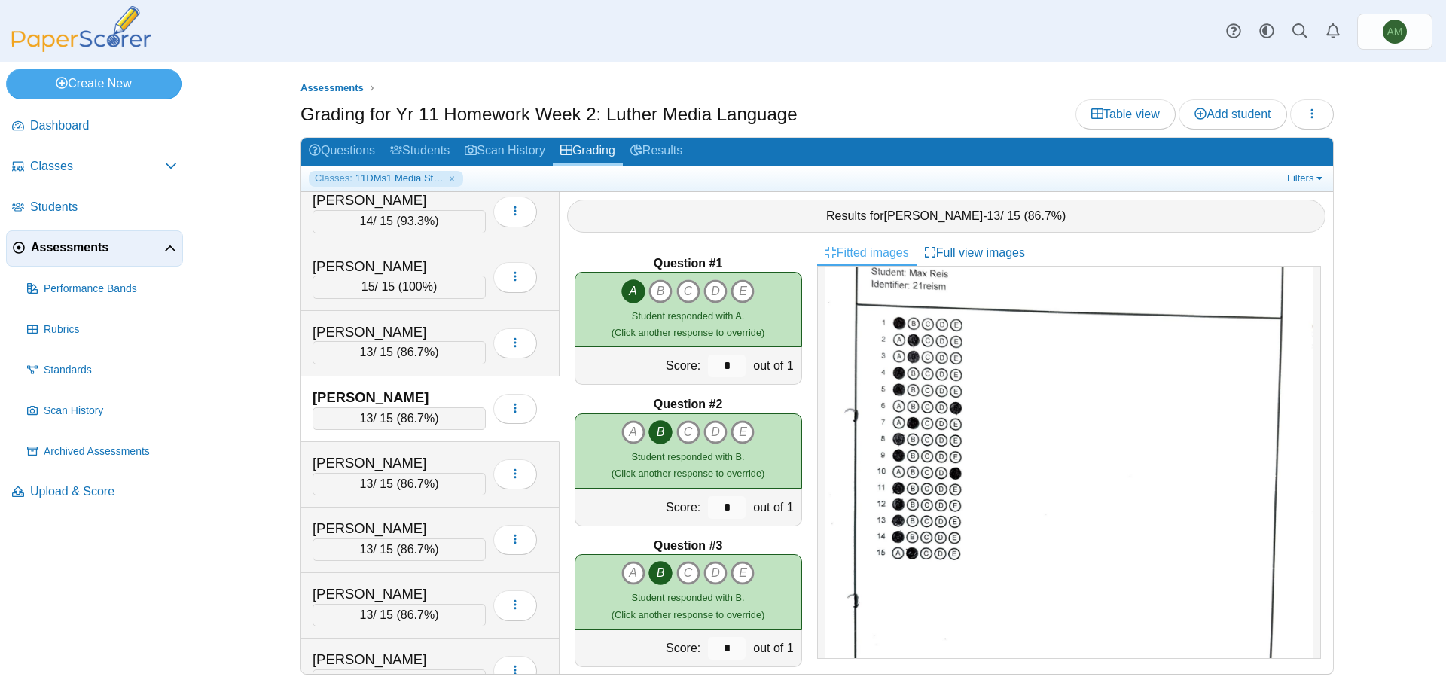
scroll to position [127, 0]
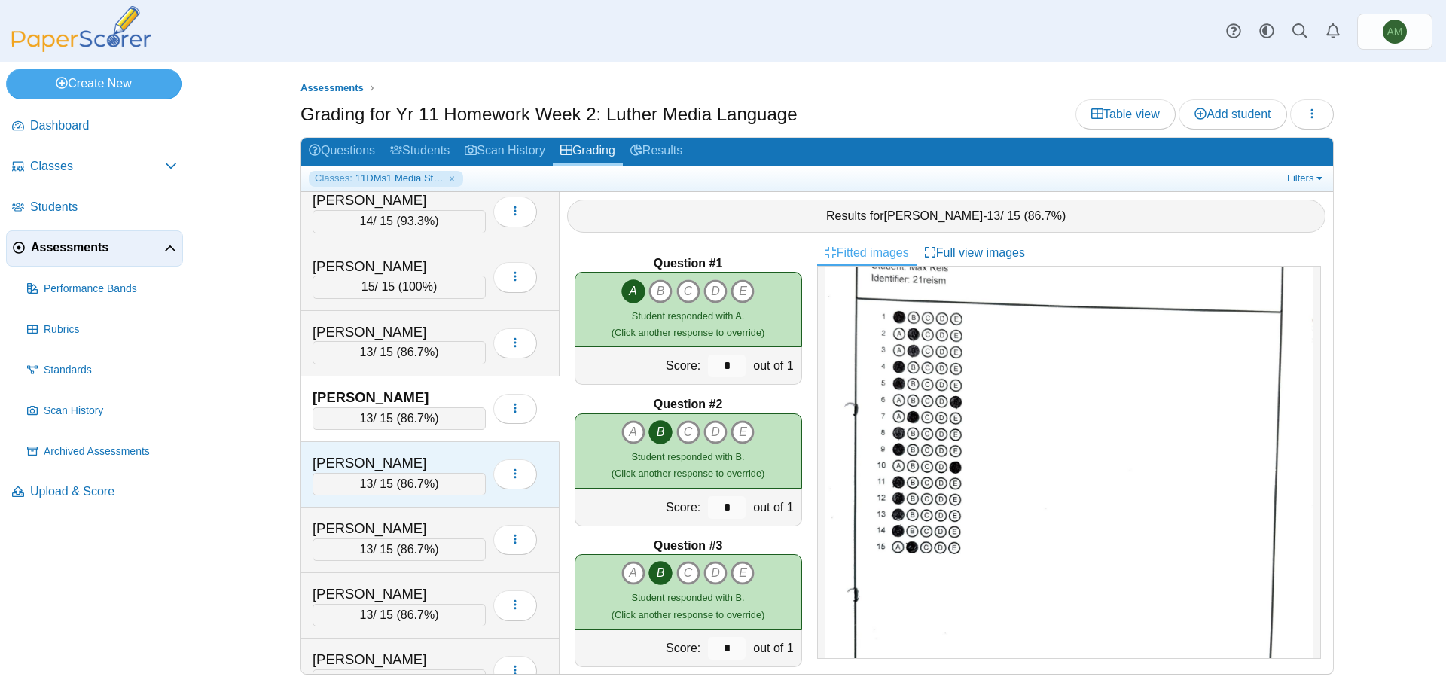
click at [436, 489] on div "13 / 15 ( 86.7% )" at bounding box center [399, 484] width 173 height 23
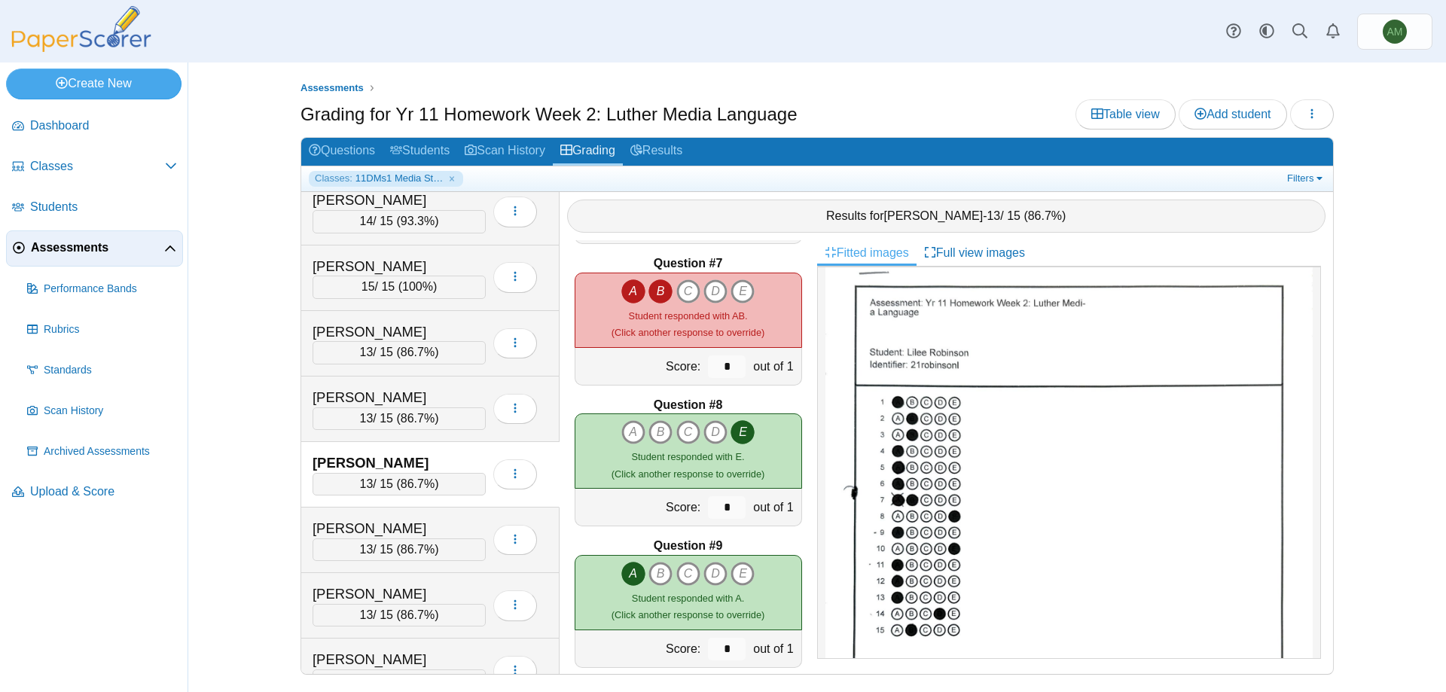
scroll to position [795, 0]
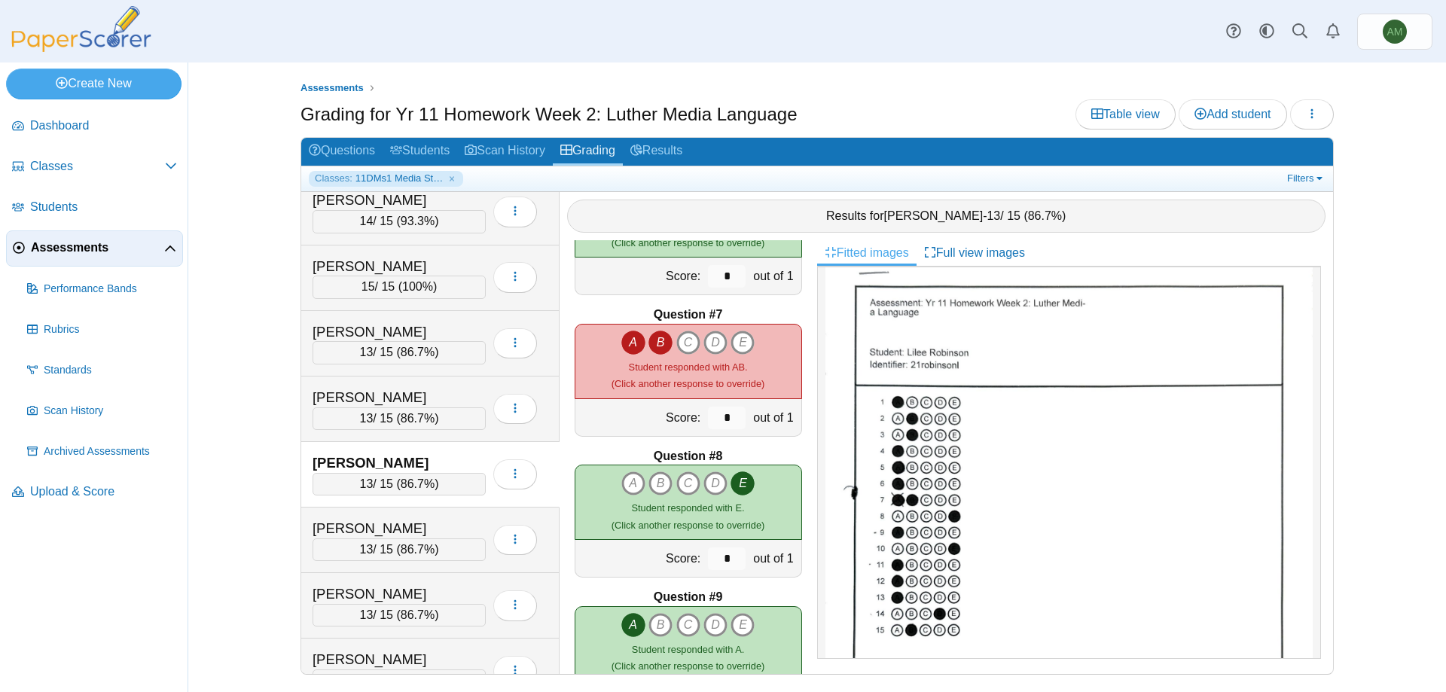
click at [633, 349] on icon "A" at bounding box center [633, 343] width 24 height 24
type input "*"
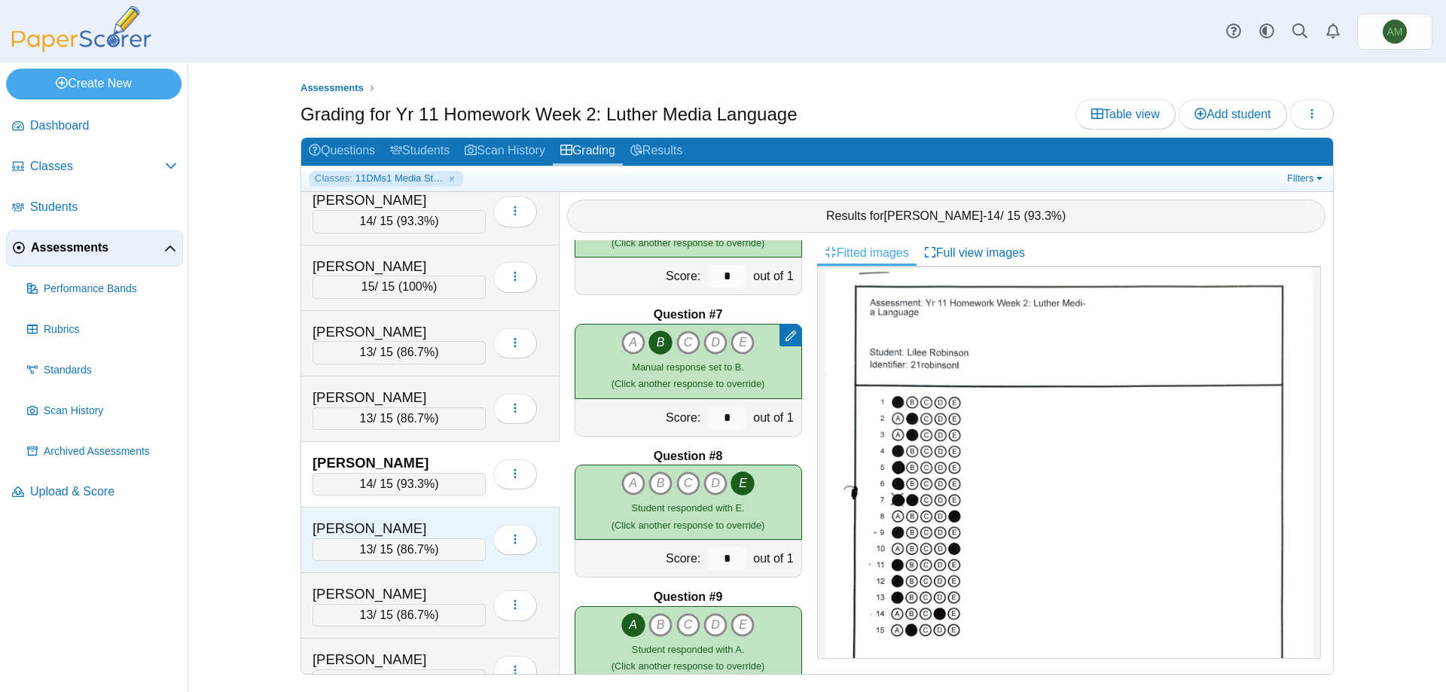
click at [416, 523] on div "[PERSON_NAME]" at bounding box center [388, 529] width 151 height 20
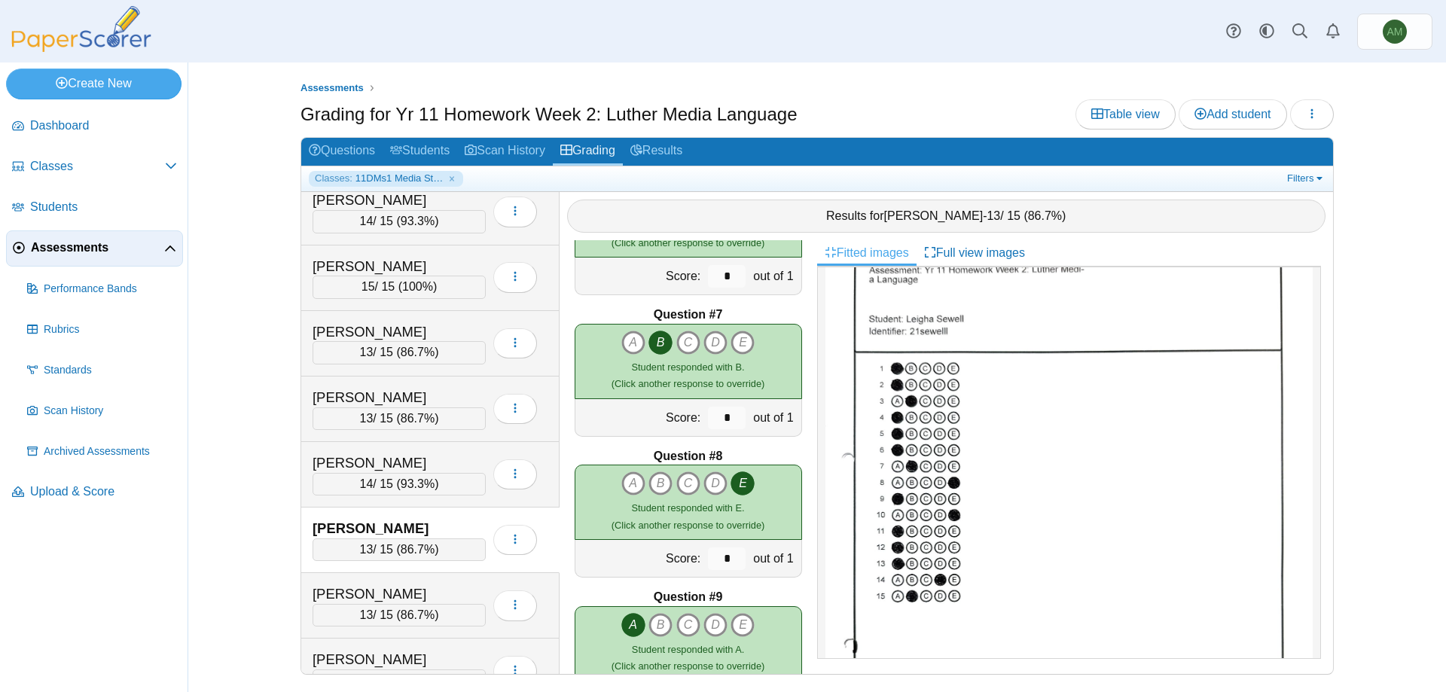
scroll to position [75, 0]
click at [340, 596] on div "[PERSON_NAME]" at bounding box center [388, 594] width 151 height 20
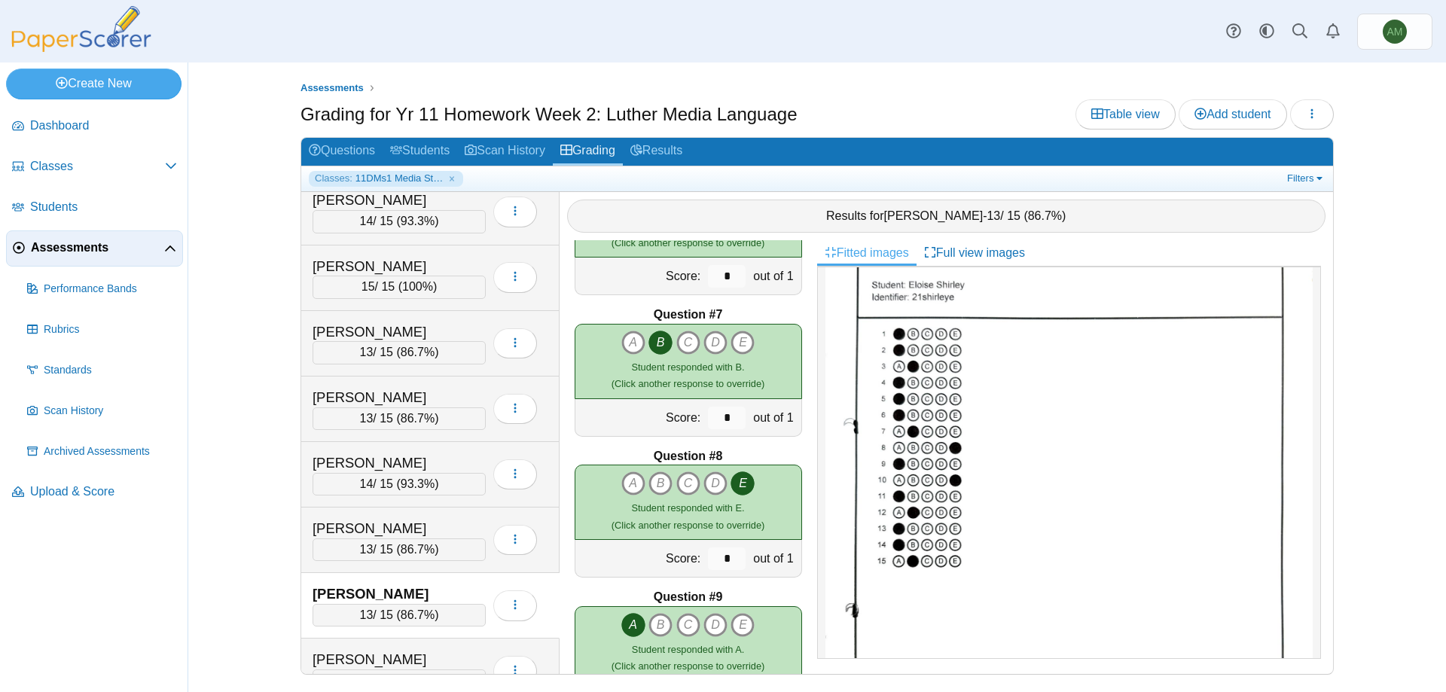
scroll to position [1026, 0]
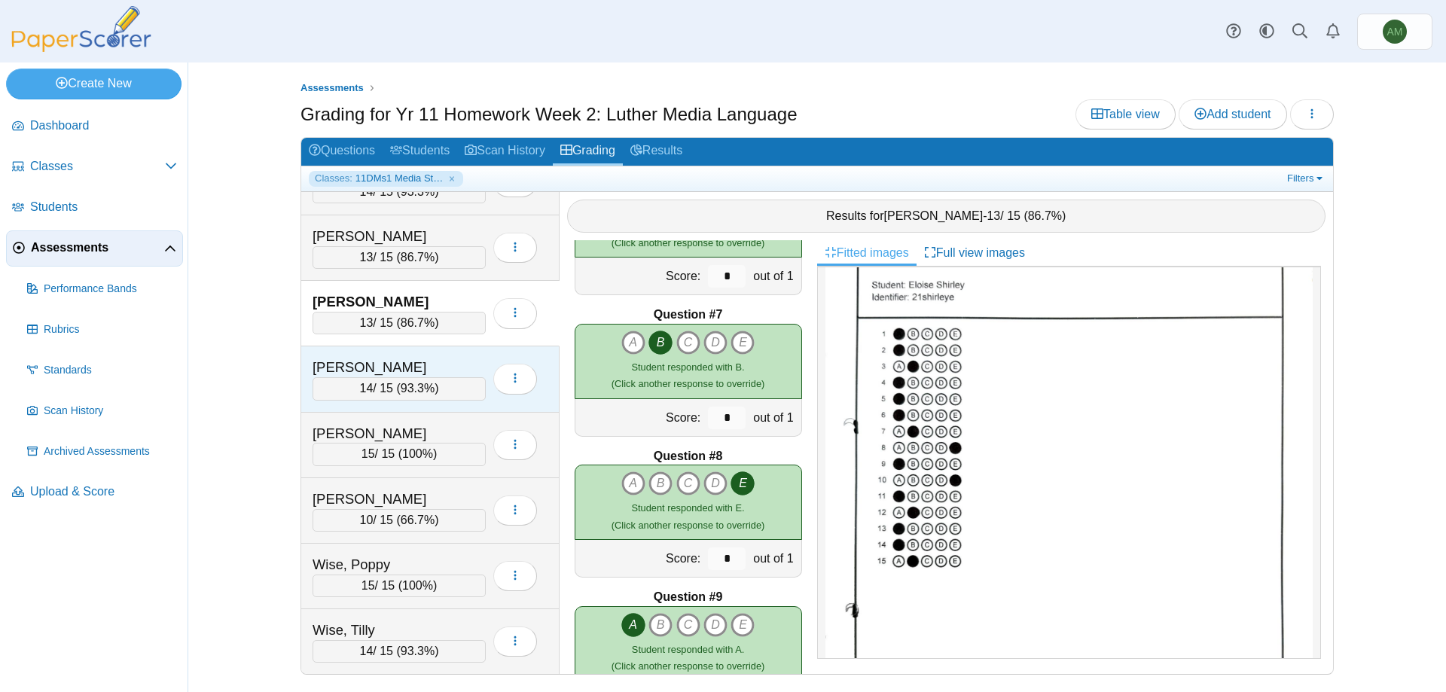
click at [435, 404] on div "[PERSON_NAME] 14 / 15 ( 93.3% ) Loading…" at bounding box center [430, 379] width 258 height 66
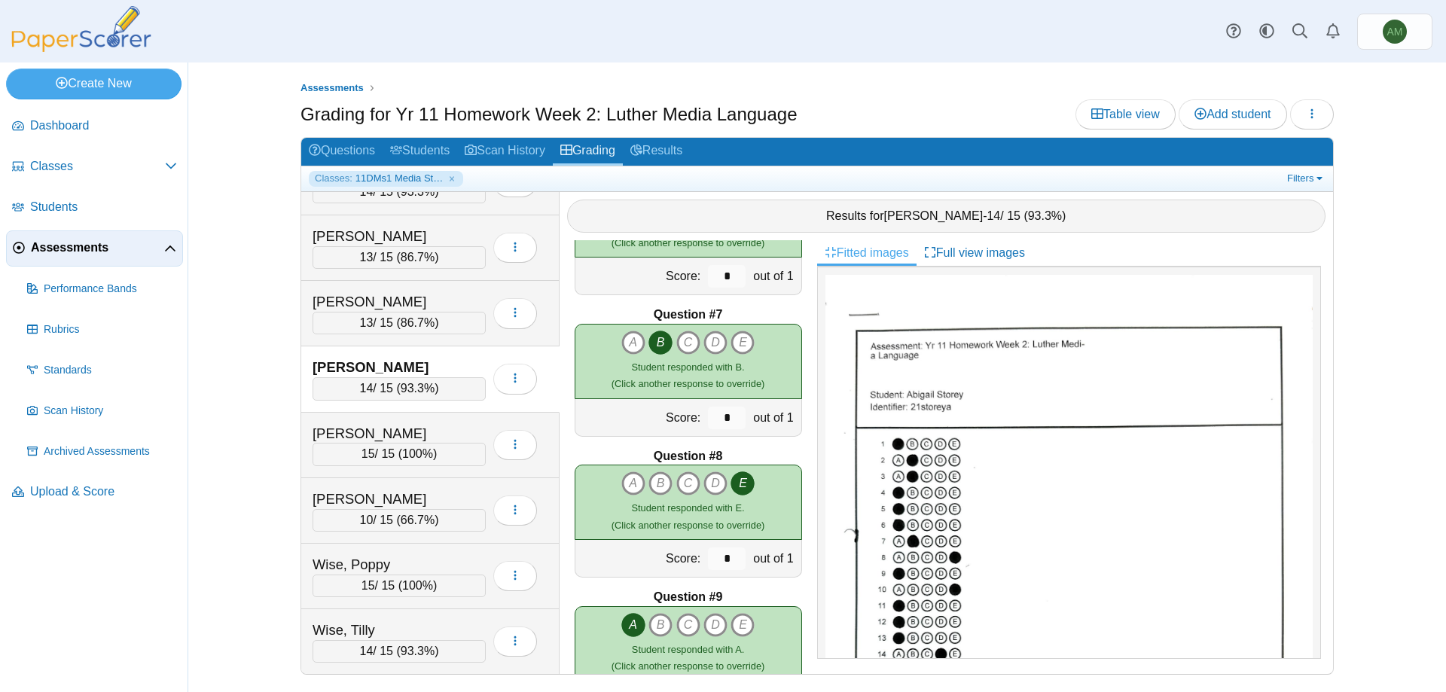
scroll to position [121, 0]
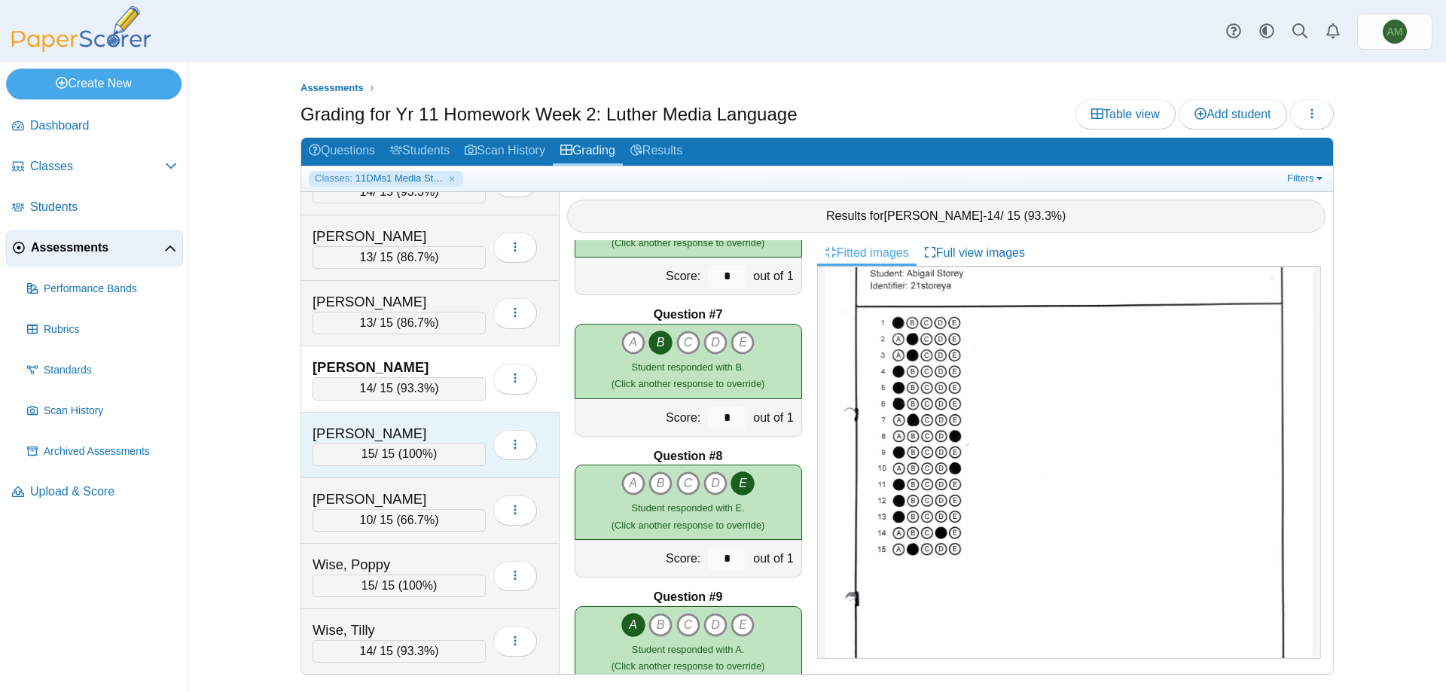
click at [430, 452] on span "100%" at bounding box center [417, 453] width 31 height 13
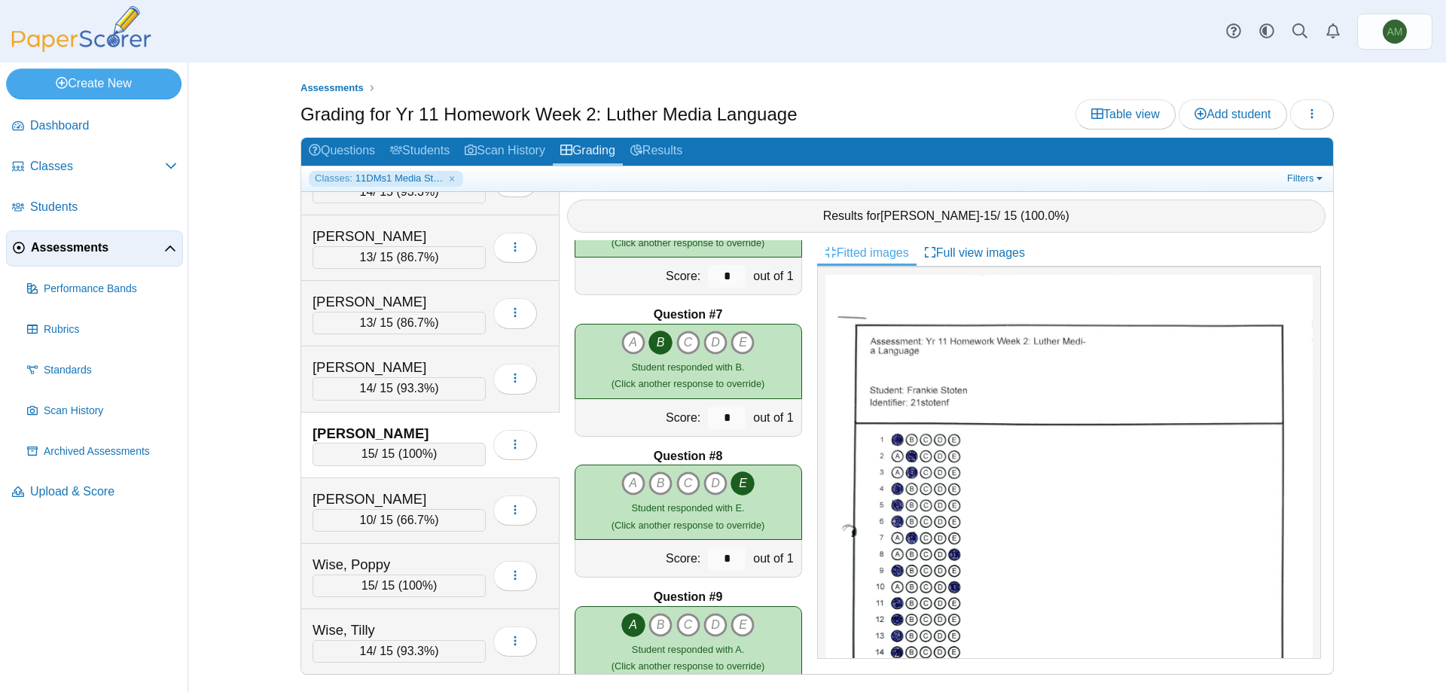
scroll to position [212, 0]
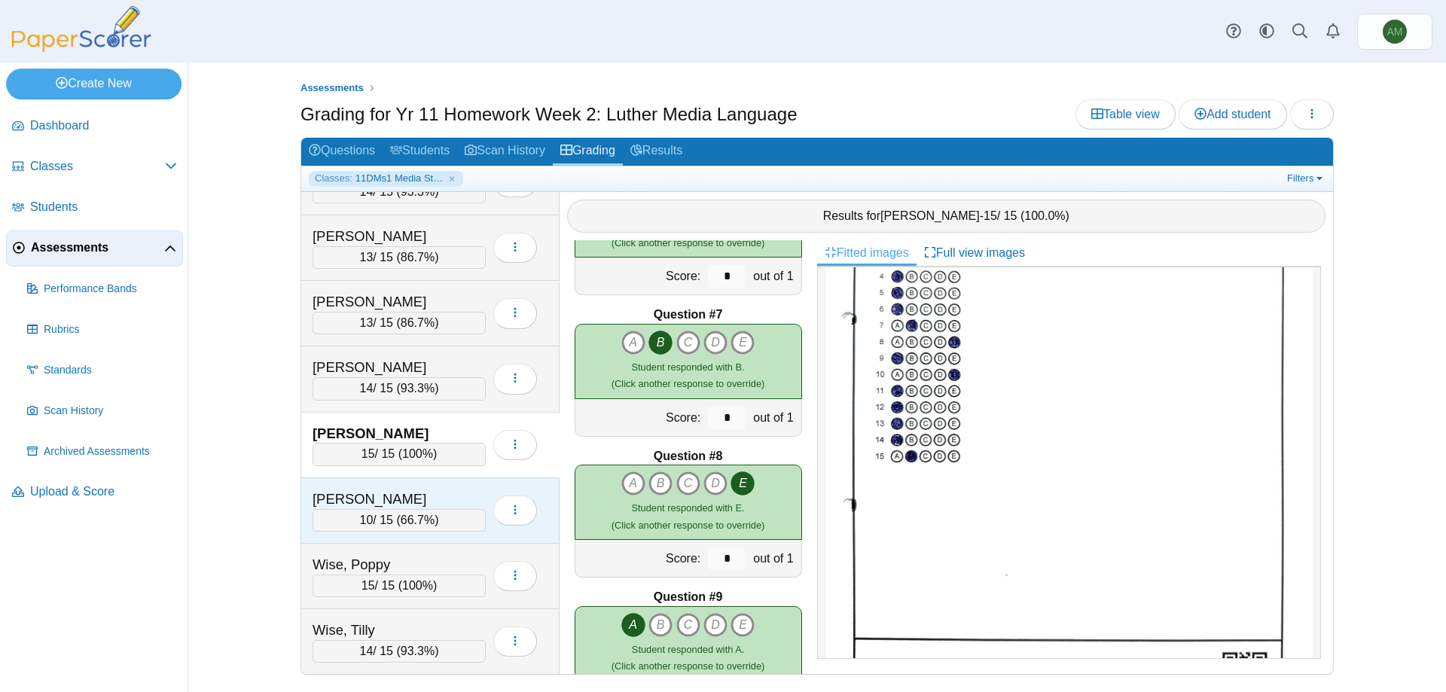
click at [385, 532] on div "[PERSON_NAME] 10 / 15 ( 66.7% ) Loading…" at bounding box center [430, 511] width 258 height 66
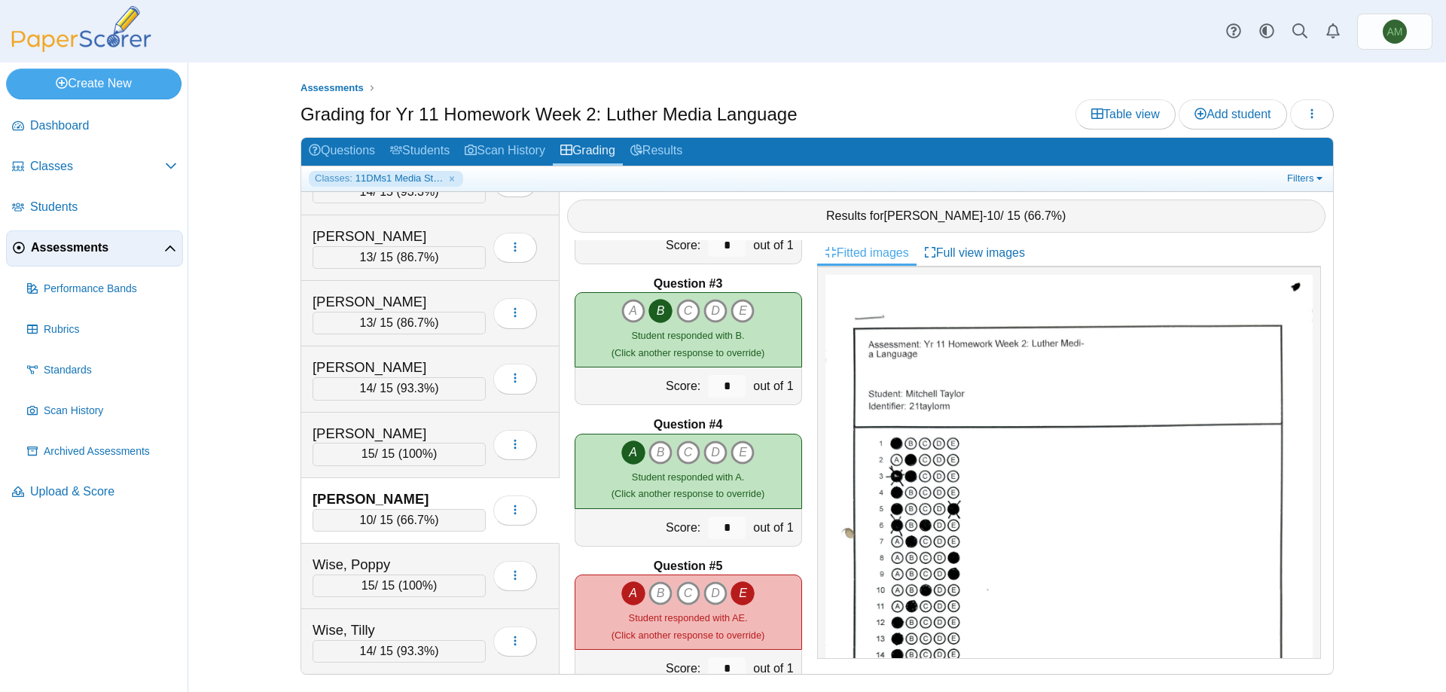
scroll to position [346, 0]
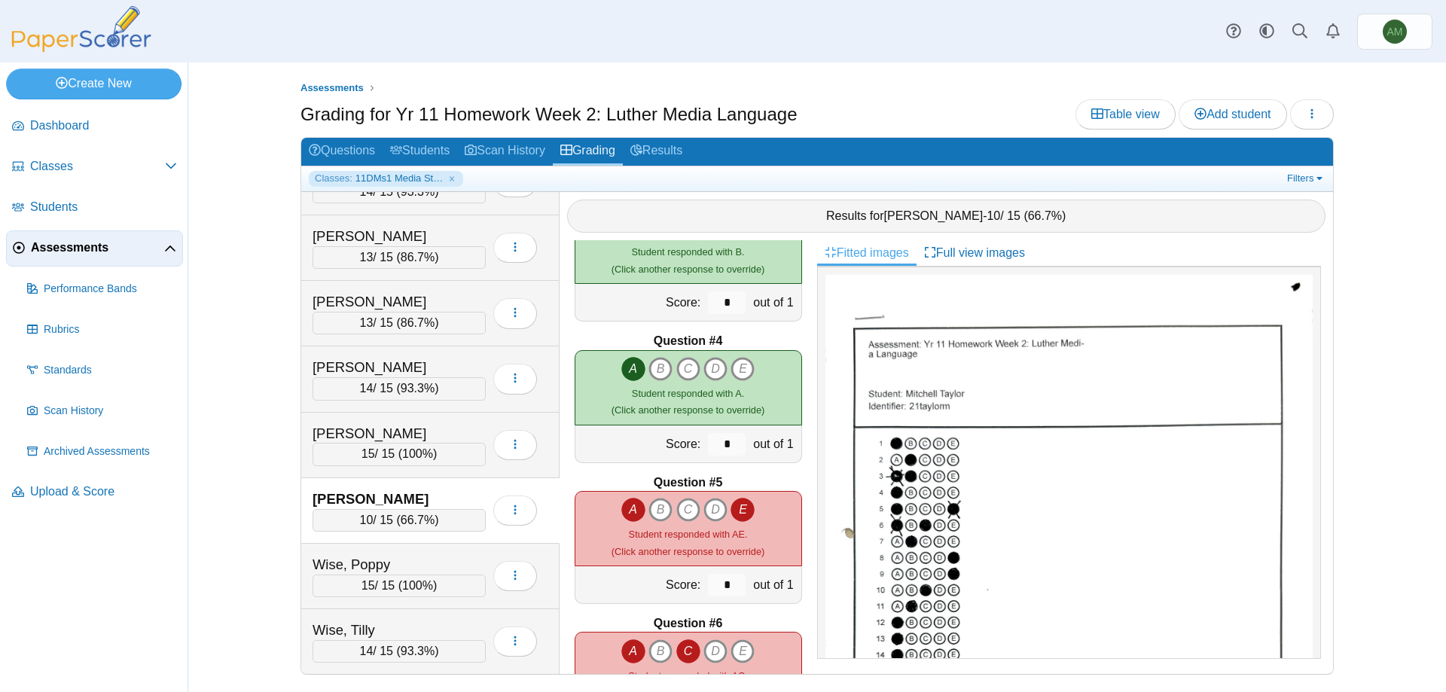
click at [743, 511] on icon "E" at bounding box center [743, 510] width 24 height 24
type input "*"
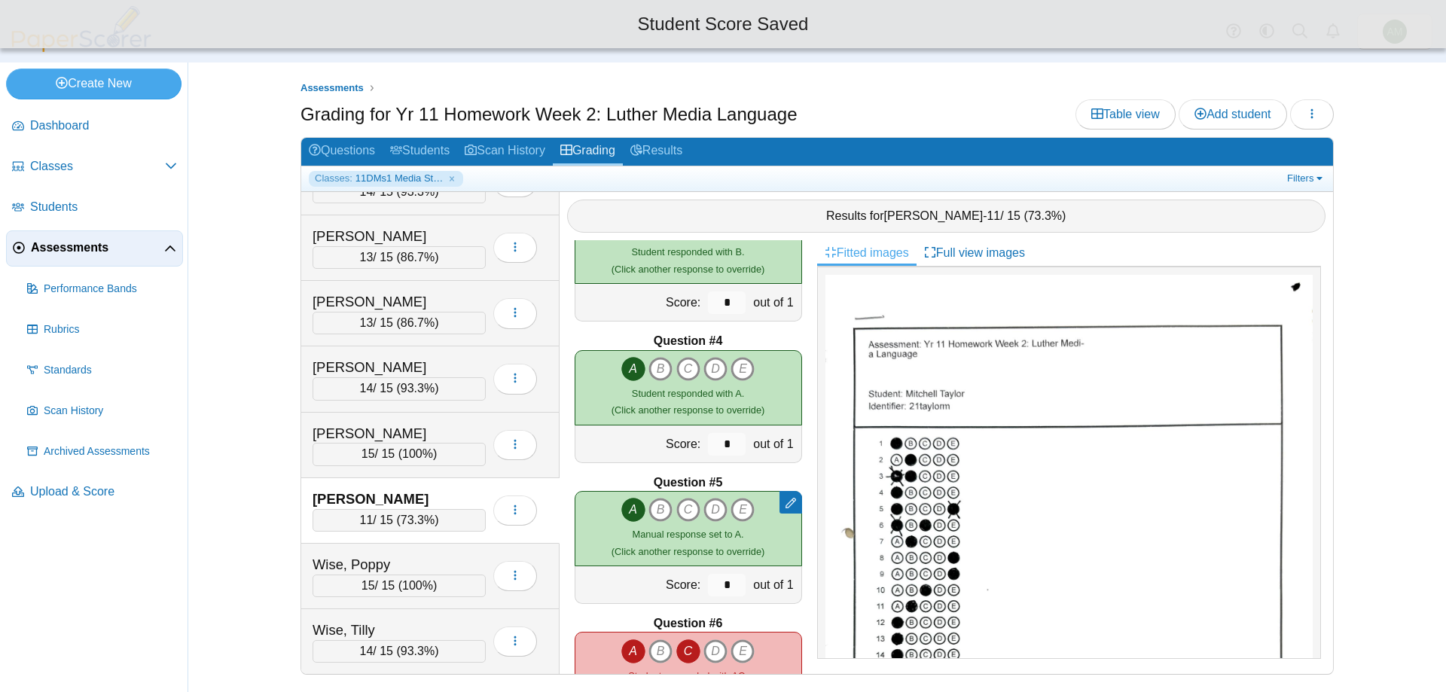
click at [621, 648] on icon "A" at bounding box center [633, 651] width 24 height 24
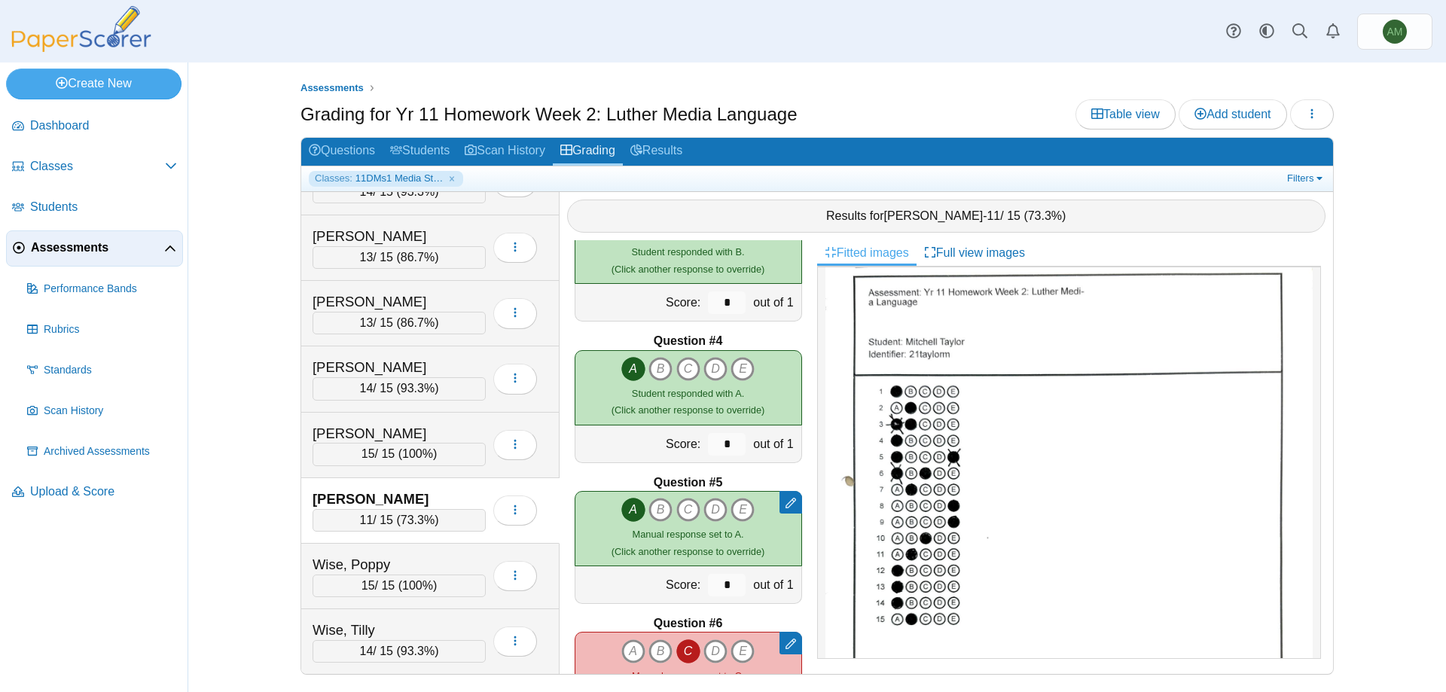
scroll to position [79, 0]
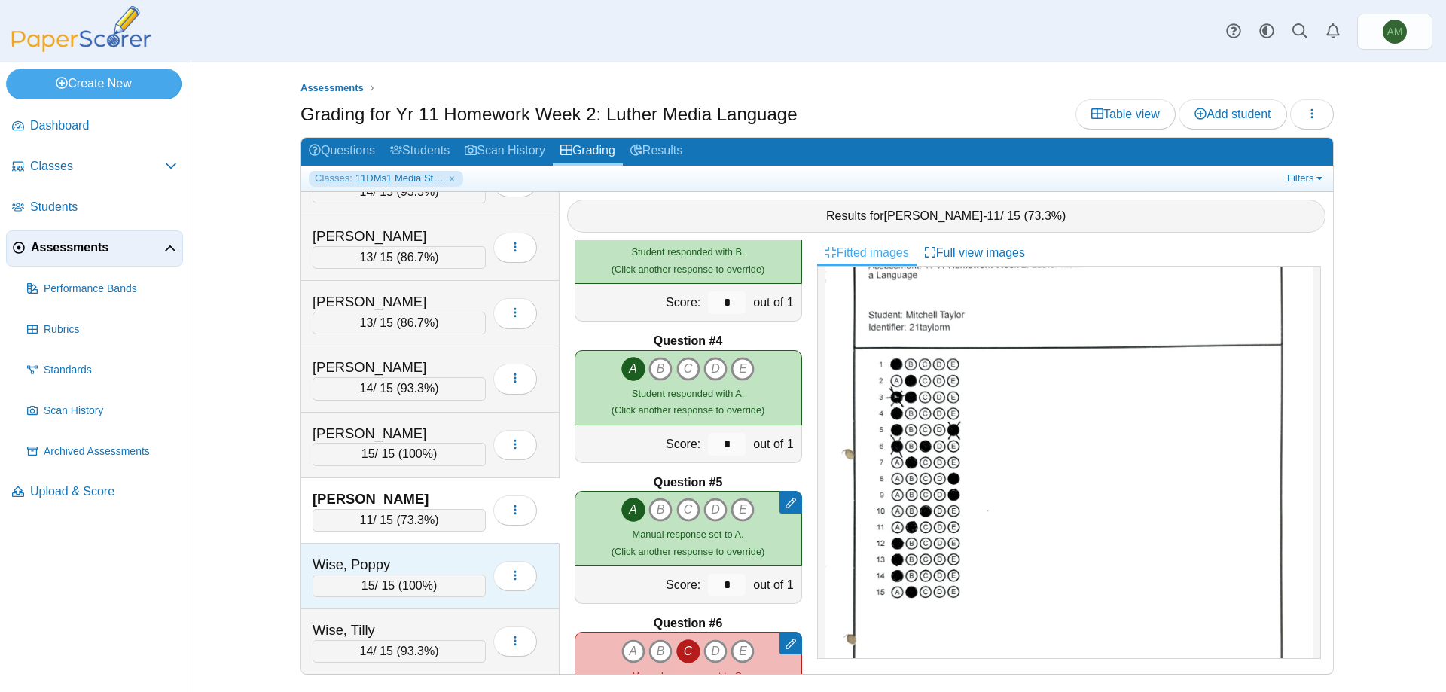
click at [404, 593] on div "15 / 15 ( 100% )" at bounding box center [399, 586] width 173 height 23
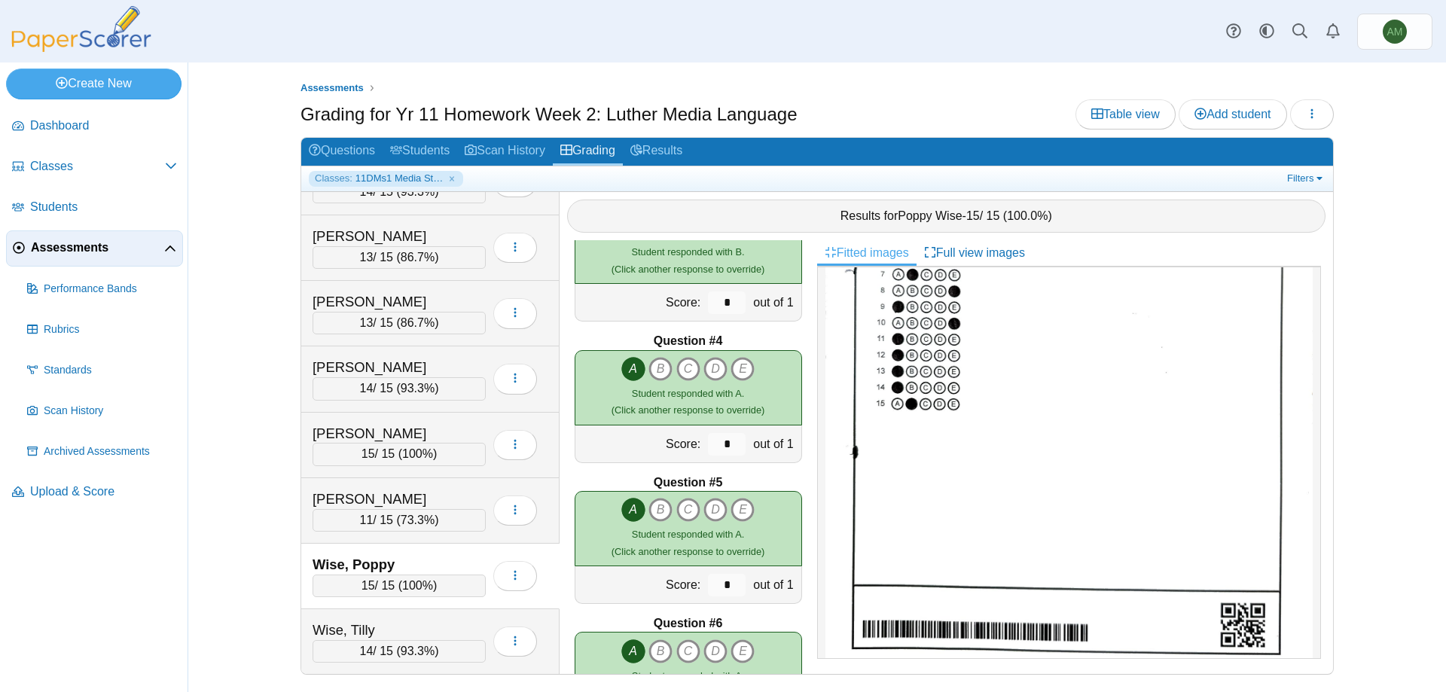
scroll to position [263, 0]
click at [427, 636] on div "Wise, Tilly" at bounding box center [388, 631] width 151 height 20
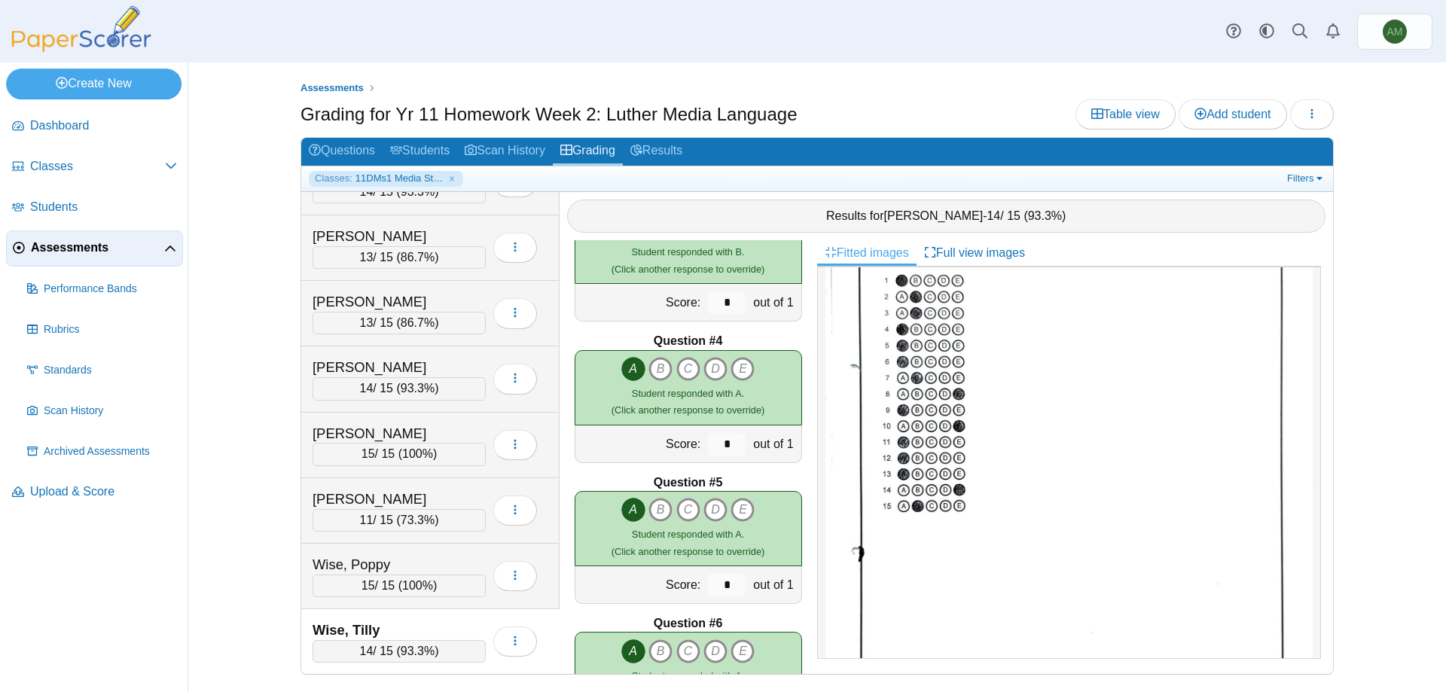
scroll to position [0, 0]
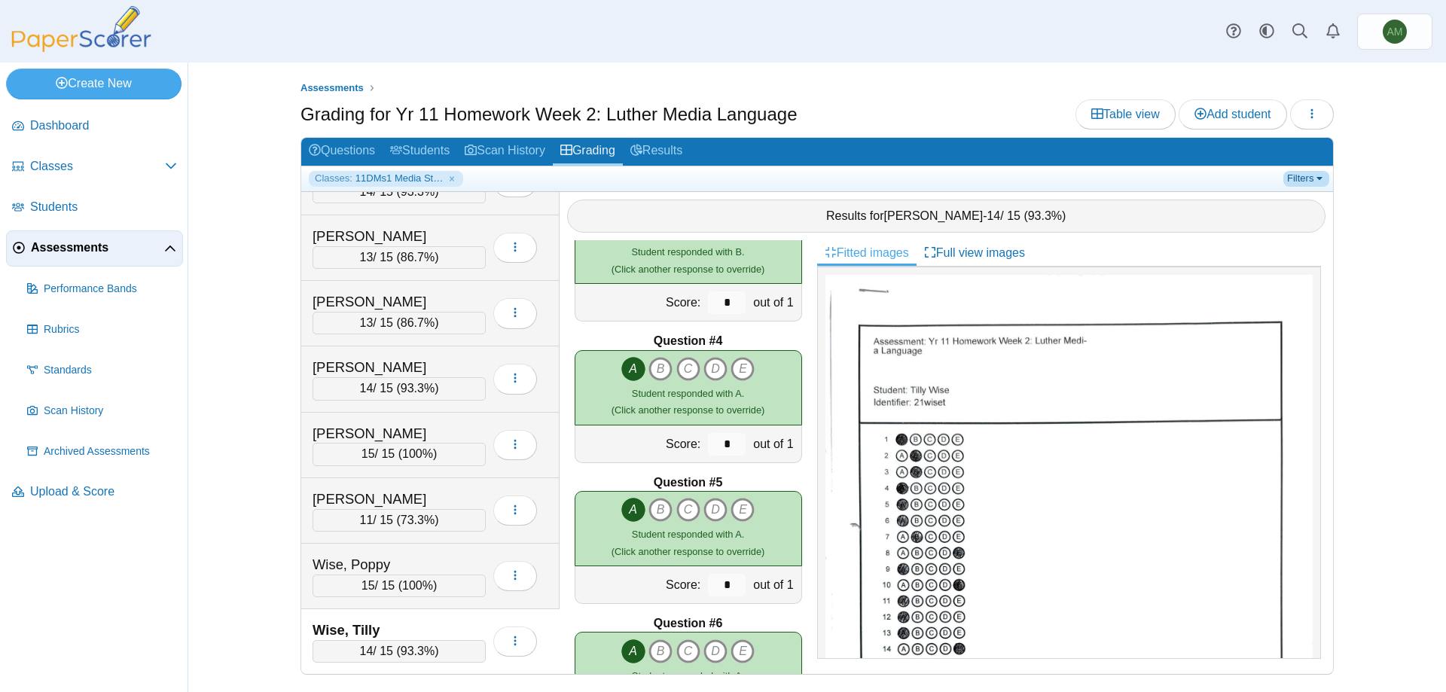
click at [1319, 177] on link "Filters" at bounding box center [1306, 178] width 46 height 15
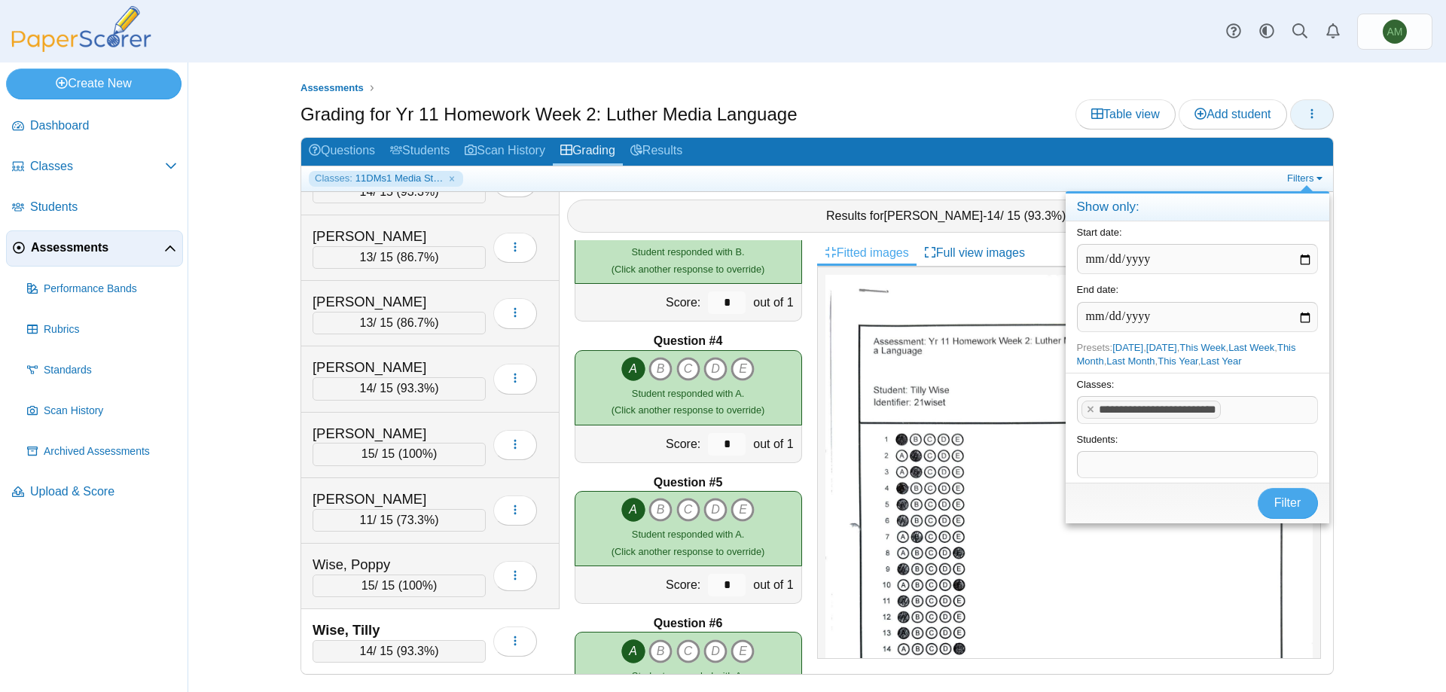
click at [1291, 112] on button "button" at bounding box center [1312, 114] width 44 height 30
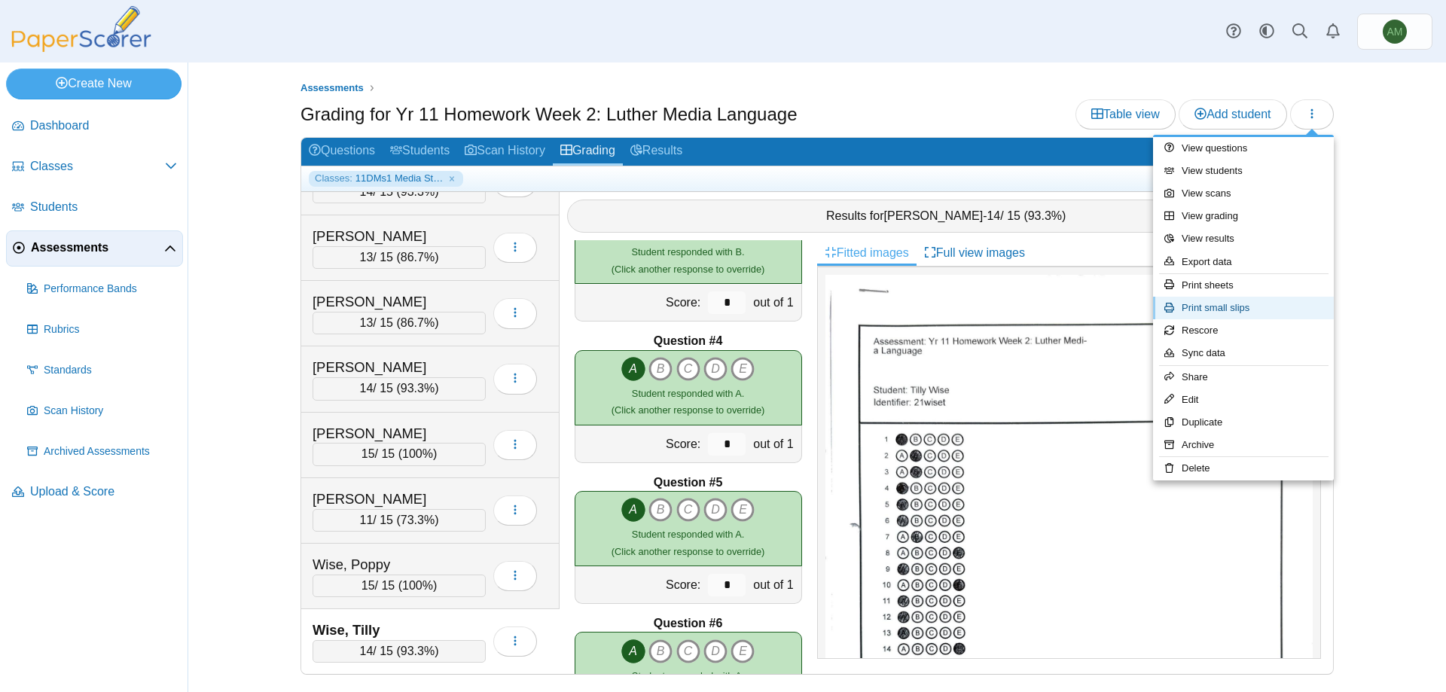
click at [1228, 312] on link "Print small slips" at bounding box center [1243, 308] width 181 height 23
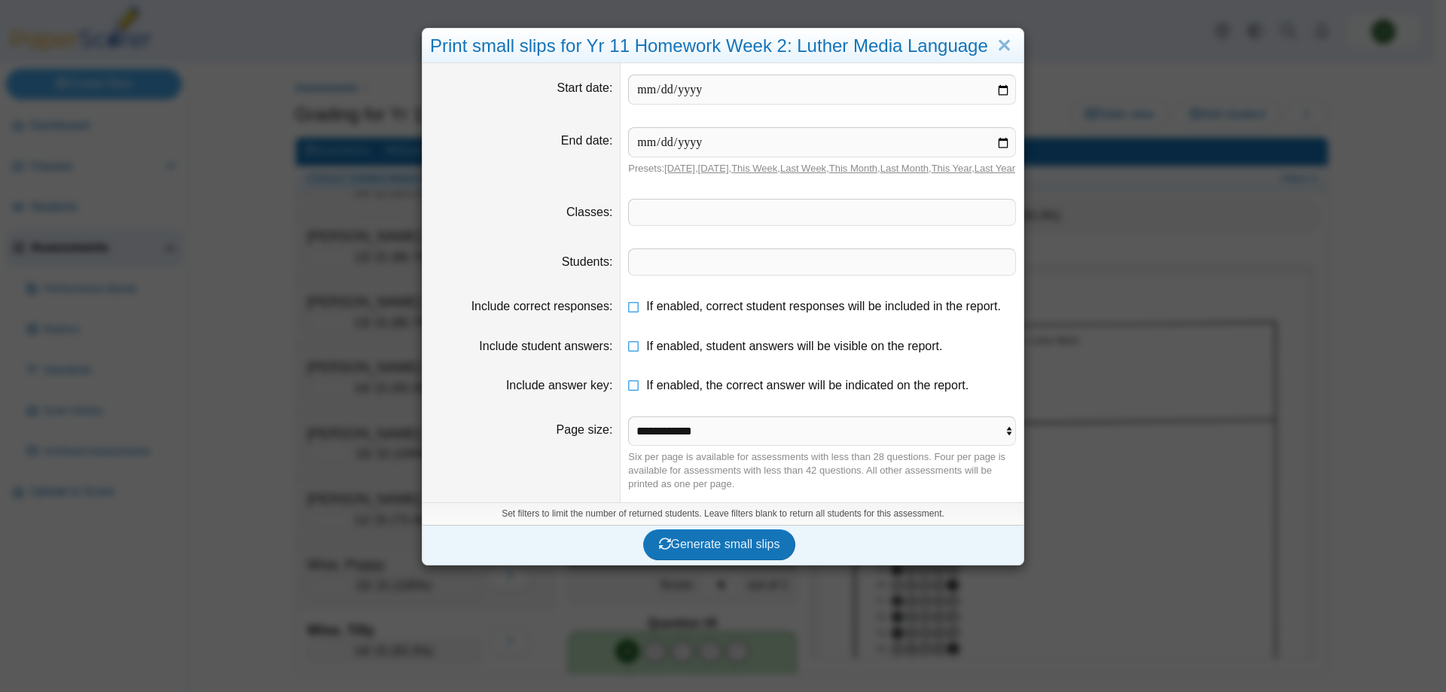
click at [783, 237] on dd "​" at bounding box center [822, 213] width 403 height 50
click at [797, 225] on span at bounding box center [822, 213] width 386 height 26
click at [717, 560] on button "Generate small slips" at bounding box center [719, 544] width 153 height 30
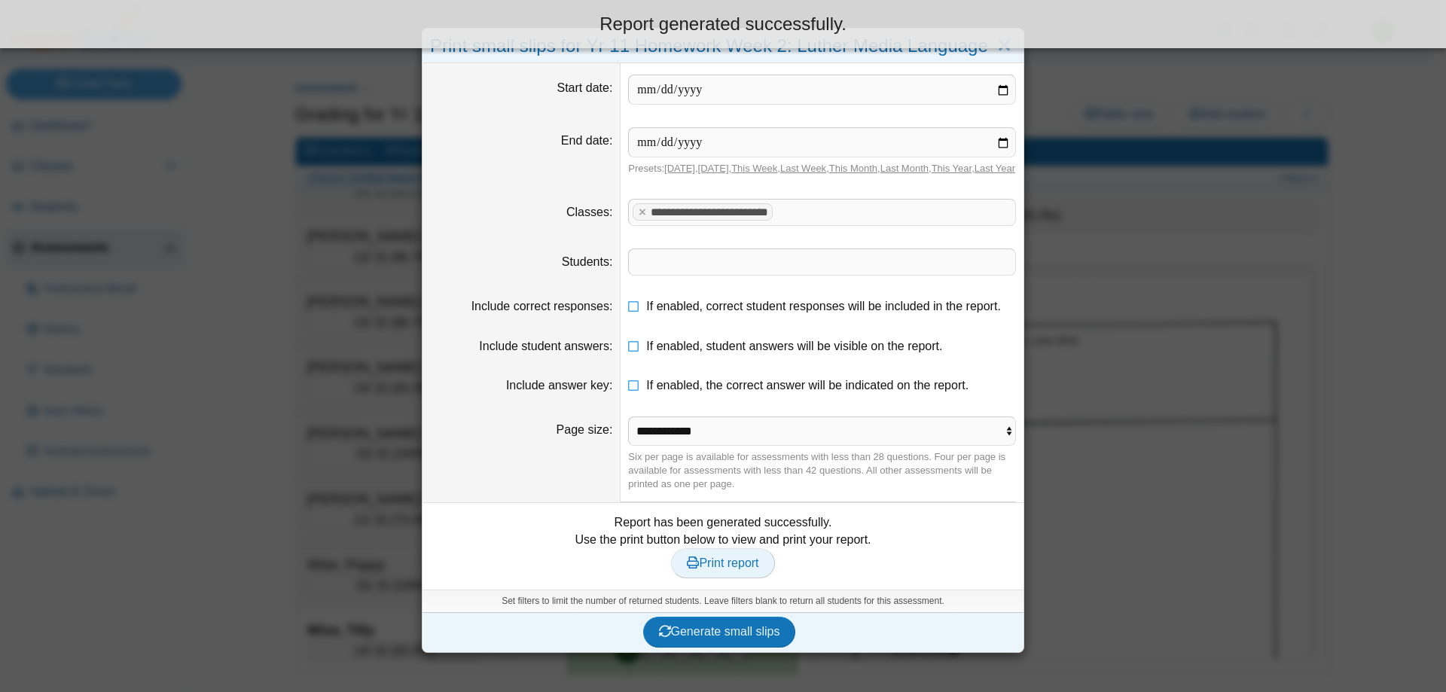
click at [721, 578] on link "Print report" at bounding box center [722, 563] width 103 height 30
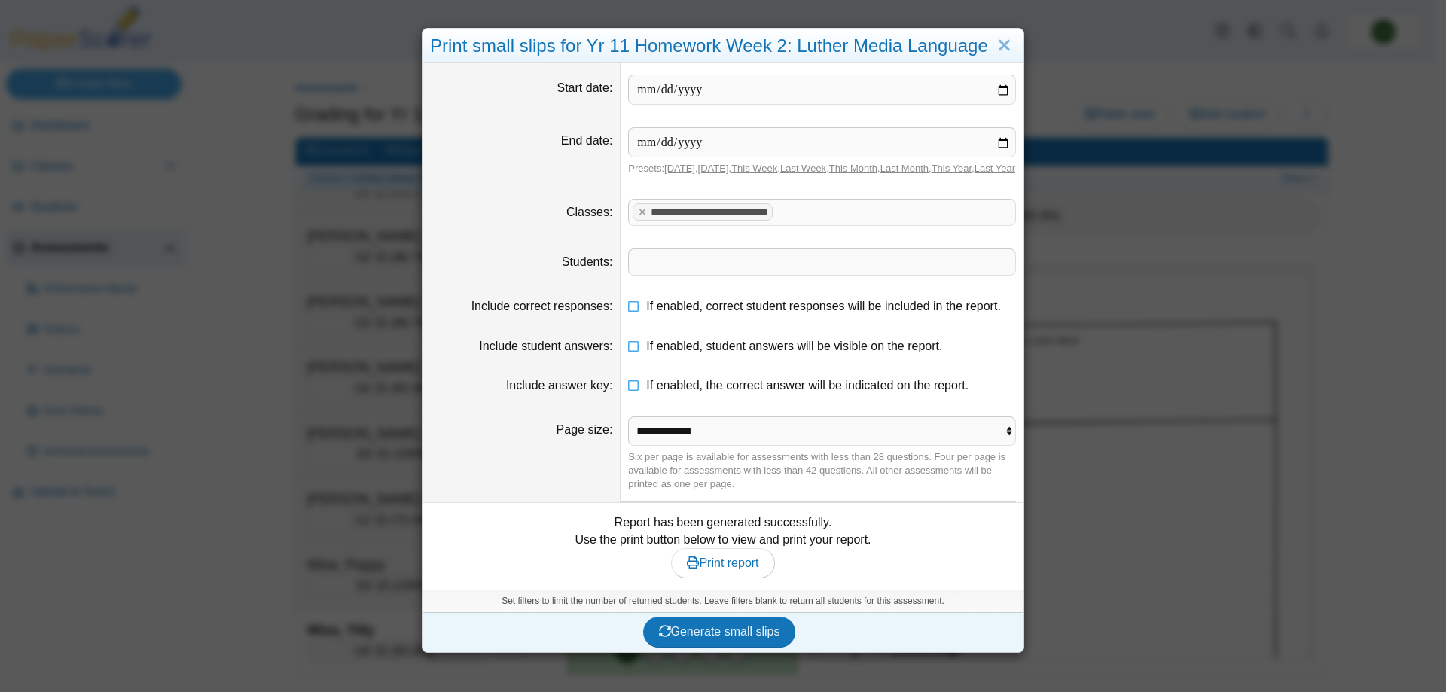
click at [1011, 43] on div "Print small slips for Yr 11 Homework Week 2: Luther Media Language" at bounding box center [722, 46] width 601 height 35
click at [1005, 41] on link "Close" at bounding box center [1004, 46] width 23 height 26
